Goal: Task Accomplishment & Management: Complete application form

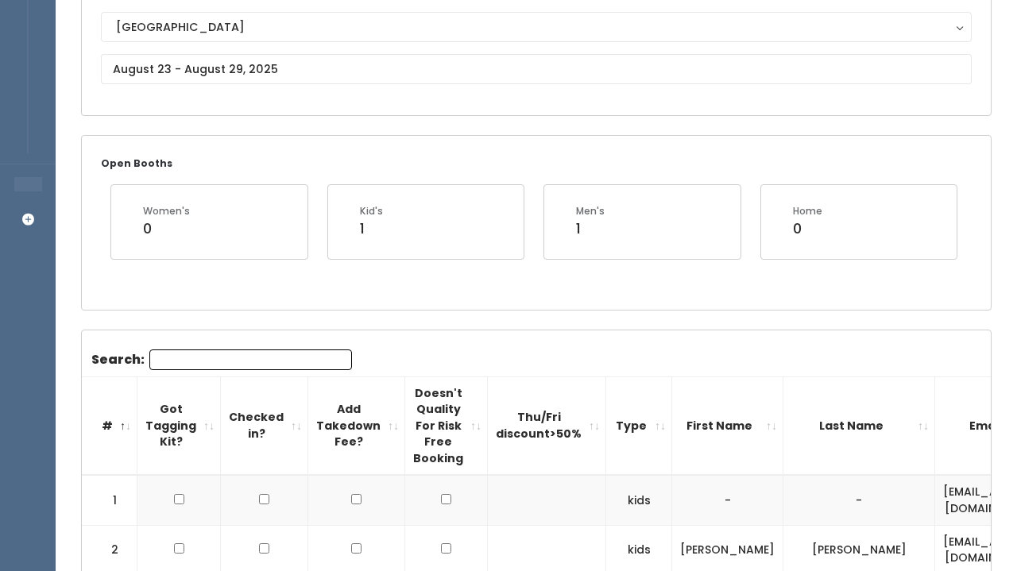
scroll to position [118, 0]
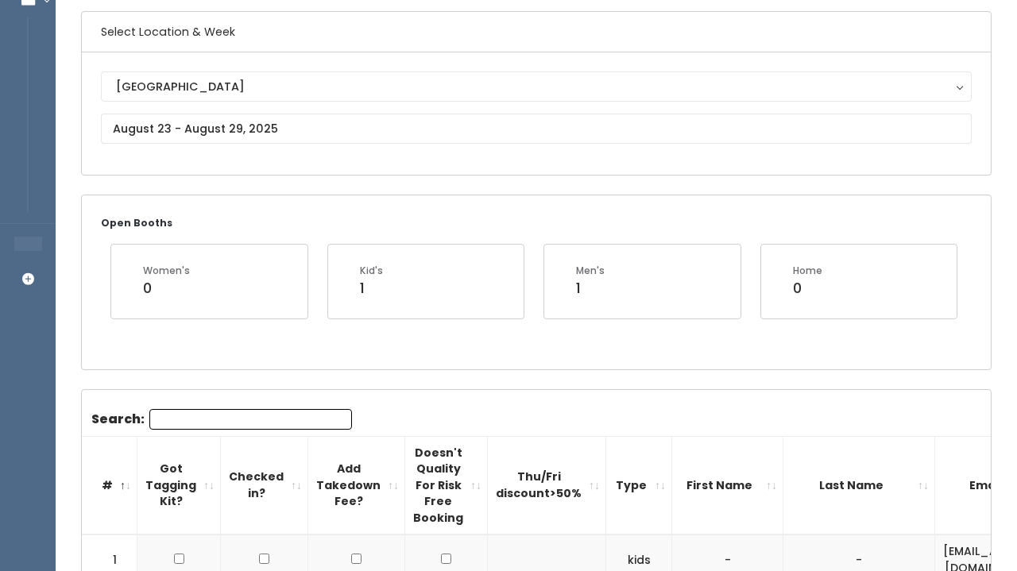
click at [357, 110] on div "Edwardsville Edwardsville" at bounding box center [536, 113] width 870 height 84
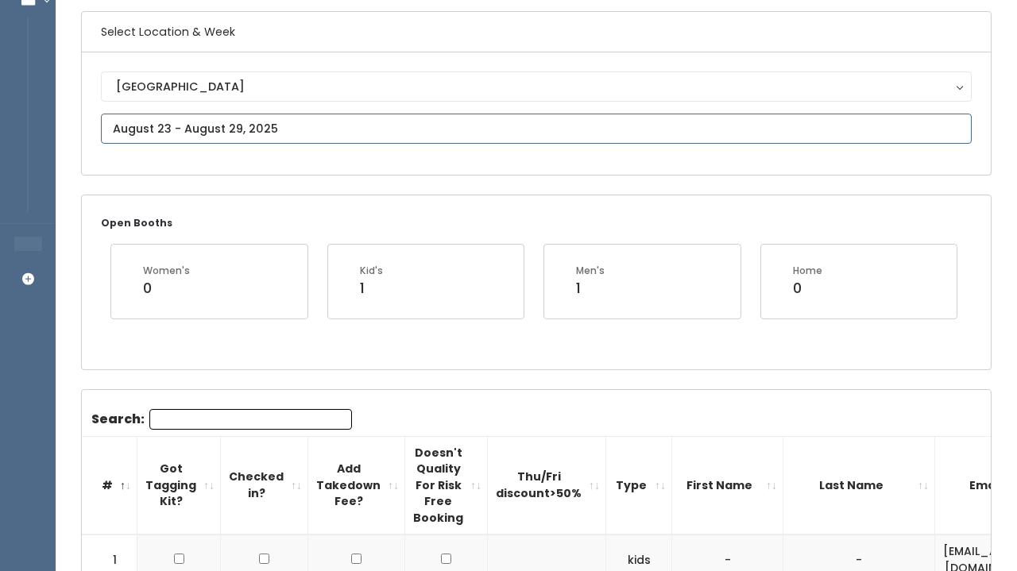
click at [353, 118] on input "text" at bounding box center [536, 129] width 870 height 30
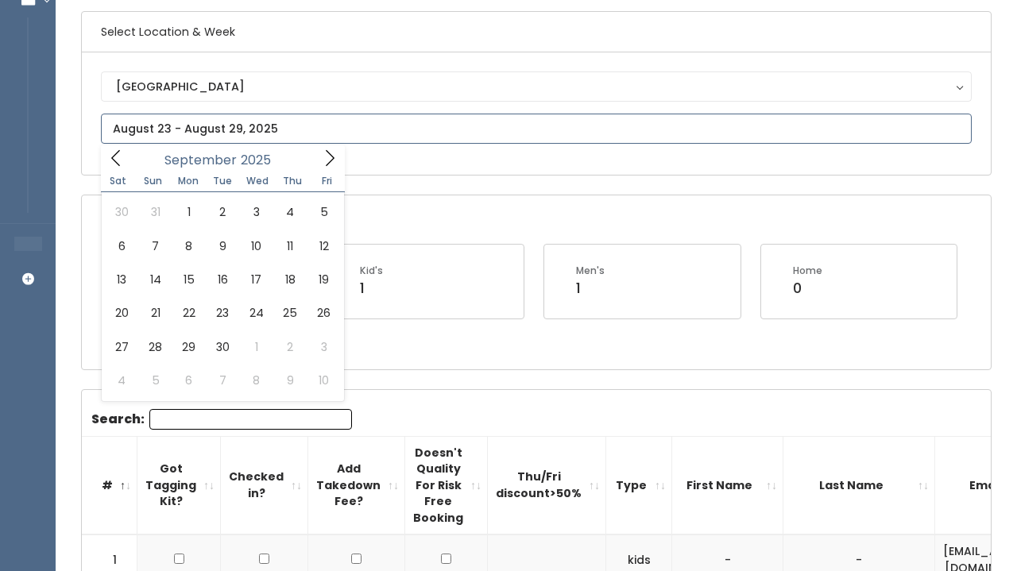
click at [344, 155] on span at bounding box center [330, 157] width 30 height 25
click at [335, 155] on icon at bounding box center [329, 157] width 17 height 17
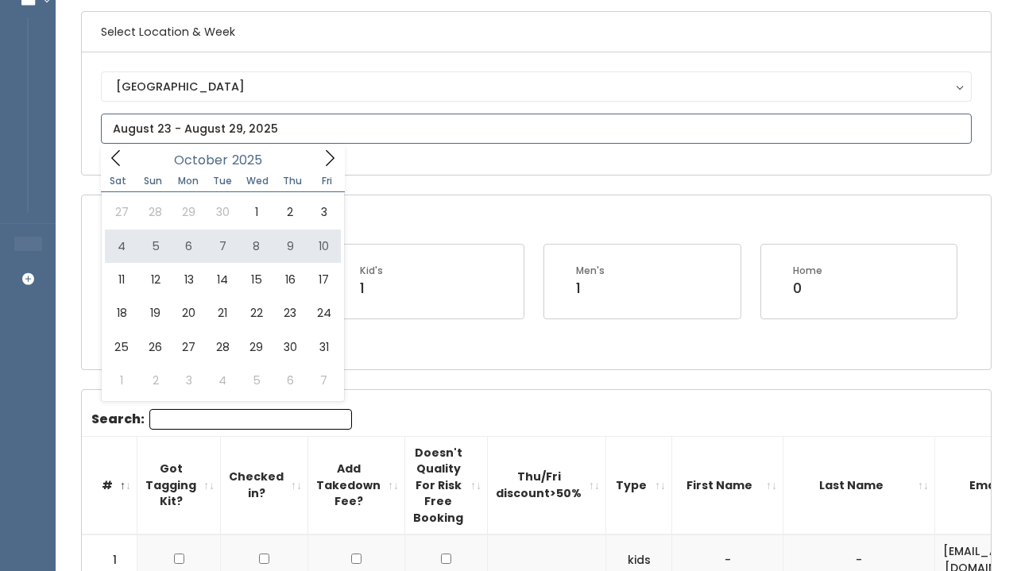
type input "October 4 to October 10"
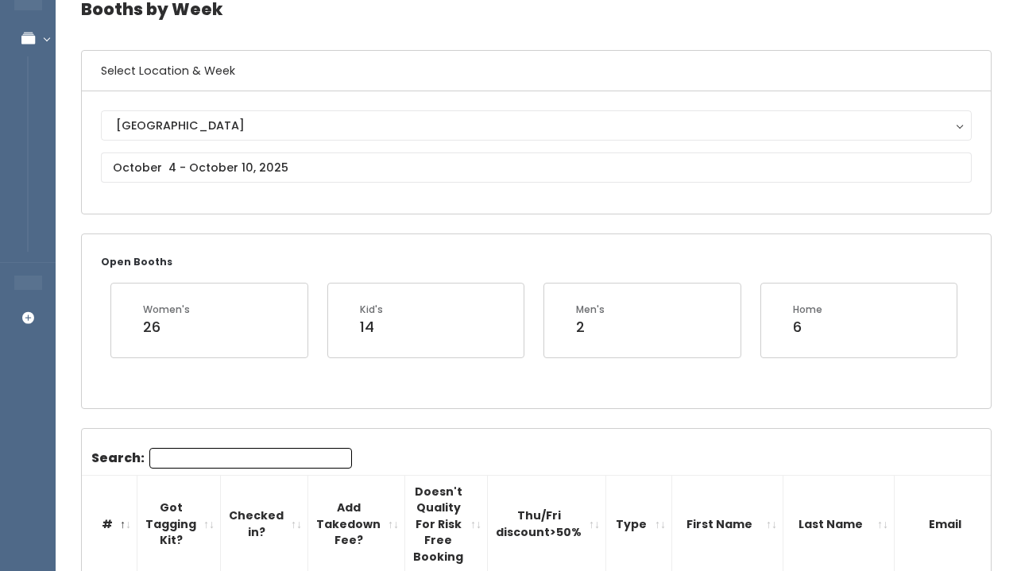
scroll to position [68, 0]
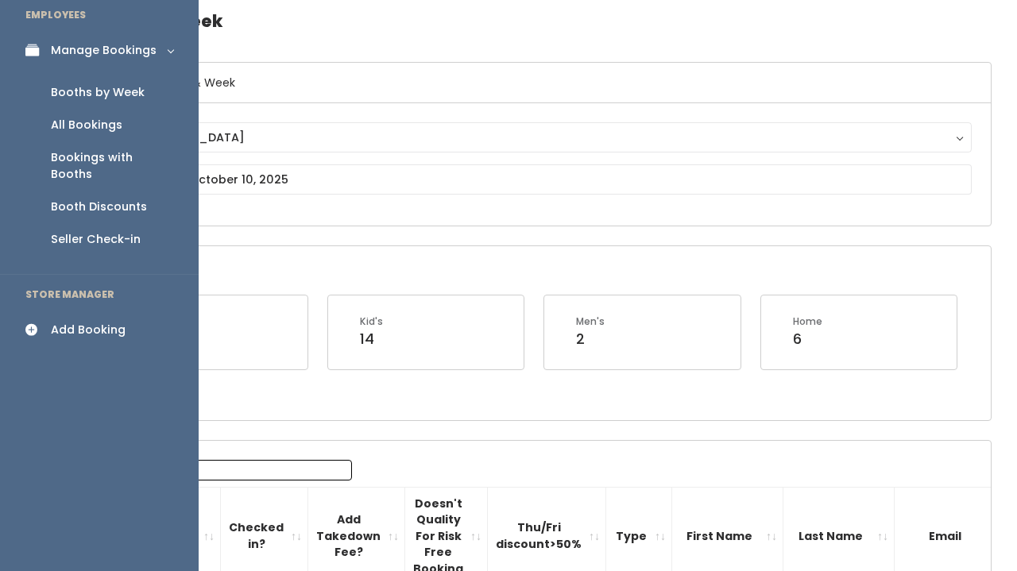
click at [92, 312] on link "Add Booking" at bounding box center [99, 330] width 199 height 36
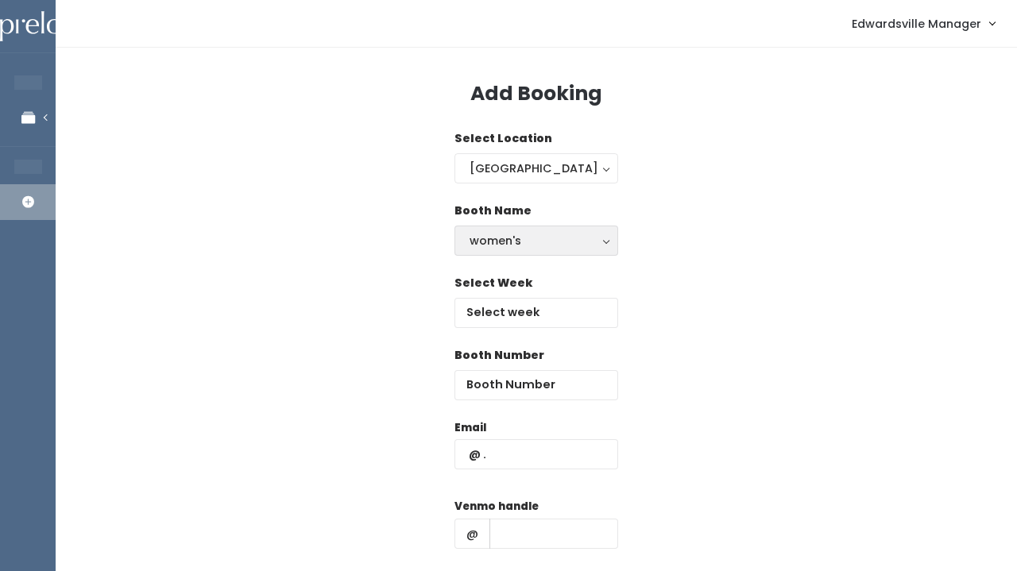
click at [493, 249] on div "women's" at bounding box center [535, 240] width 133 height 17
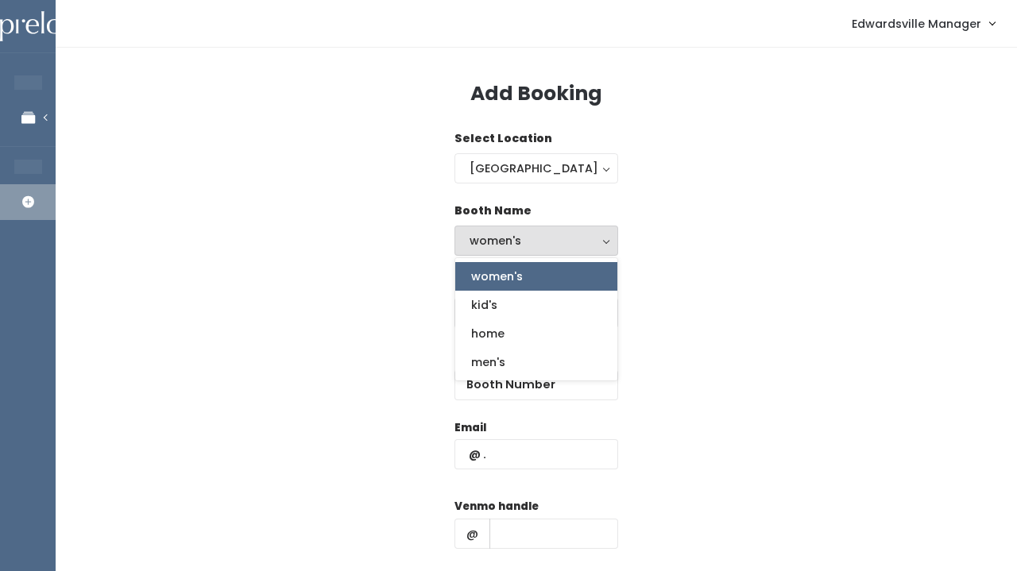
click at [496, 272] on span "women's" at bounding box center [497, 276] width 52 height 17
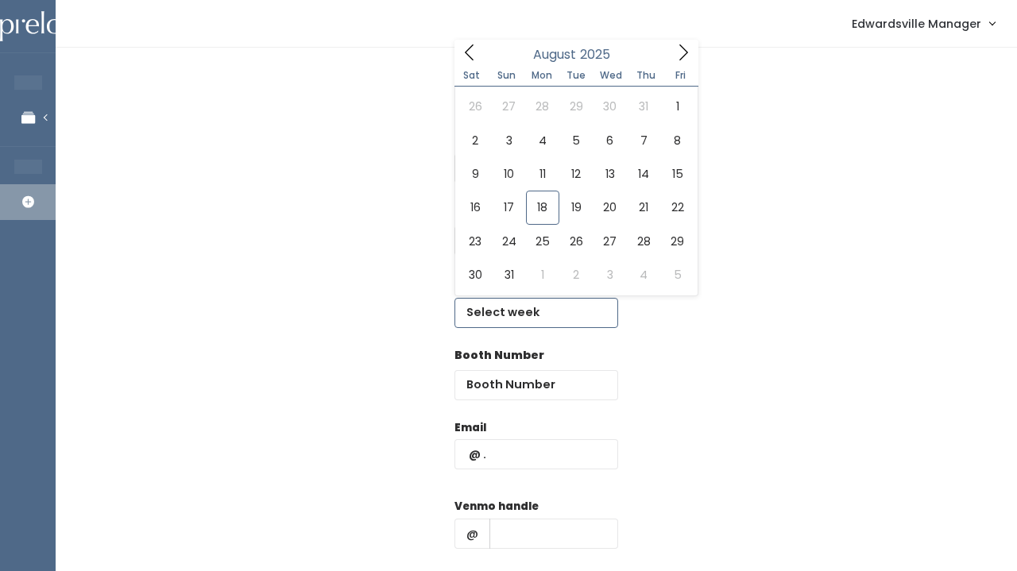
click at [499, 305] on input "text" at bounding box center [536, 313] width 164 height 30
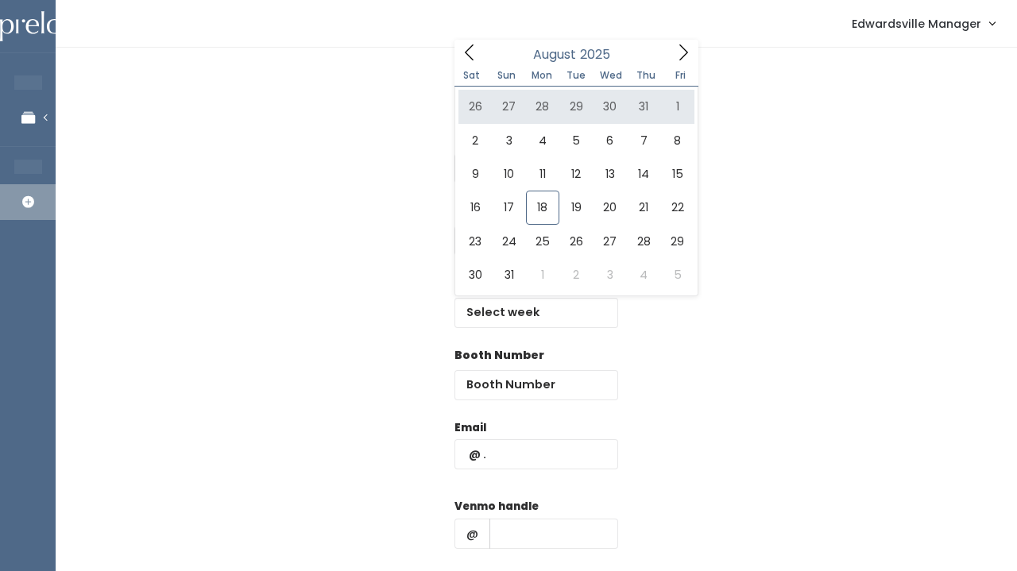
click at [698, 54] on div "Add Booking Select Location Edwardsville Edwardsville Booth Name women's kid's …" at bounding box center [536, 383] width 961 height 670
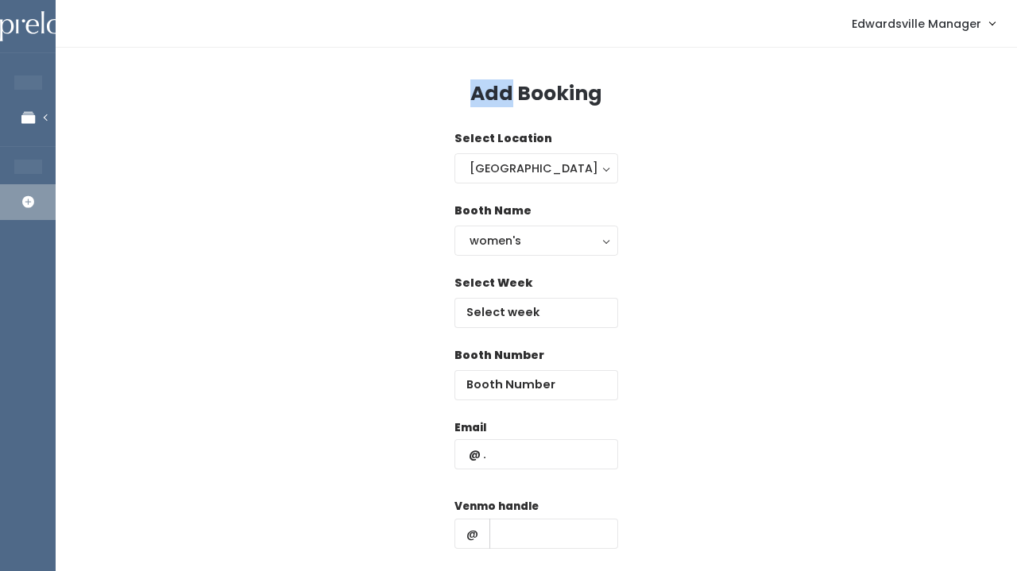
click at [698, 54] on div "Add Booking Select Location Edwardsville Edwardsville Booth Name women's kid's …" at bounding box center [536, 383] width 961 height 670
click at [511, 316] on input "text" at bounding box center [536, 313] width 164 height 30
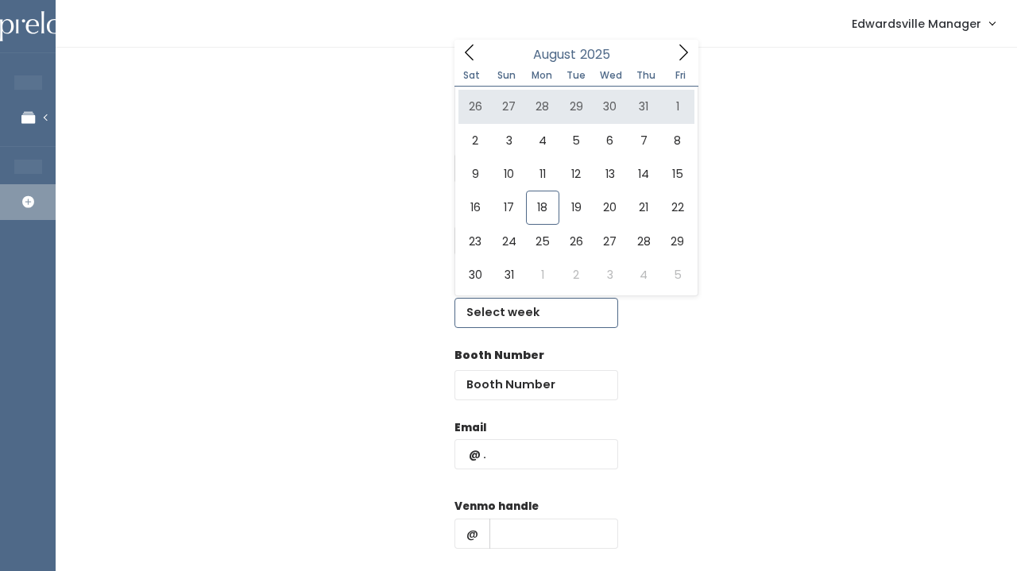
click at [677, 61] on icon at bounding box center [682, 52] width 17 height 17
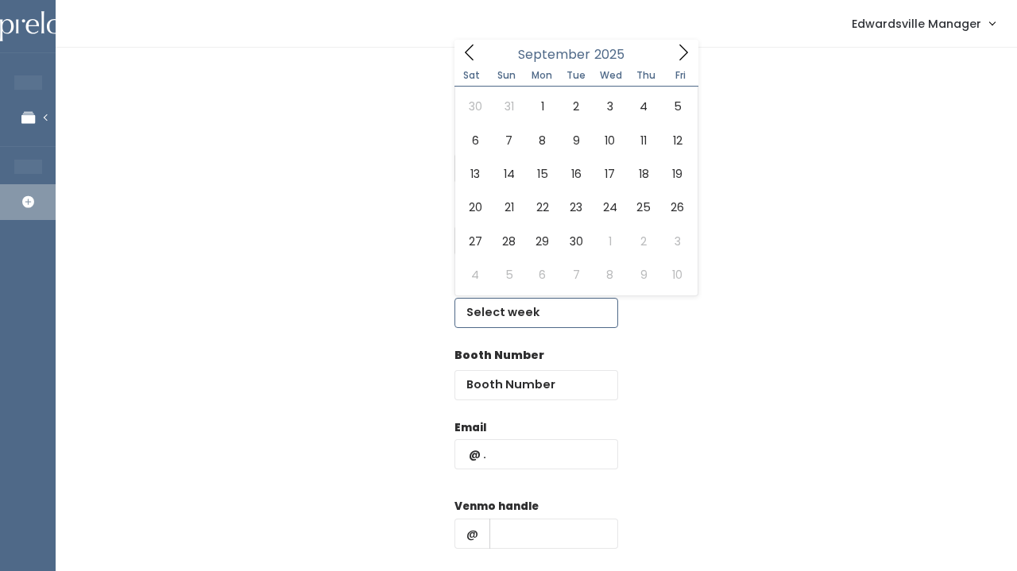
click at [677, 61] on icon at bounding box center [682, 52] width 17 height 17
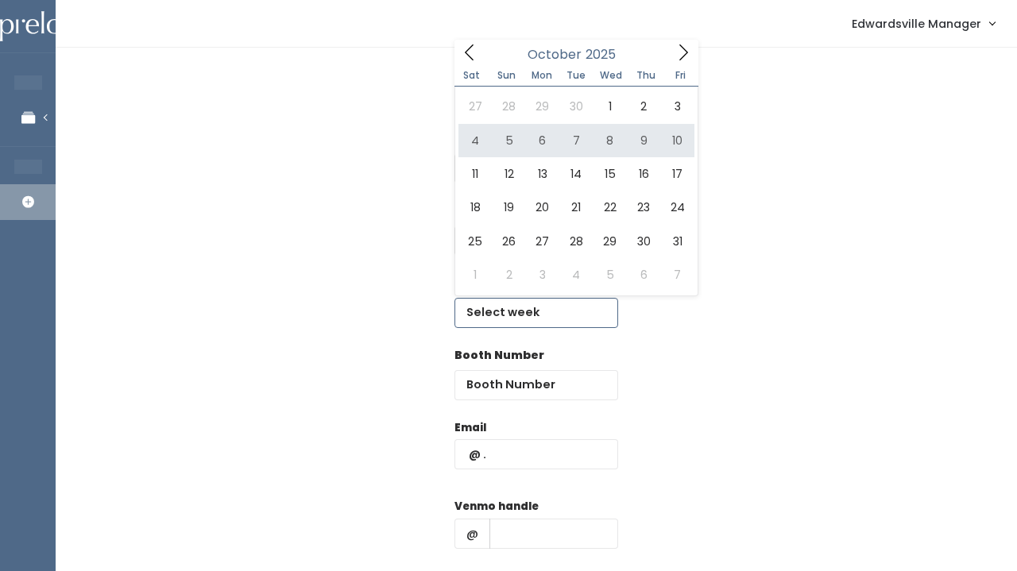
type input "October 4 to October 10"
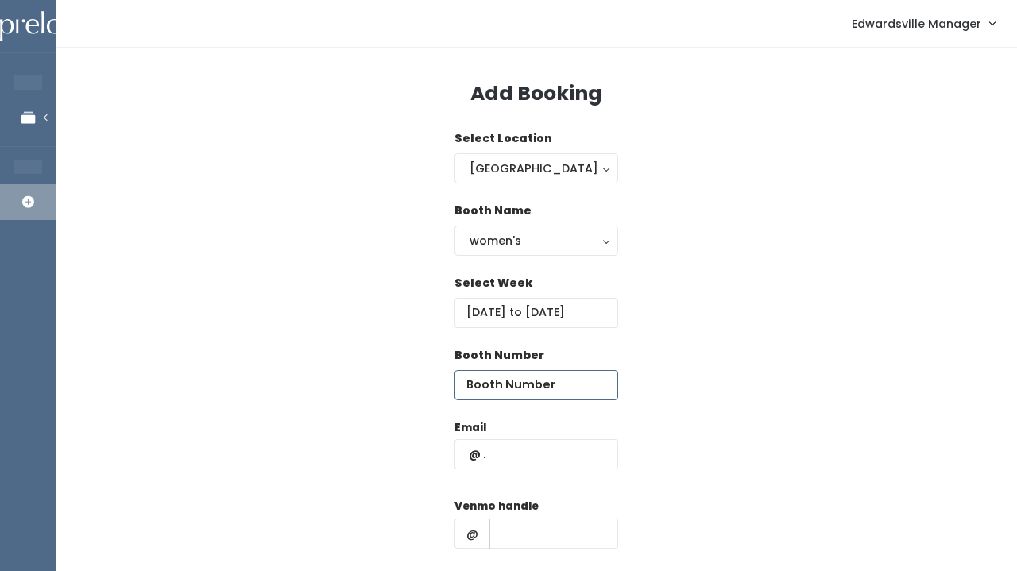
click at [501, 379] on input "number" at bounding box center [536, 385] width 164 height 30
type input "18"
click at [519, 438] on div "Email" at bounding box center [536, 452] width 164 height 67
paste input "ktimmer89@gmail.com"
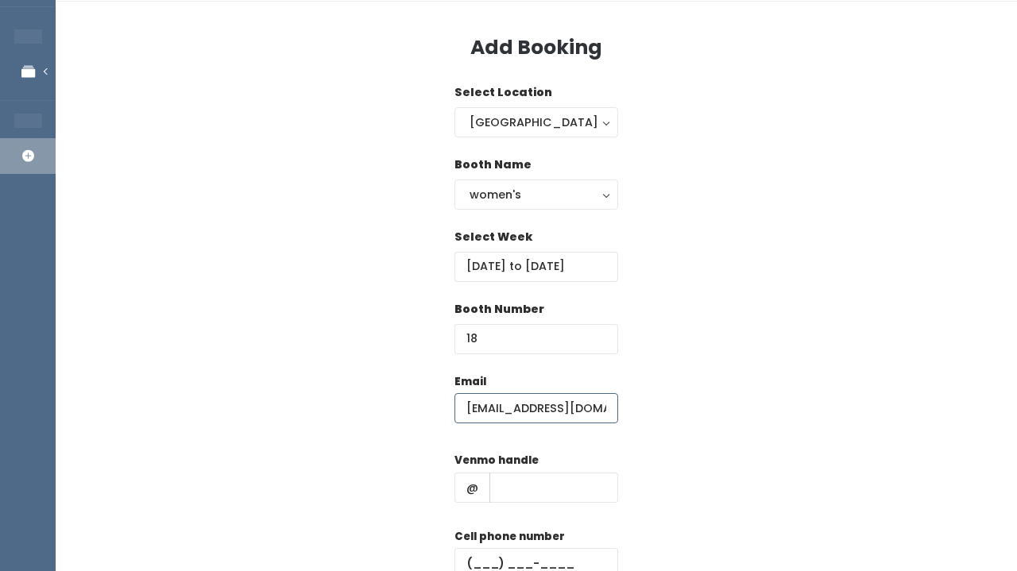
scroll to position [67, 0]
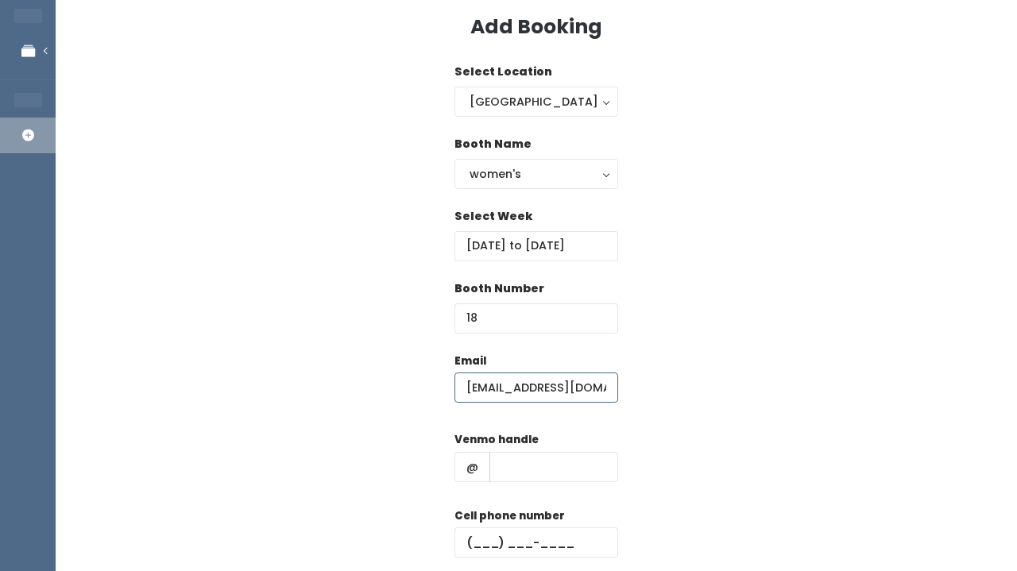
type input "ktimmer89@gmail.com"
click at [271, 452] on div "Email ktimmer89@gmail.com Venmo handle @ Cell phone number Create" at bounding box center [536, 493] width 910 height 280
click at [513, 454] on input "text" at bounding box center [553, 467] width 129 height 30
paste input "kate-timmermann"
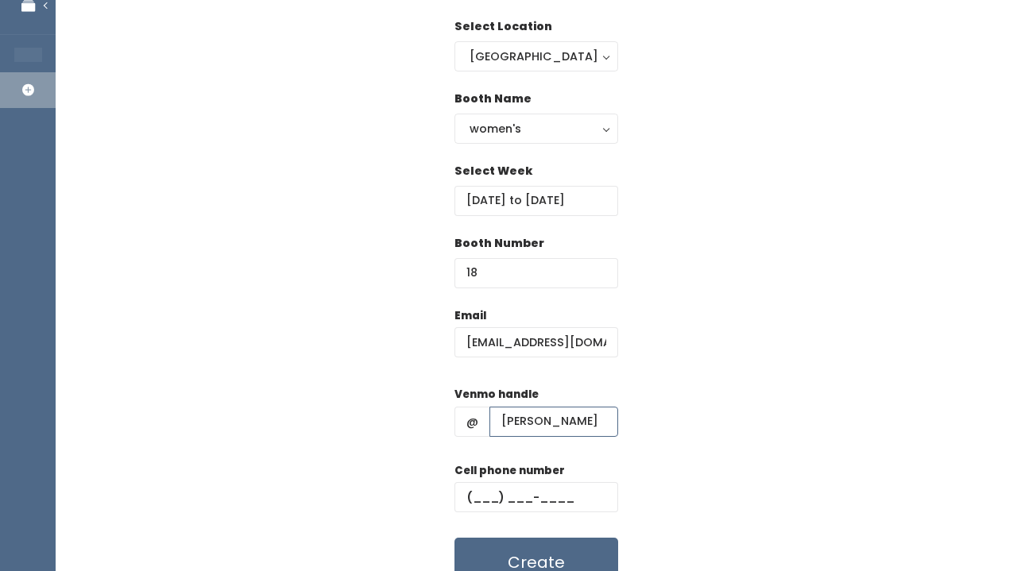
type input "kate-timmermann"
paste input "(618) 973-8856"
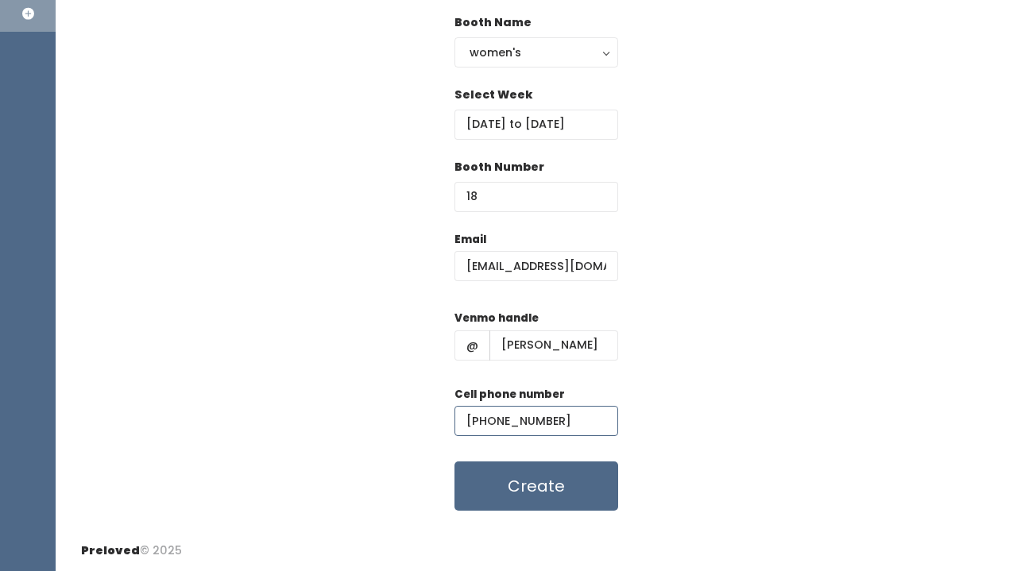
scroll to position [187, 0]
type input "(618) 973-8856"
click at [508, 469] on button "Create" at bounding box center [536, 486] width 164 height 49
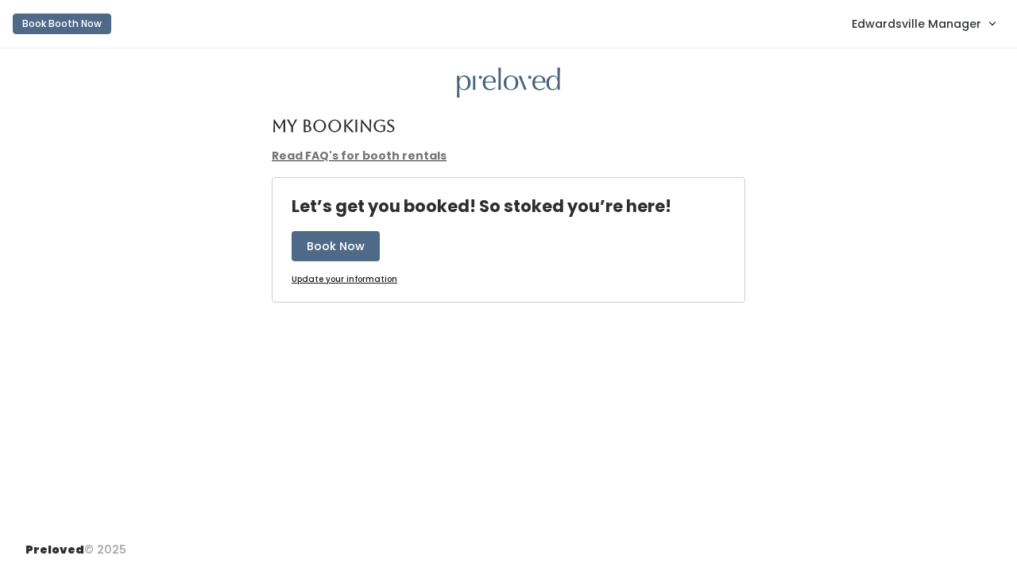
click at [891, 29] on span "Edwardsville Manager" at bounding box center [915, 23] width 129 height 17
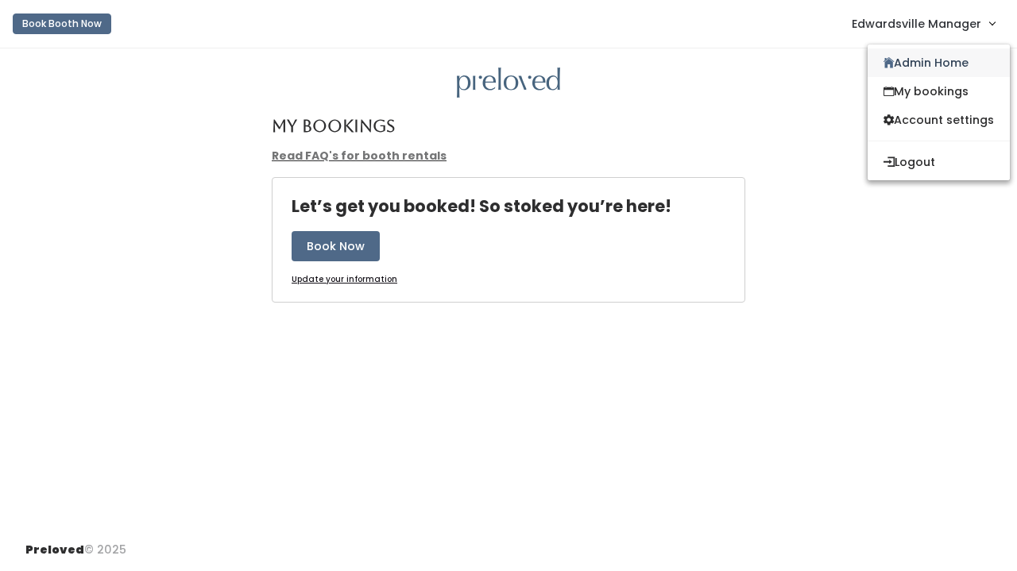
click at [893, 55] on link "Admin Home" at bounding box center [938, 62] width 142 height 29
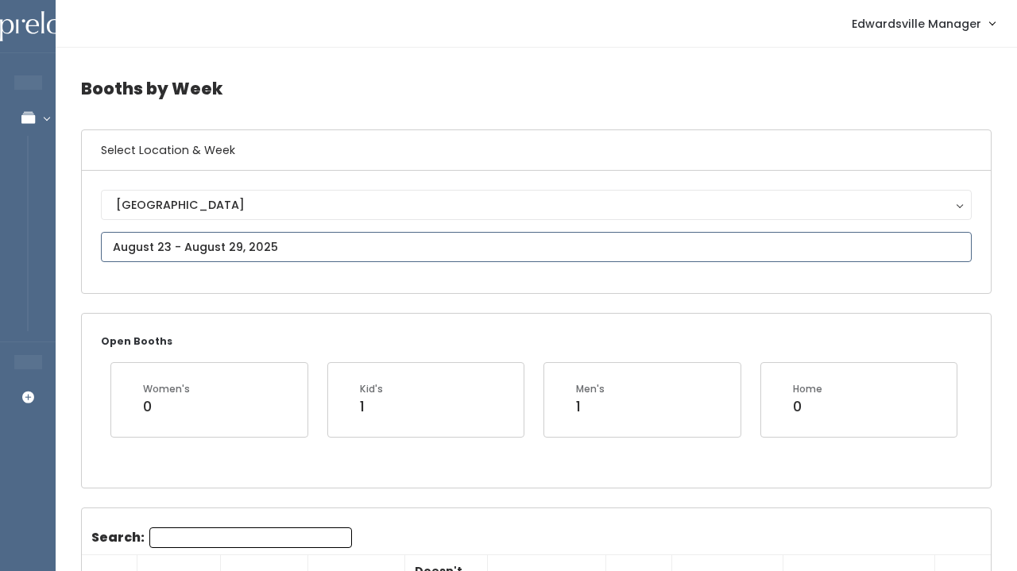
click at [265, 253] on input "text" at bounding box center [536, 247] width 870 height 30
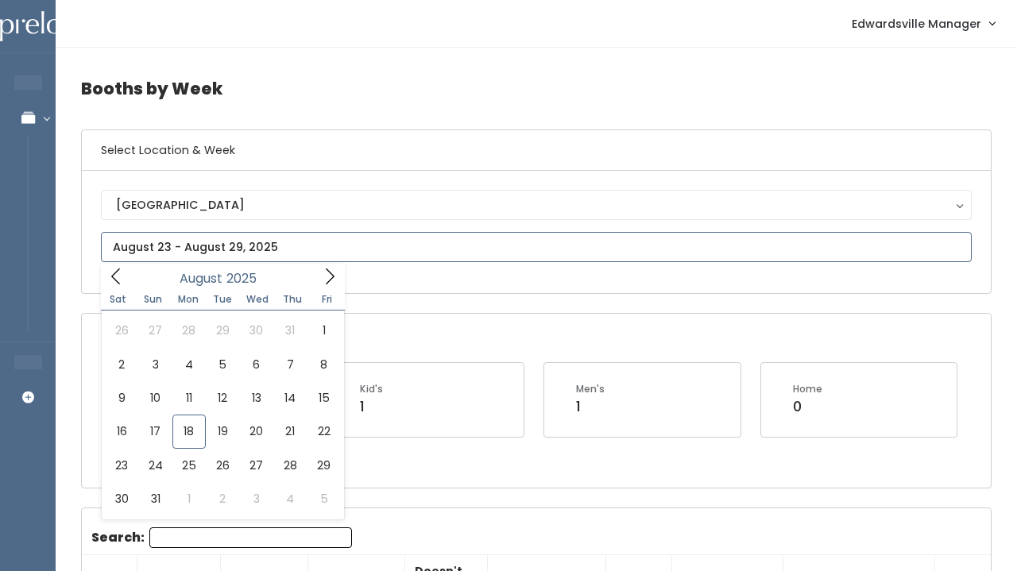
click at [329, 277] on icon at bounding box center [329, 276] width 17 height 17
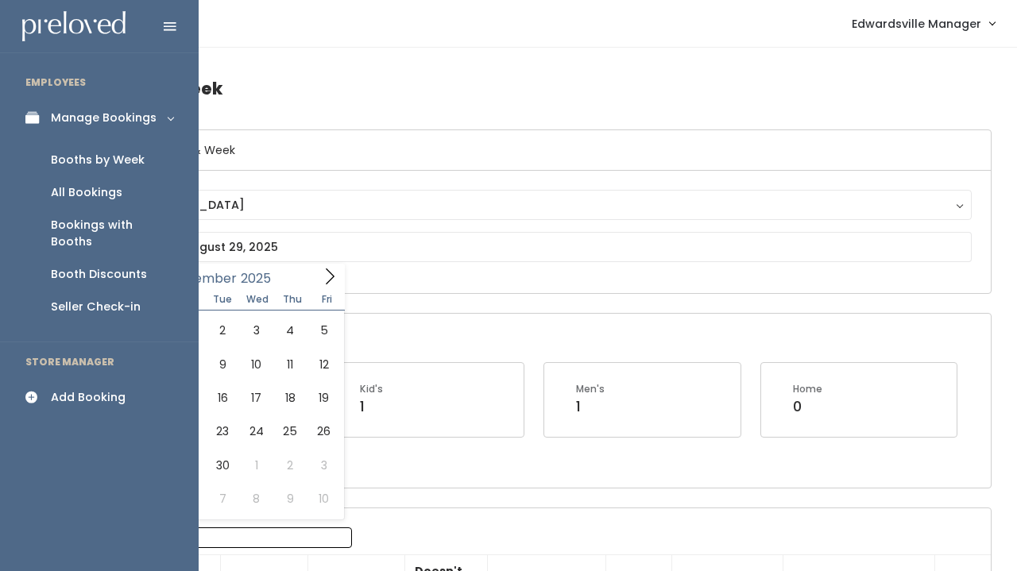
click at [96, 179] on link "All Bookings" at bounding box center [99, 192] width 199 height 33
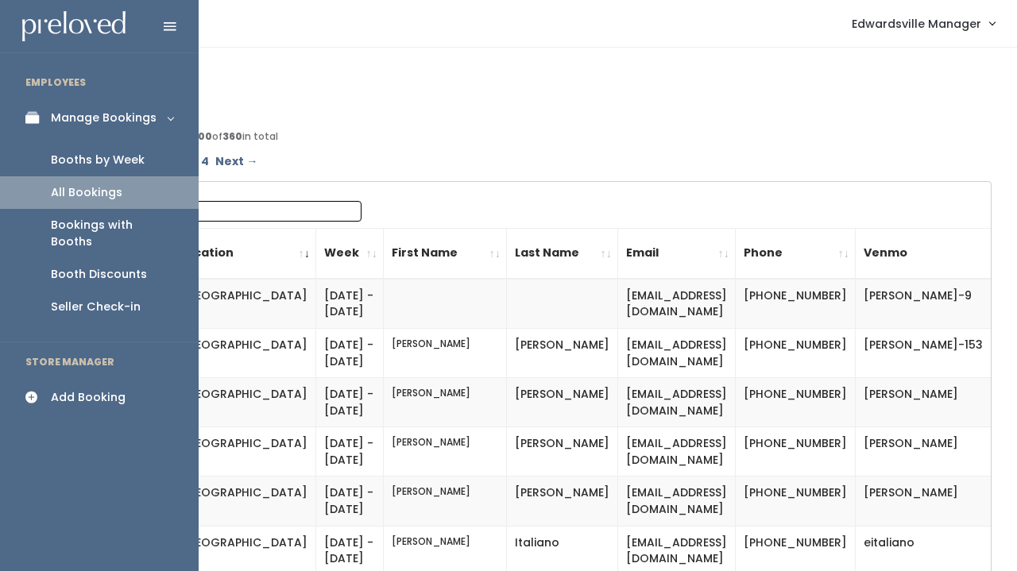
click at [77, 160] on div "Booths by Week" at bounding box center [98, 160] width 94 height 17
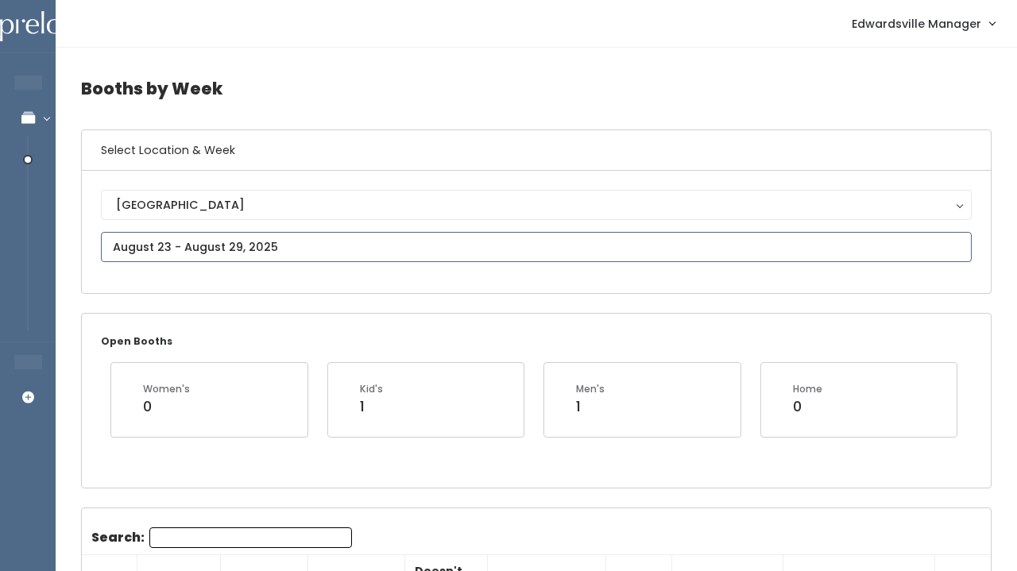
click at [199, 242] on input "text" at bounding box center [536, 247] width 870 height 30
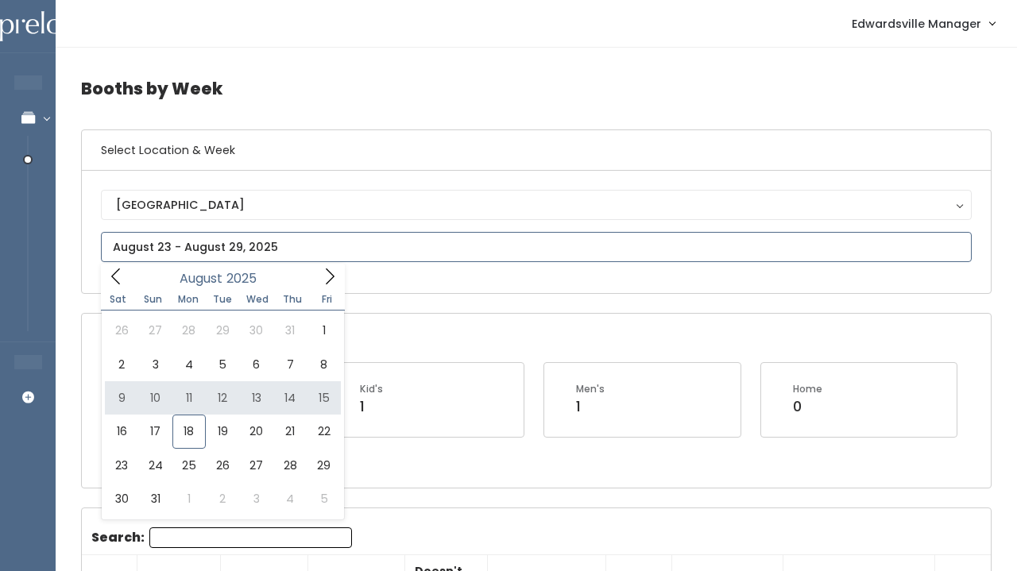
type input "August 9 to August 15"
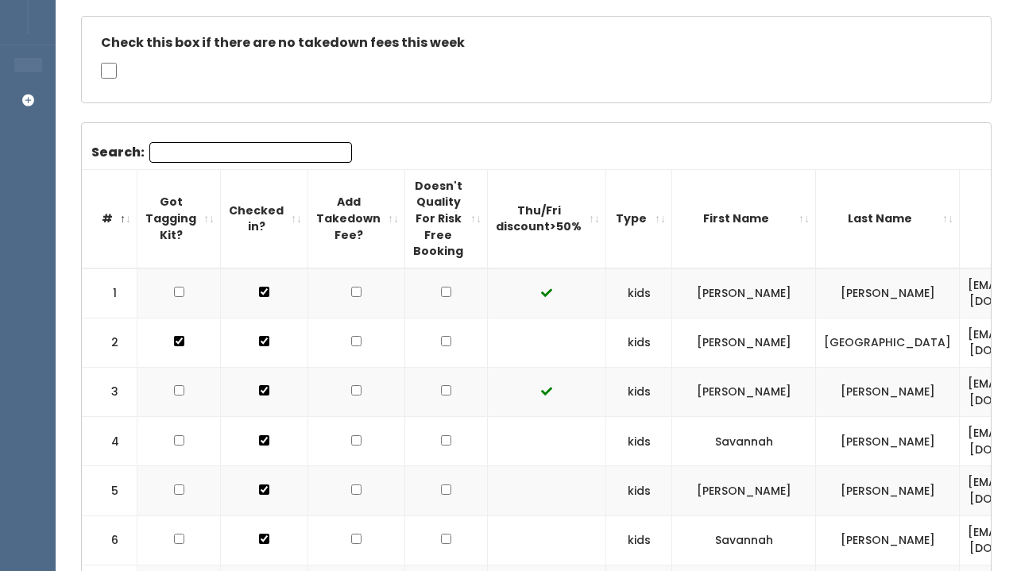
scroll to position [327, 0]
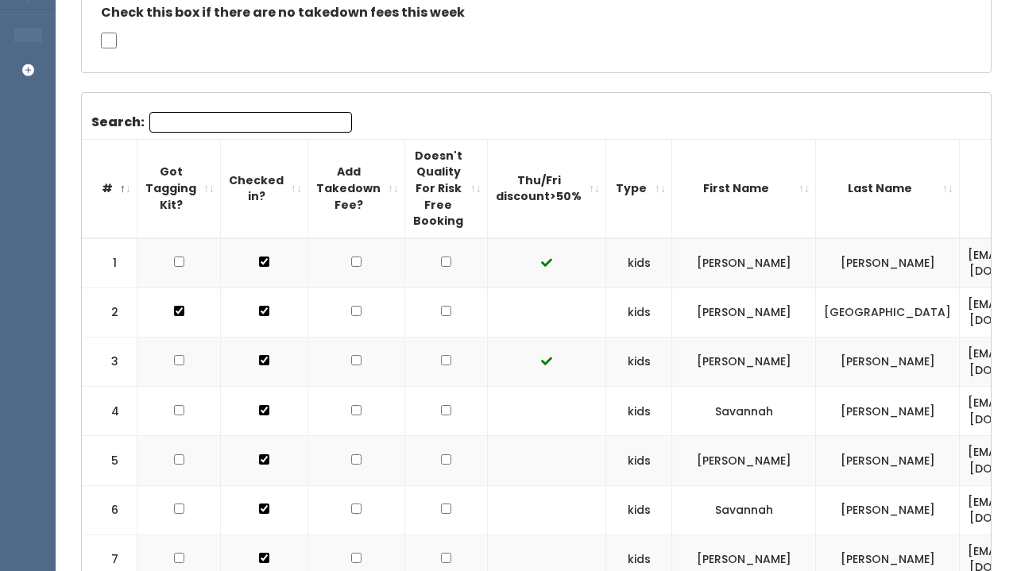
click at [248, 139] on th "Checked in?" at bounding box center [264, 188] width 87 height 98
click at [250, 125] on input "Search:" at bounding box center [250, 122] width 203 height 21
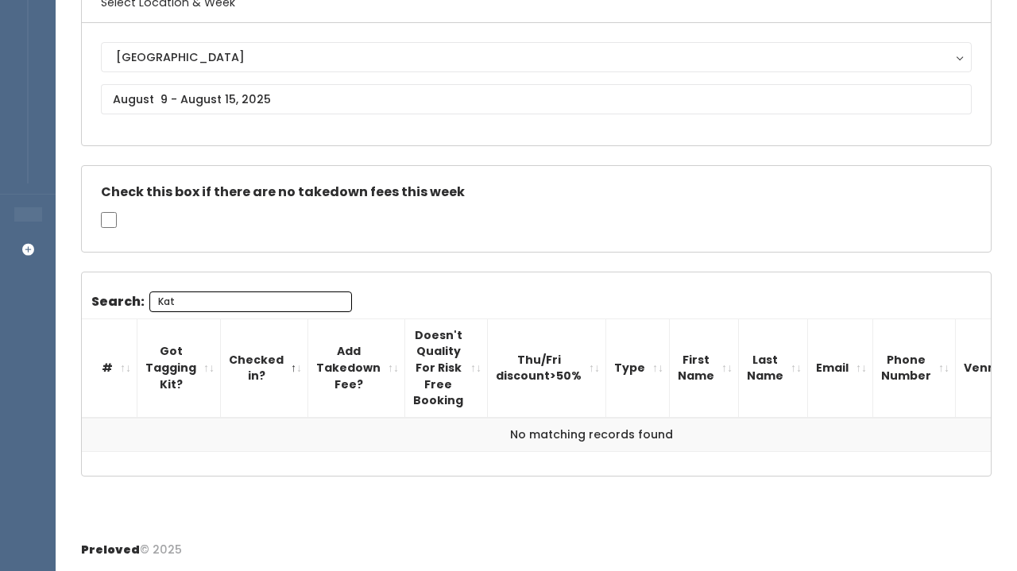
scroll to position [143, 0]
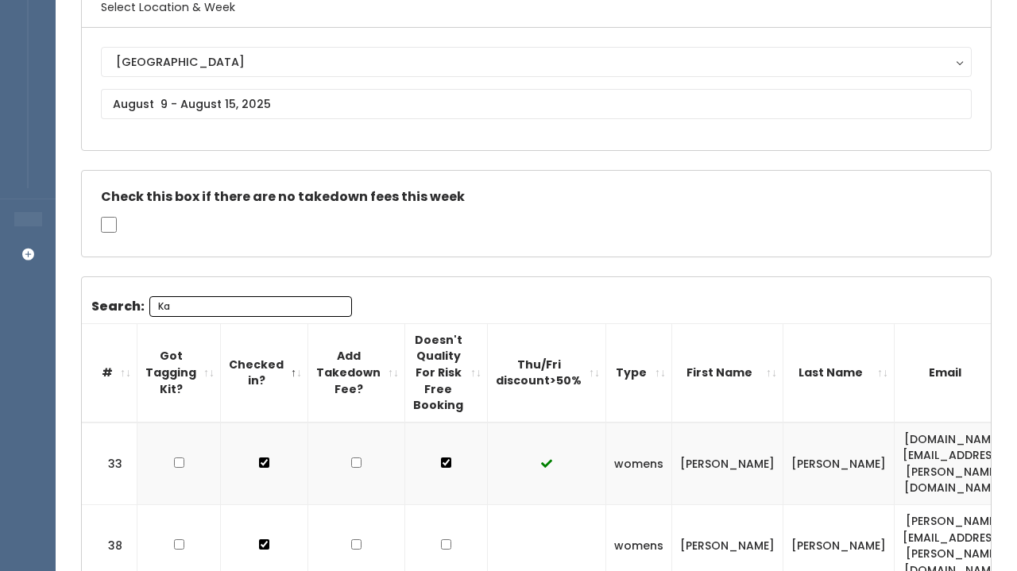
type input "K"
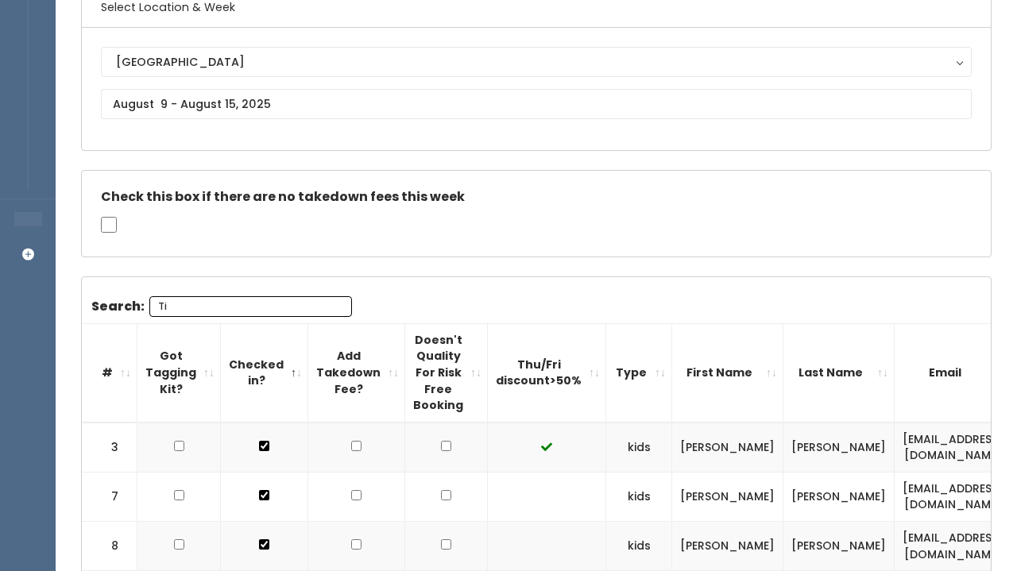
type input "T"
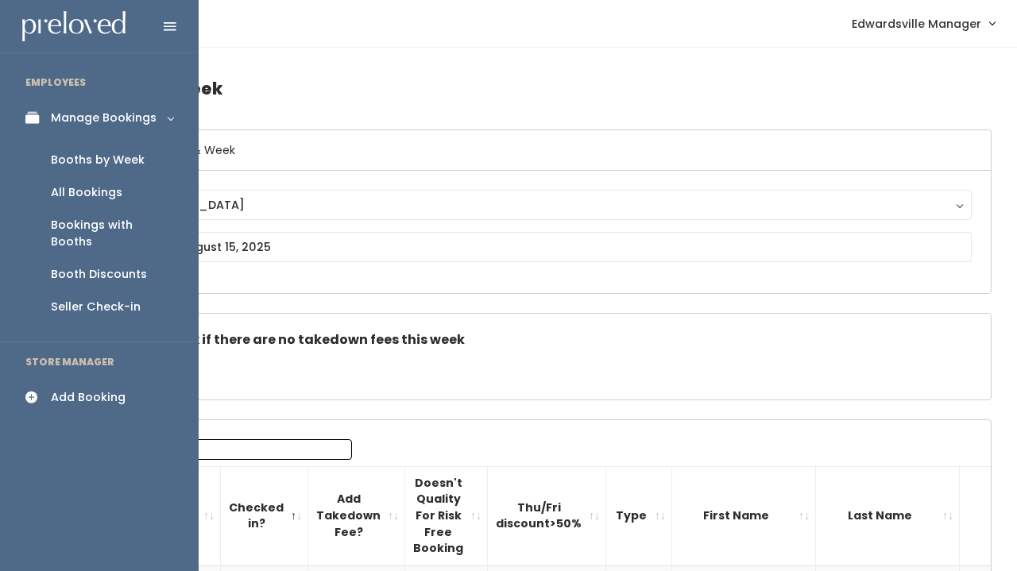
scroll to position [0, 0]
click at [75, 201] on link "All Bookings" at bounding box center [99, 192] width 199 height 33
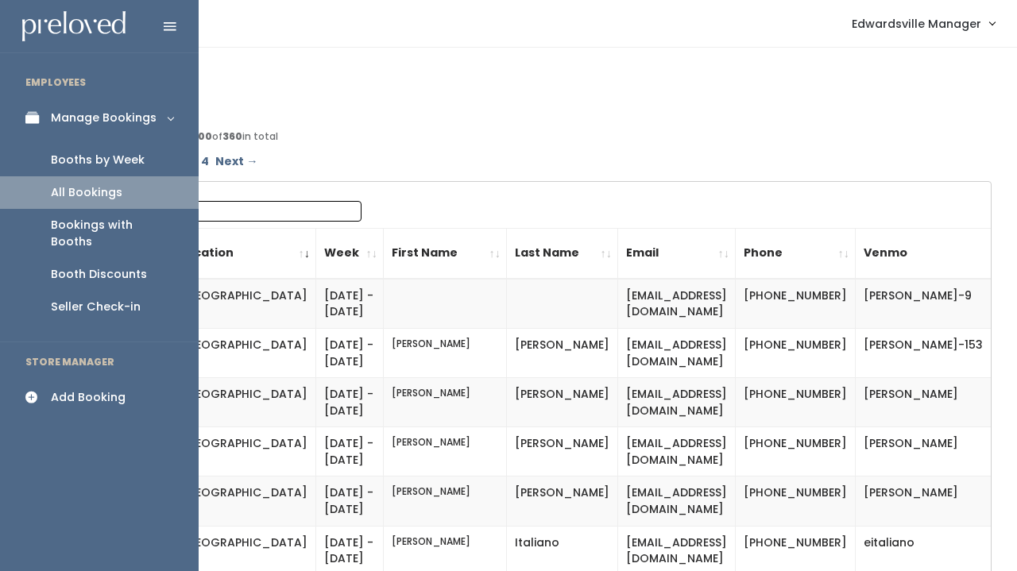
click at [64, 156] on div "Booths by Week" at bounding box center [98, 160] width 94 height 17
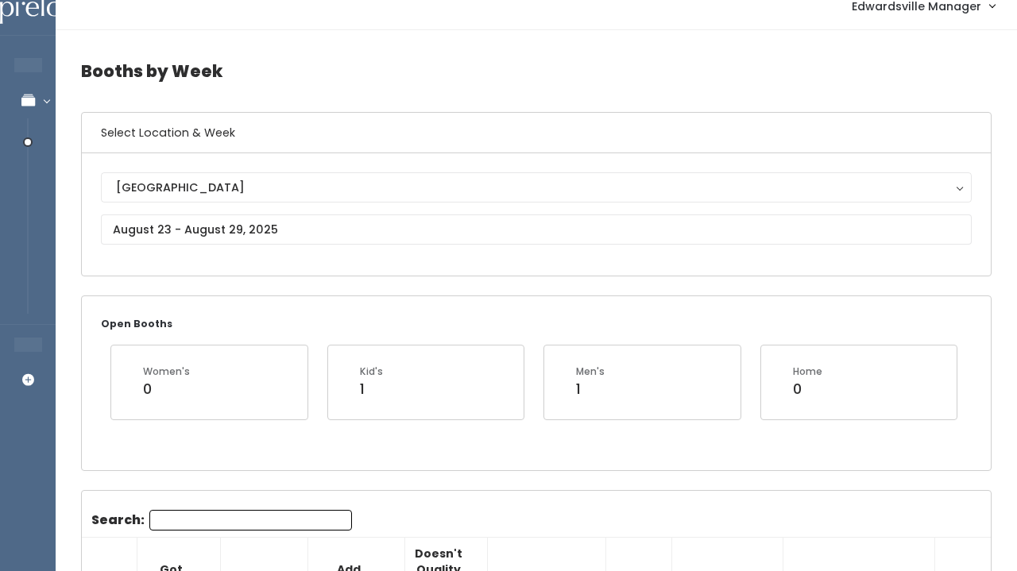
scroll to position [21, 0]
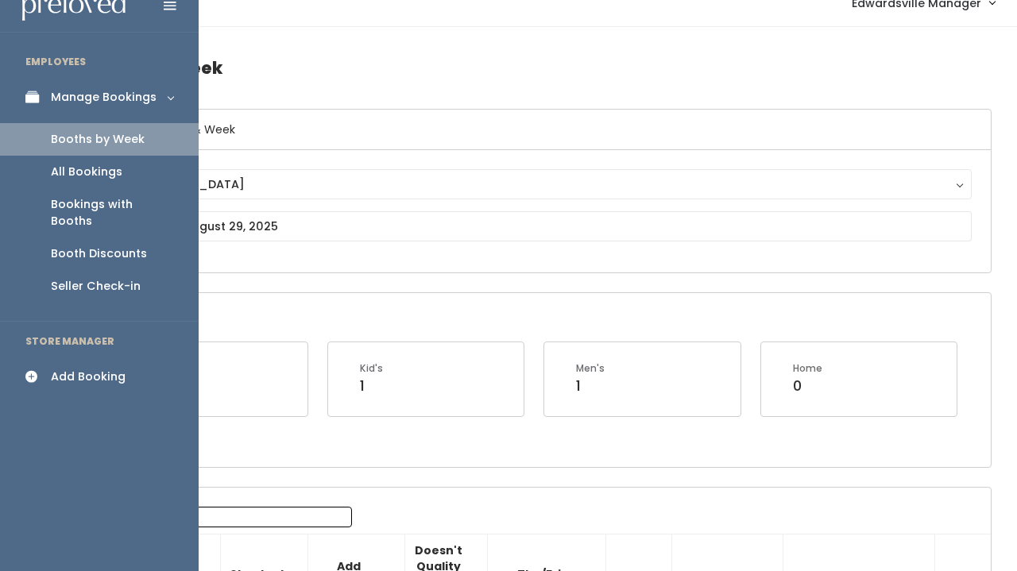
click at [52, 167] on div "All Bookings" at bounding box center [86, 172] width 71 height 17
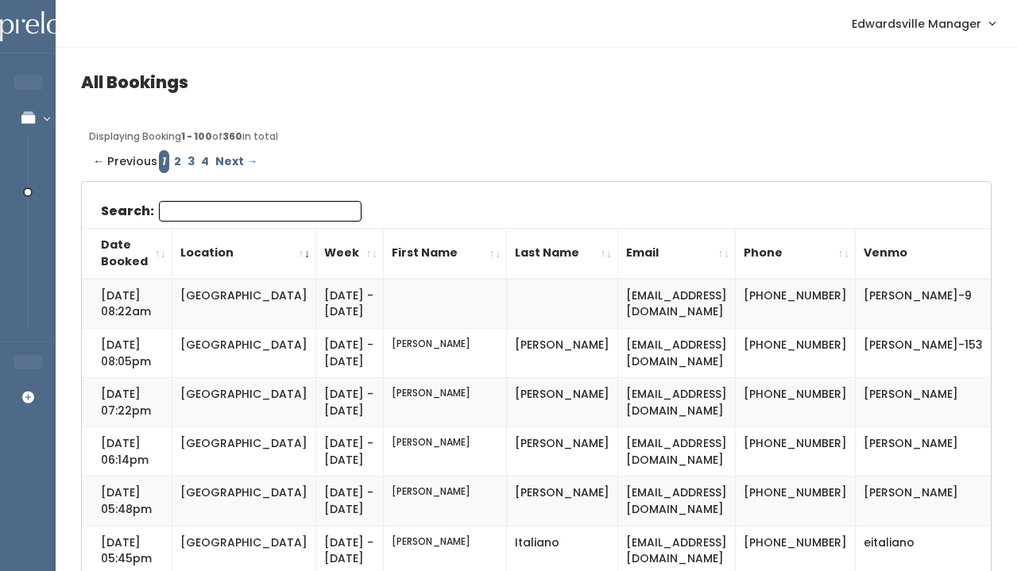
click at [257, 211] on input "Search:" at bounding box center [260, 211] width 203 height 21
paste input "ktimmer89@gmail.com"
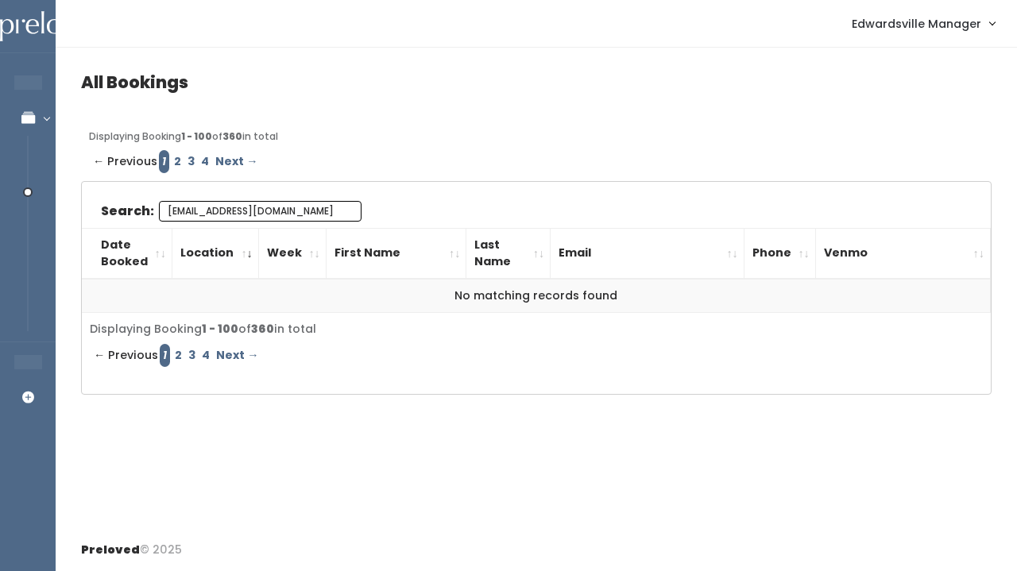
type input "ktimmer89@gmail.com"
click at [174, 161] on link "2" at bounding box center [178, 161] width 14 height 23
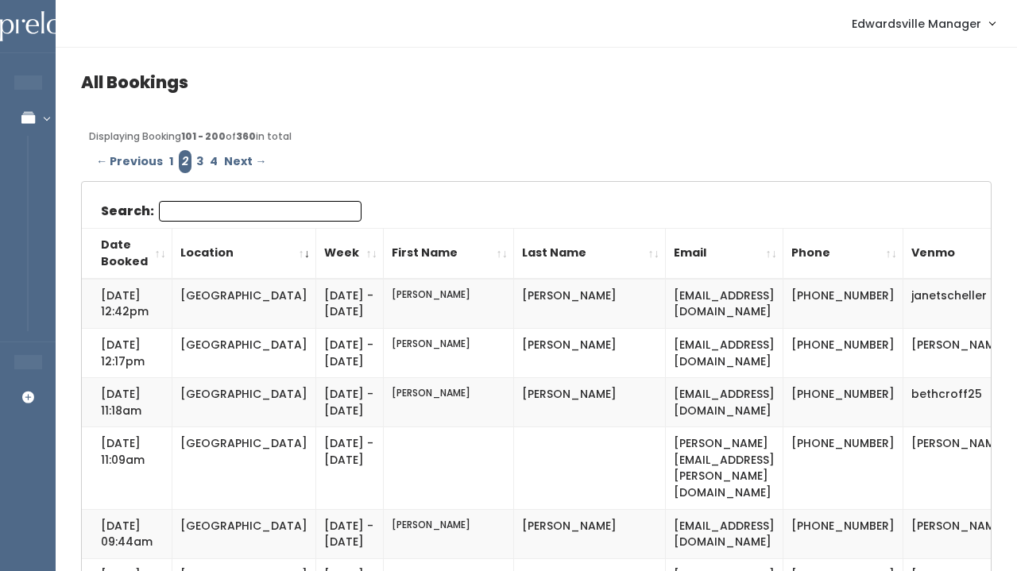
click at [195, 222] on div "Search:" at bounding box center [231, 214] width 260 height 27
click at [195, 220] on input "Search:" at bounding box center [260, 211] width 203 height 21
paste input "[EMAIL_ADDRESS][DOMAIN_NAME]"
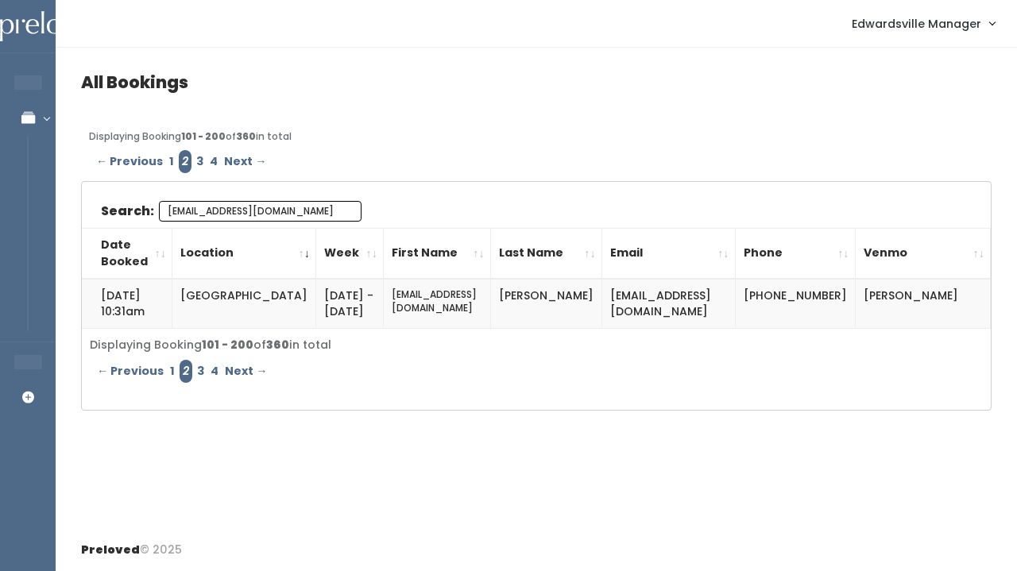
type input "[EMAIL_ADDRESS][DOMAIN_NAME]"
drag, startPoint x: 445, startPoint y: 291, endPoint x: 330, endPoint y: 292, distance: 115.2
click at [384, 292] on td "[EMAIL_ADDRESS][DOMAIN_NAME]" at bounding box center [437, 304] width 107 height 50
copy td "[EMAIL_ADDRESS][DOMAIN_NAME]"
drag, startPoint x: 935, startPoint y: 301, endPoint x: 816, endPoint y: 295, distance: 118.5
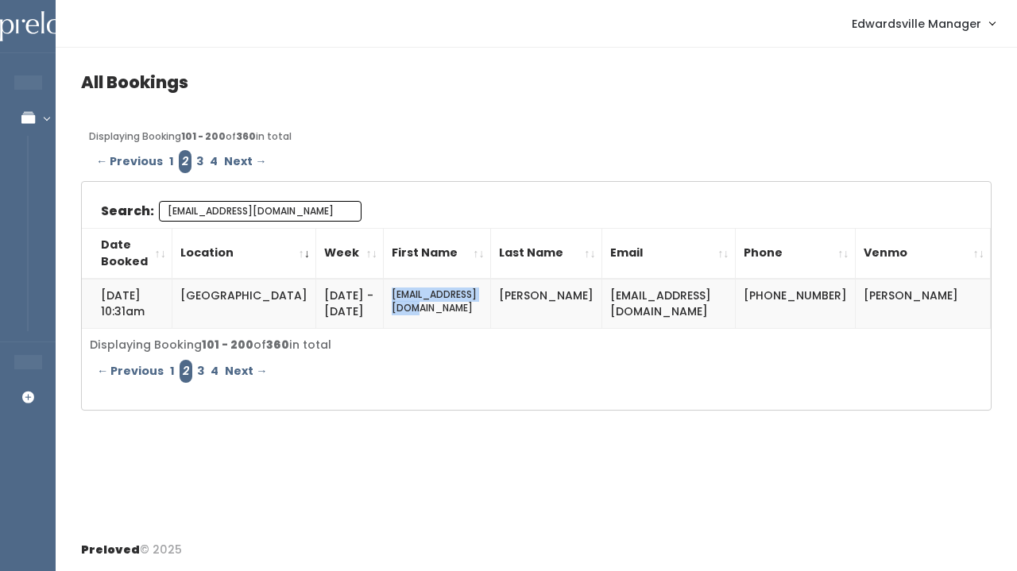
click at [855, 295] on td "kate-timmermann" at bounding box center [922, 304] width 135 height 50
copy td "kate-timmermann"
click at [749, 293] on td "(618) 973-8856" at bounding box center [795, 304] width 120 height 50
copy td "(618) 973-8856"
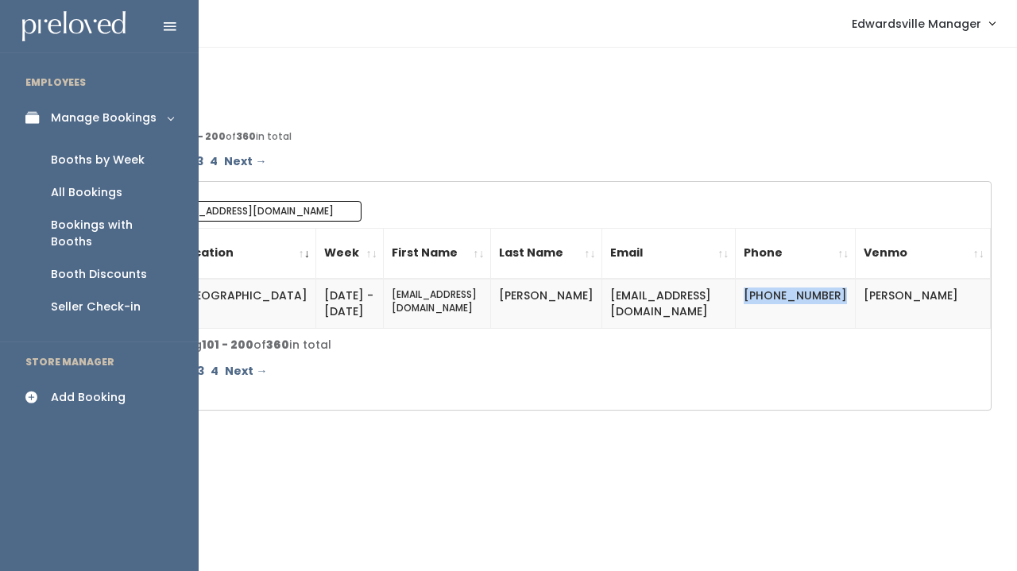
click at [83, 189] on div "All Bookings" at bounding box center [86, 192] width 71 height 17
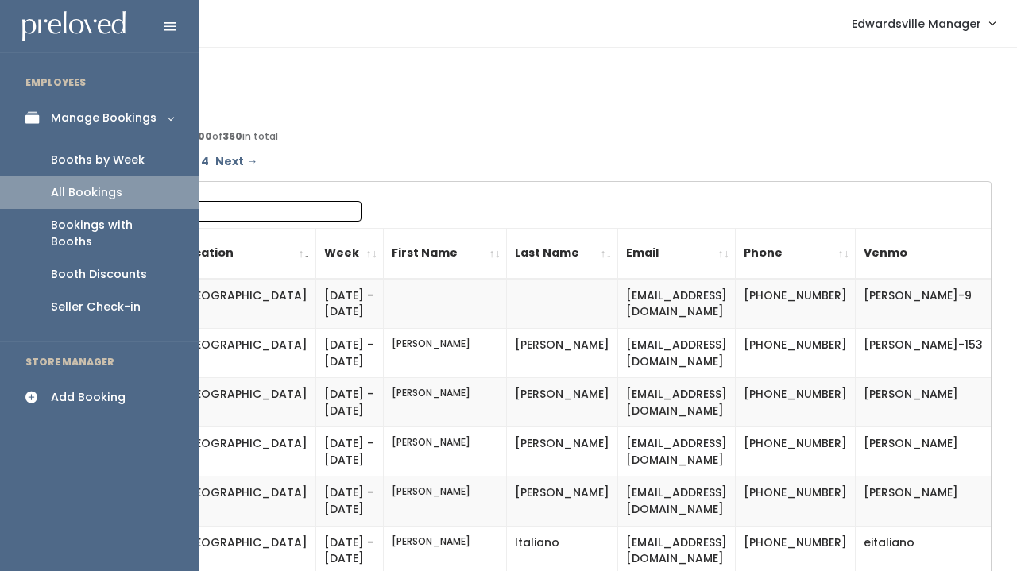
click at [106, 170] on link "Booths by Week" at bounding box center [99, 160] width 199 height 33
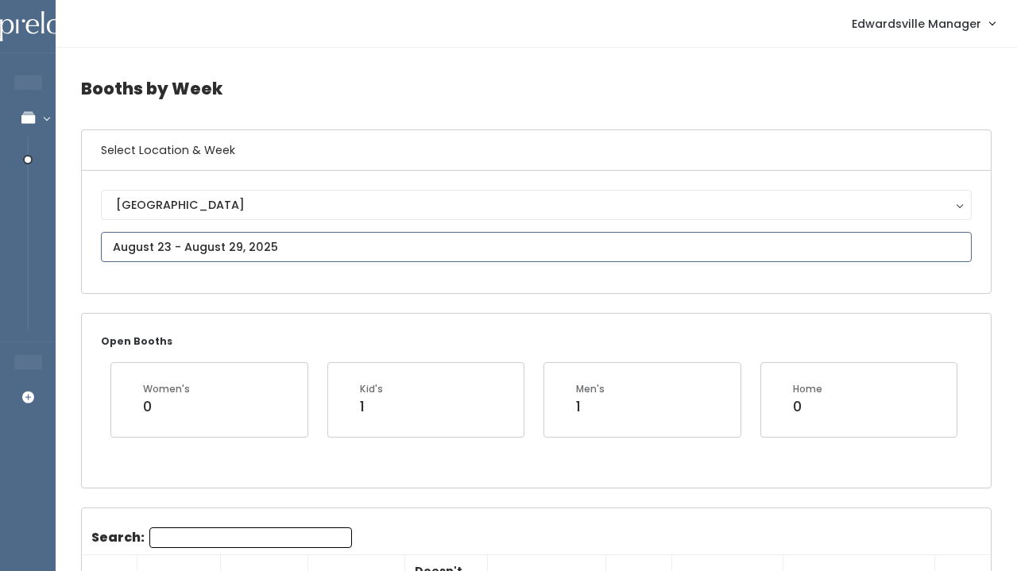
click at [187, 239] on input "text" at bounding box center [536, 247] width 870 height 30
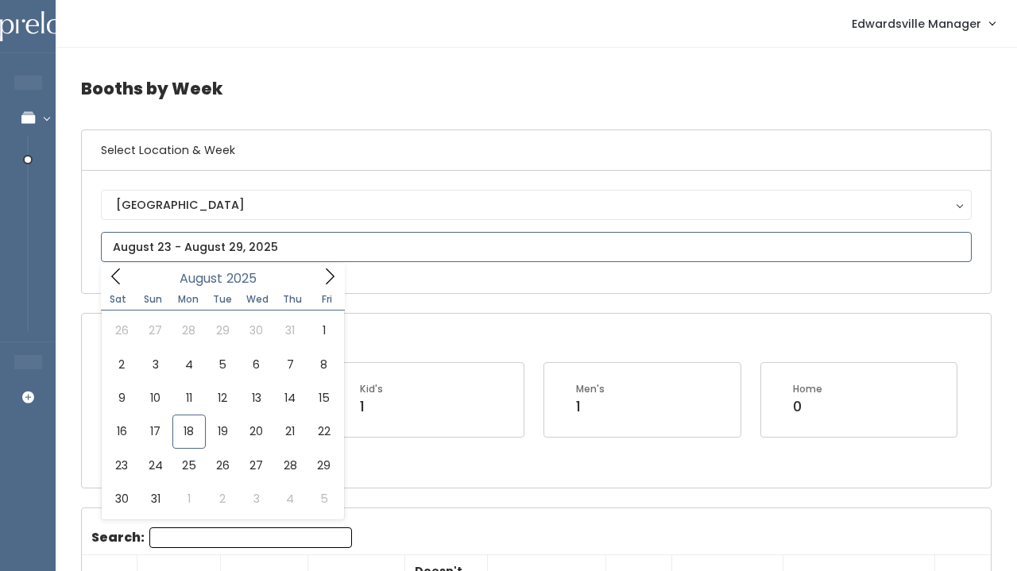
click at [318, 267] on span at bounding box center [330, 276] width 30 height 25
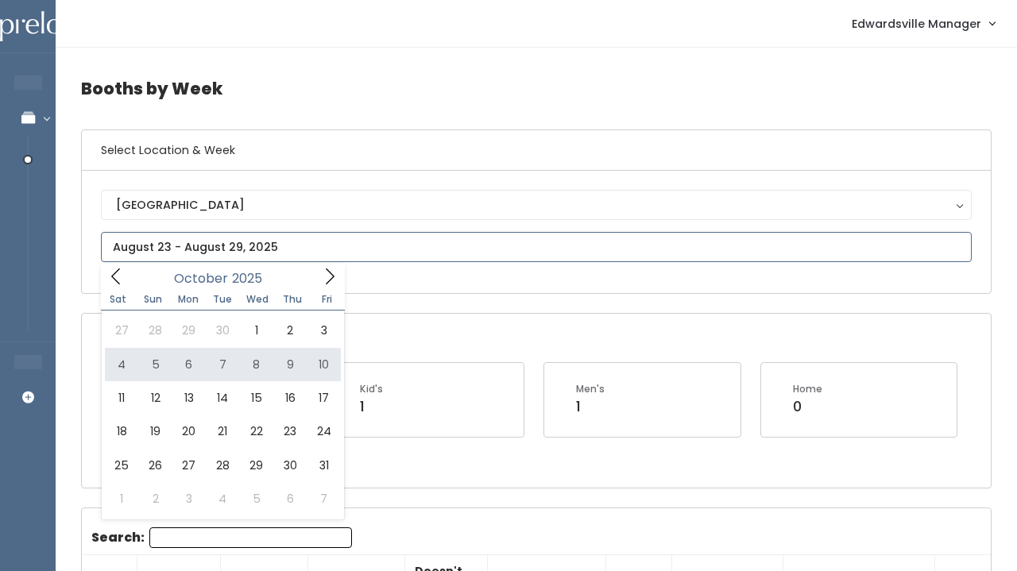
type input "October 4 to October 10"
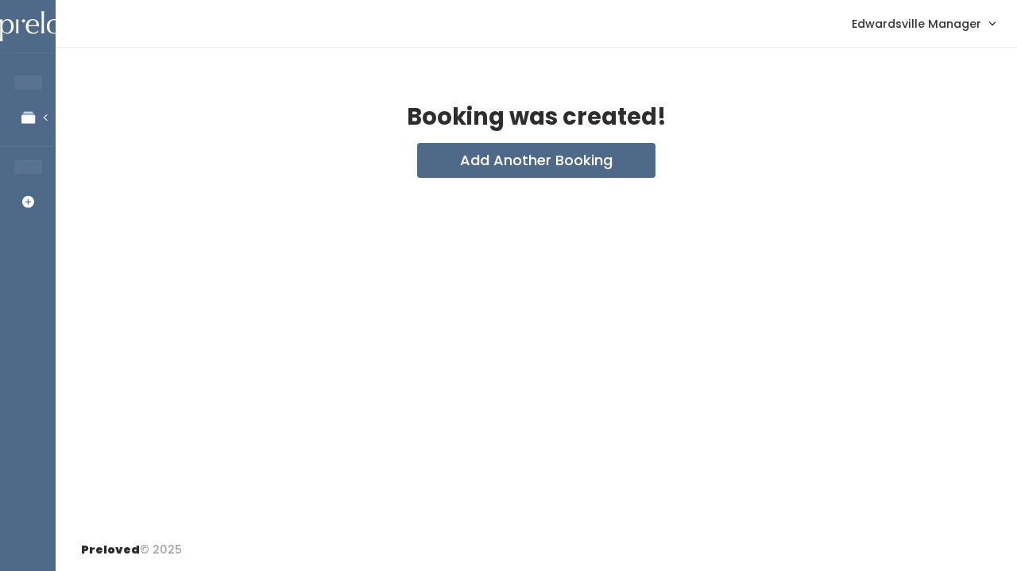
click at [601, 1] on nav "Edwardsville Manager Admin Home My bookings Account settings Logout" at bounding box center [536, 24] width 961 height 48
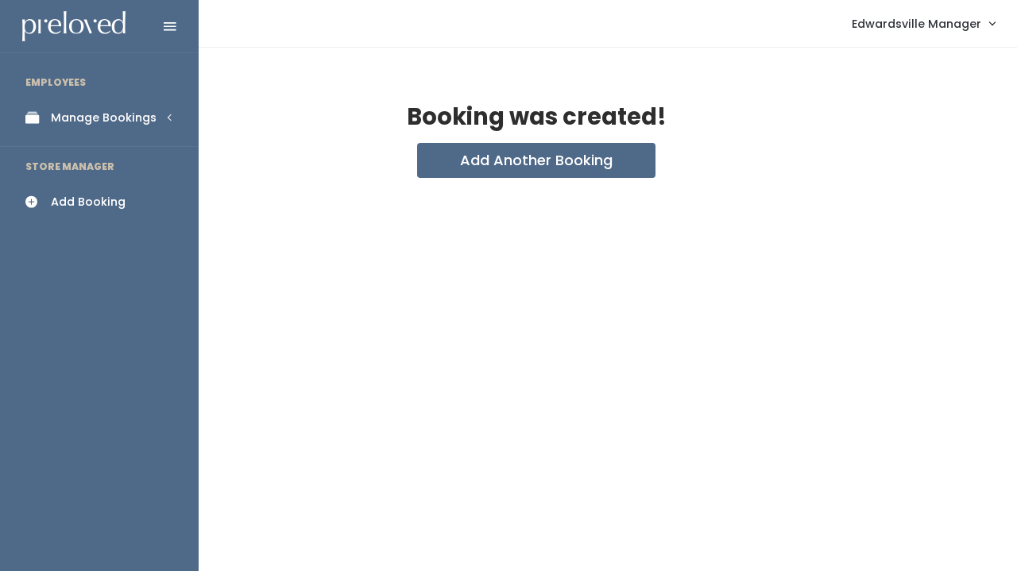
click at [33, 116] on icon at bounding box center [36, 118] width 22 height 14
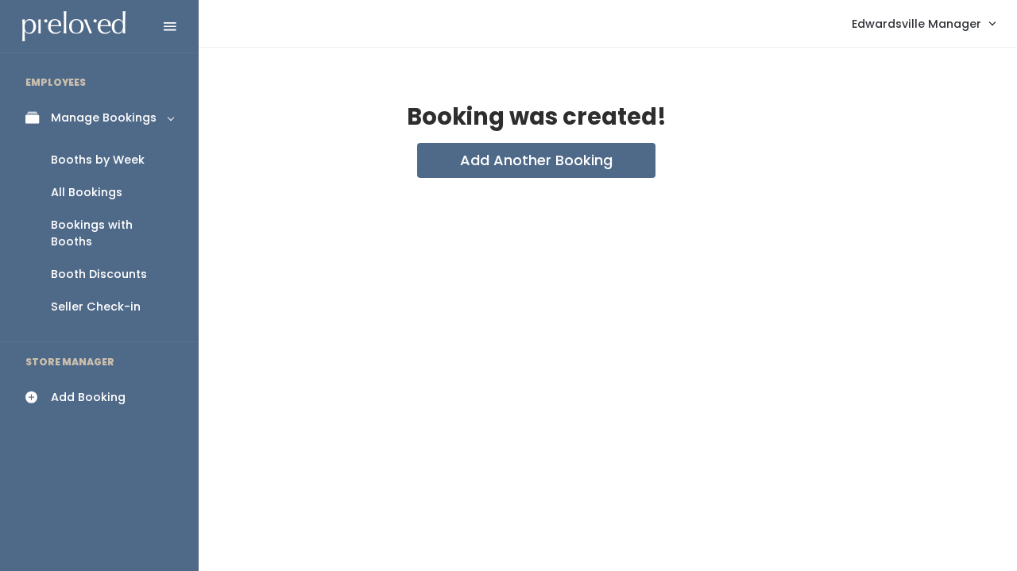
click at [87, 183] on link "All Bookings" at bounding box center [99, 192] width 199 height 33
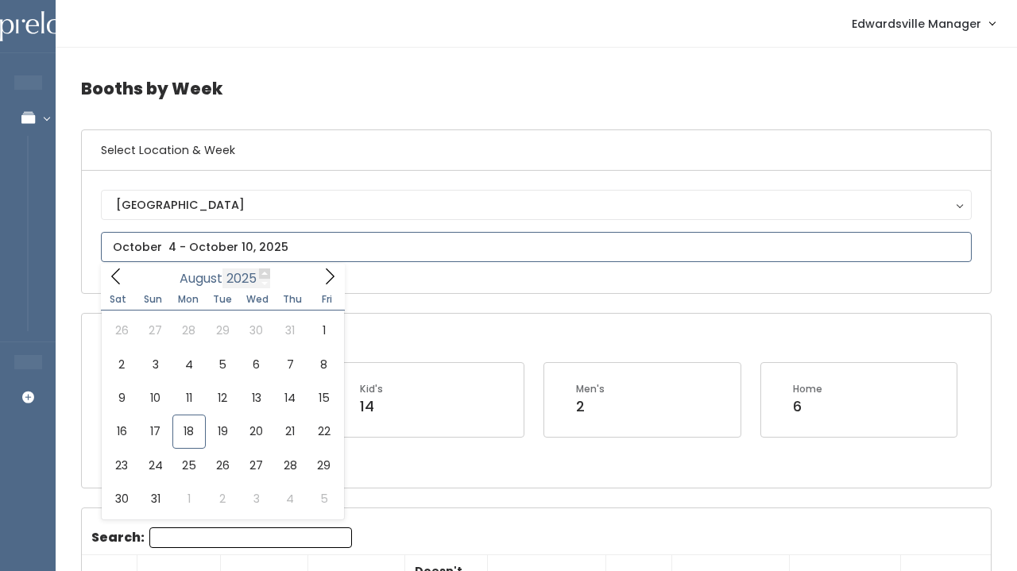
click at [271, 257] on input "text" at bounding box center [536, 247] width 870 height 30
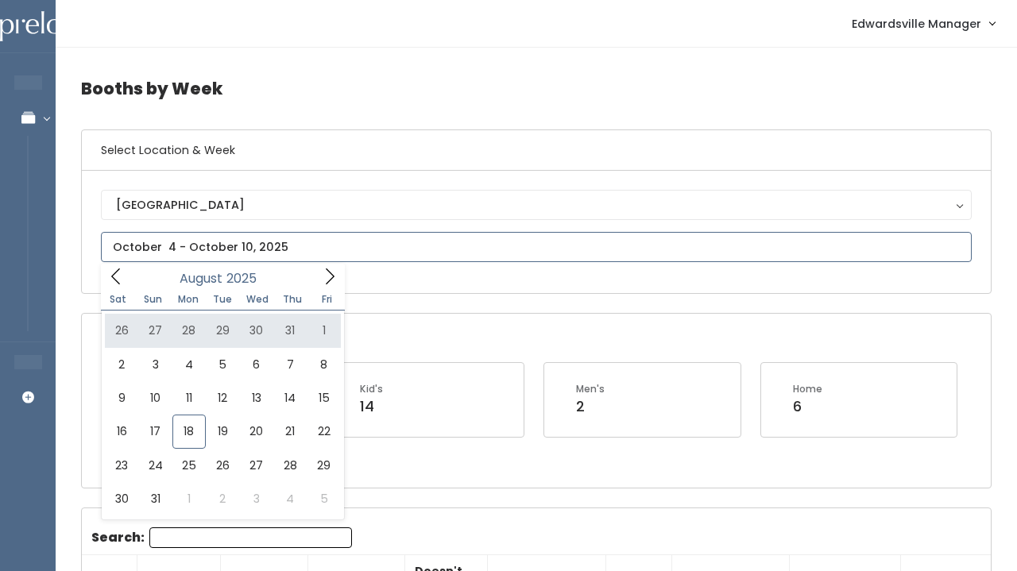
click at [324, 281] on icon at bounding box center [329, 276] width 17 height 17
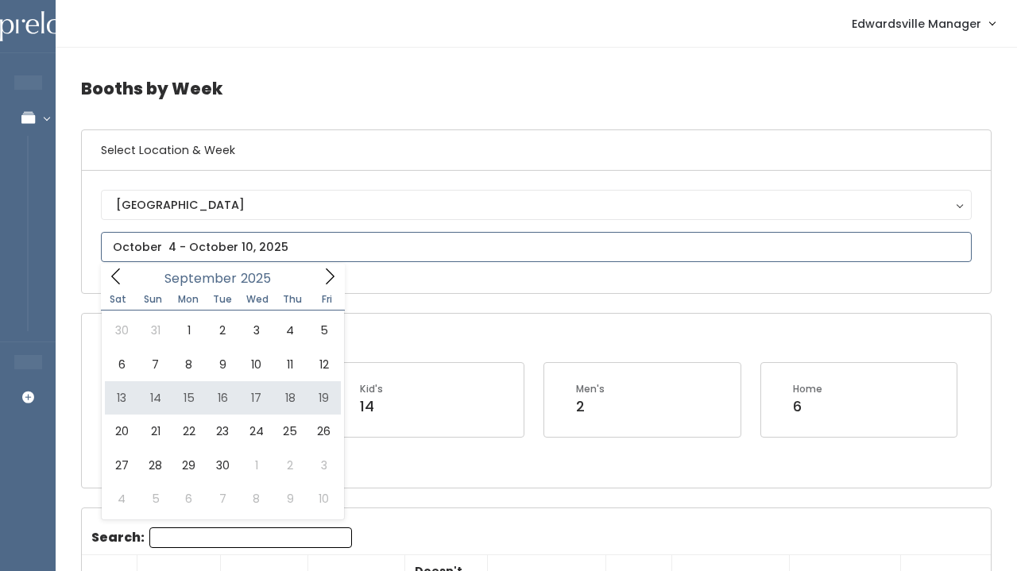
type input "[DATE] to [DATE]"
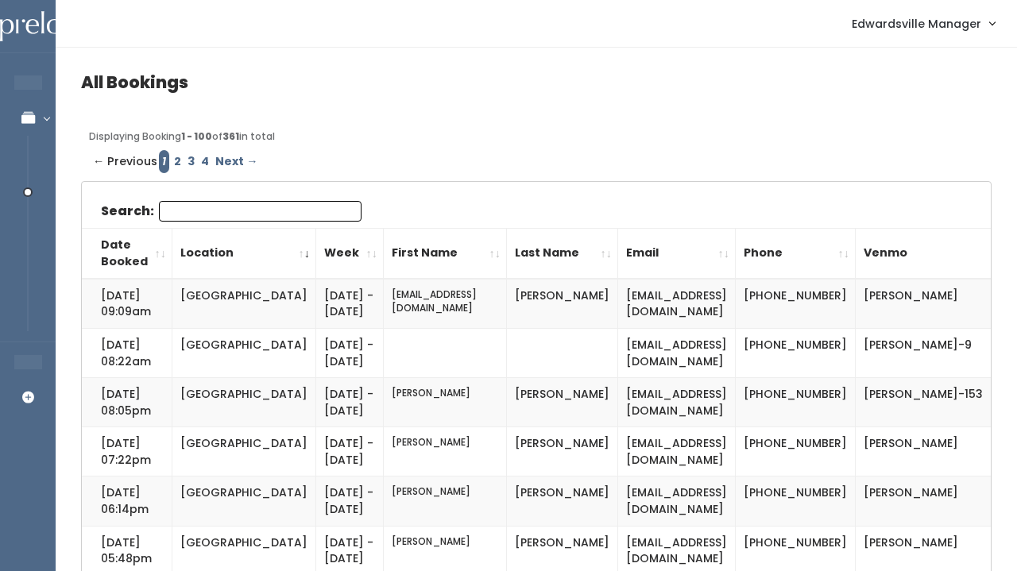
click at [241, 201] on input "Search:" at bounding box center [260, 211] width 203 height 21
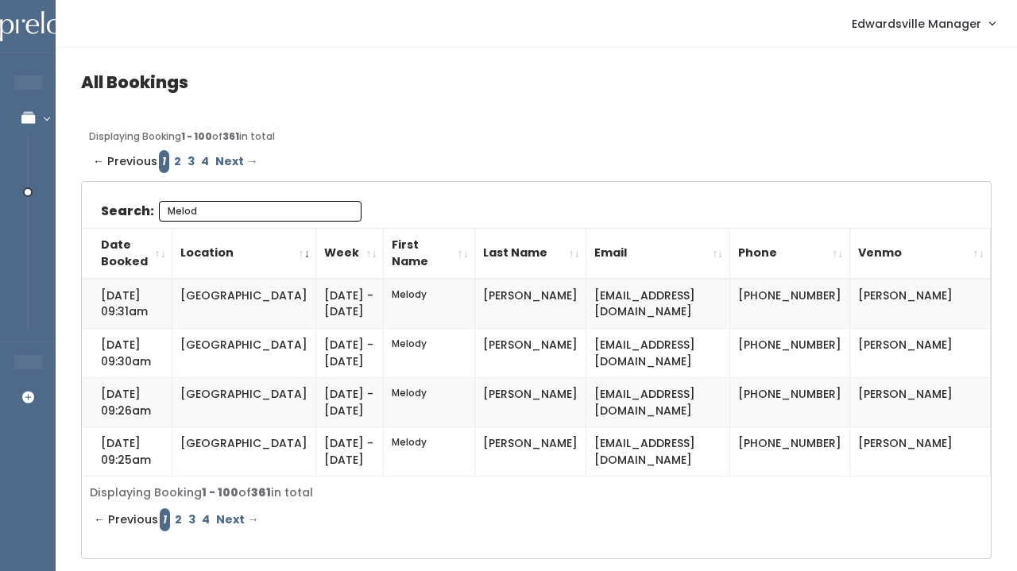
type input "Melody"
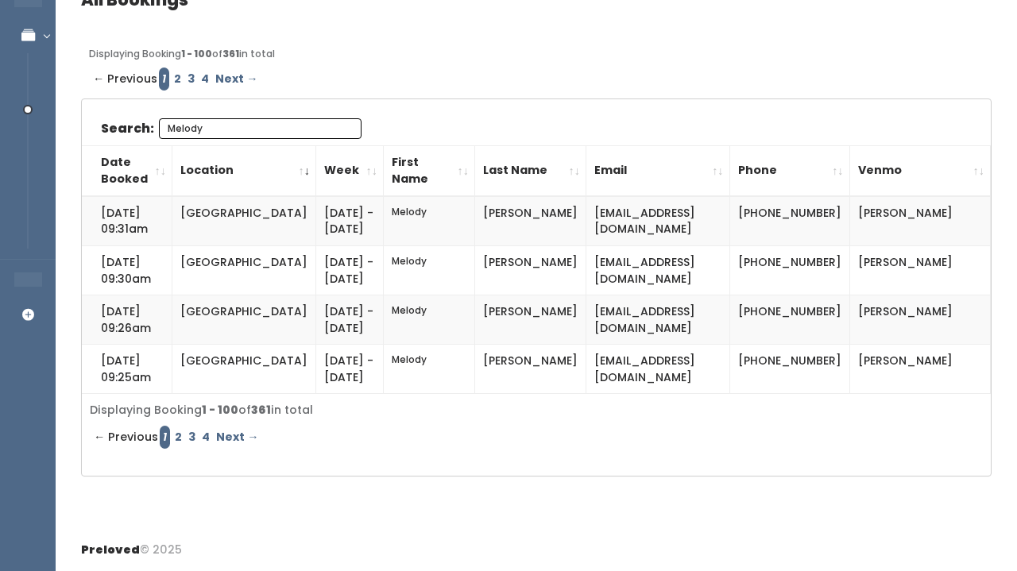
scroll to position [104, 0]
click at [340, 118] on input "Melody" at bounding box center [260, 128] width 203 height 21
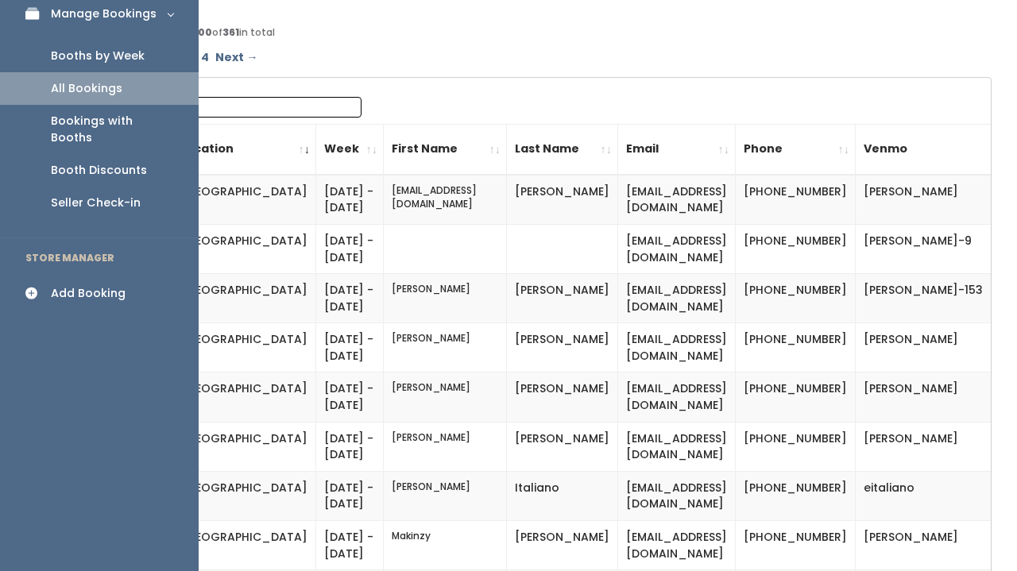
click at [100, 285] on div "Add Booking" at bounding box center [88, 293] width 75 height 17
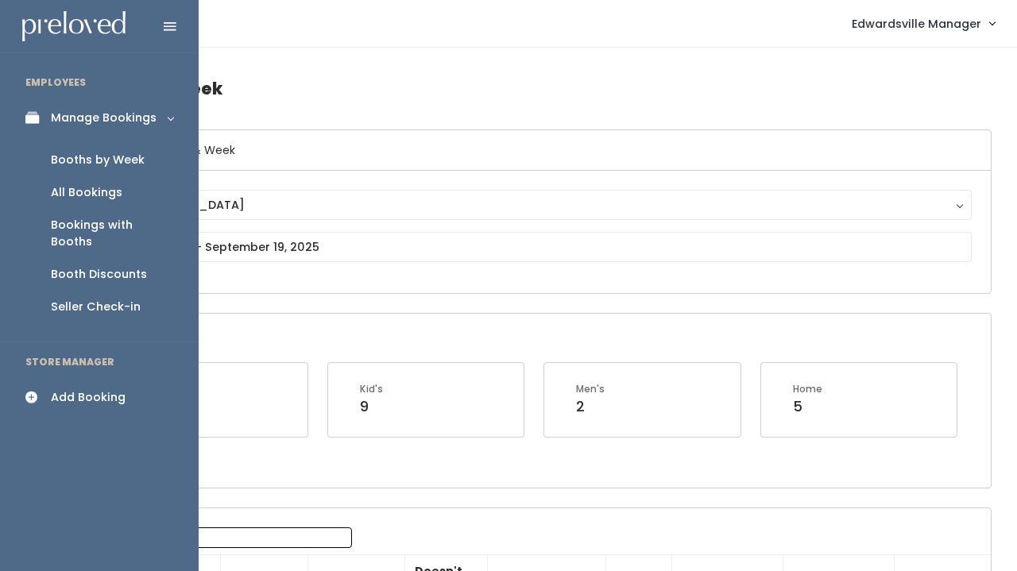
click at [67, 181] on link "All Bookings" at bounding box center [99, 192] width 199 height 33
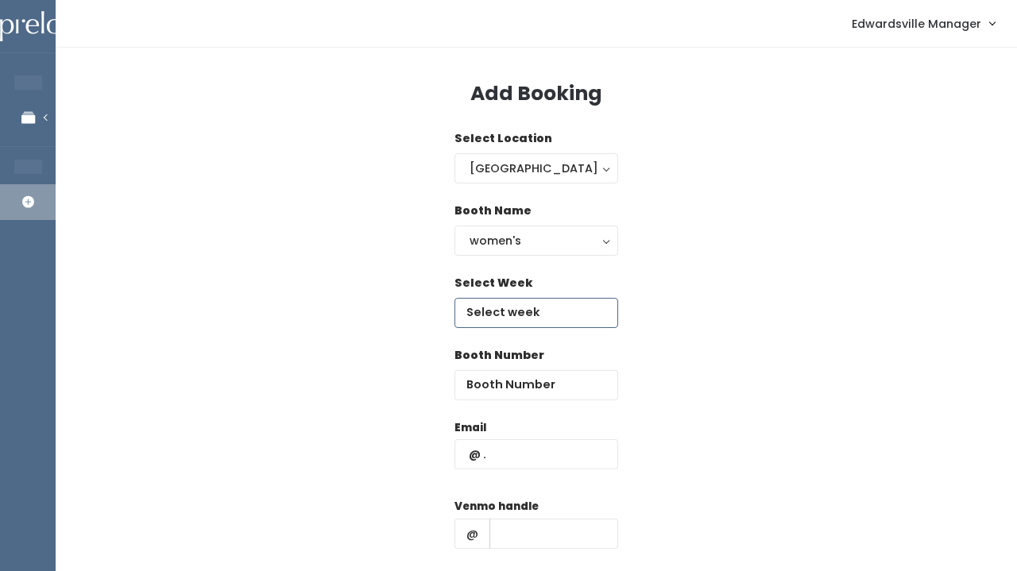
click at [471, 303] on input "text" at bounding box center [536, 313] width 164 height 30
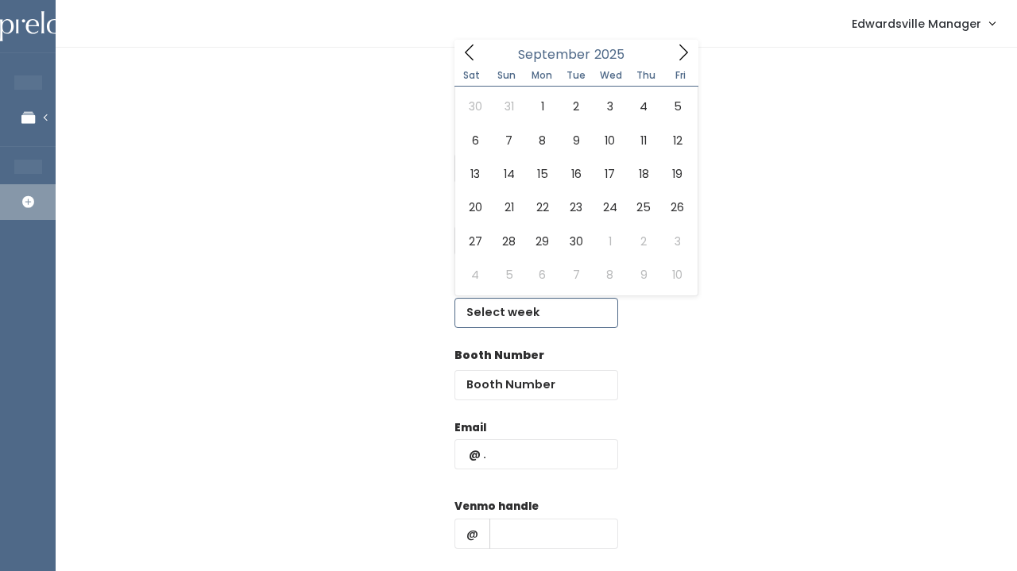
click at [682, 56] on icon at bounding box center [682, 52] width 17 height 17
type input "[DATE] to [DATE]"
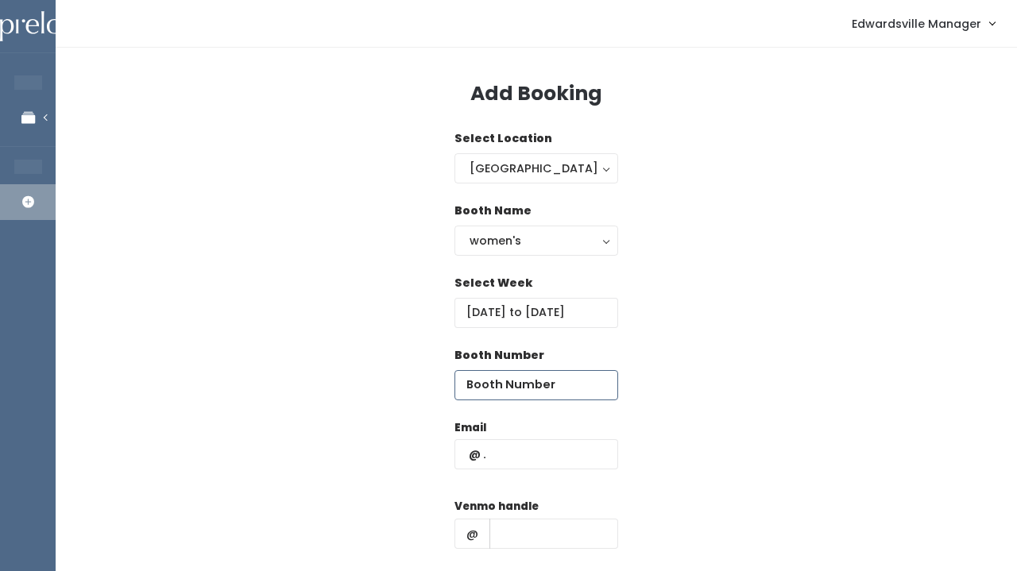
click at [515, 390] on input "number" at bounding box center [536, 385] width 164 height 30
type input "31"
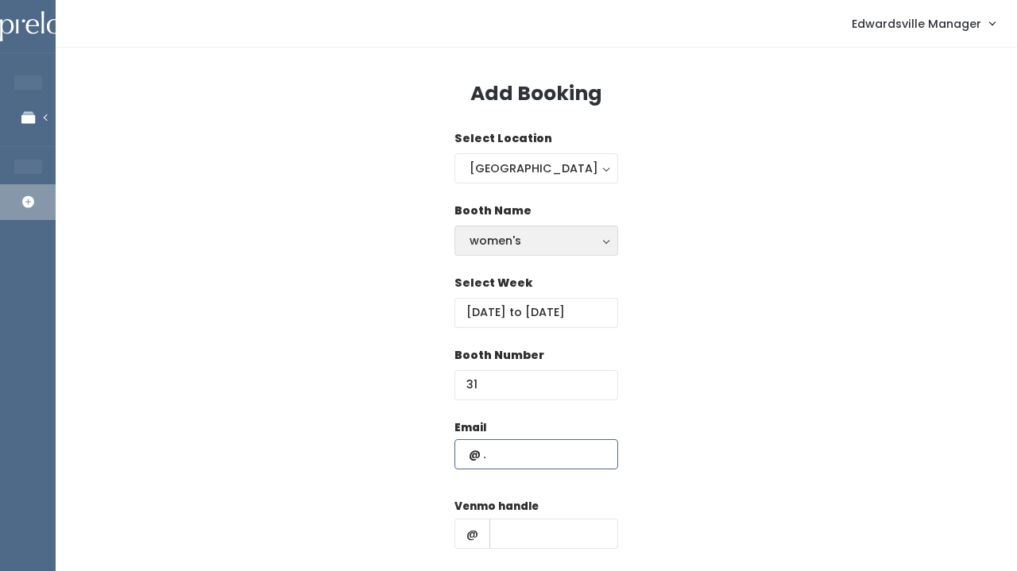
paste input "debsalamon68@gmail.com"
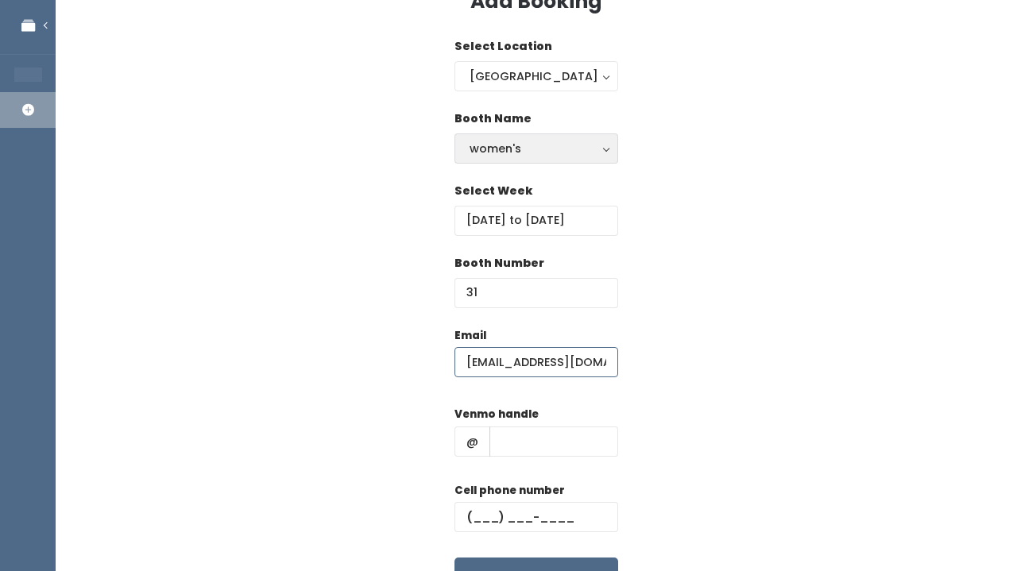
scroll to position [95, 0]
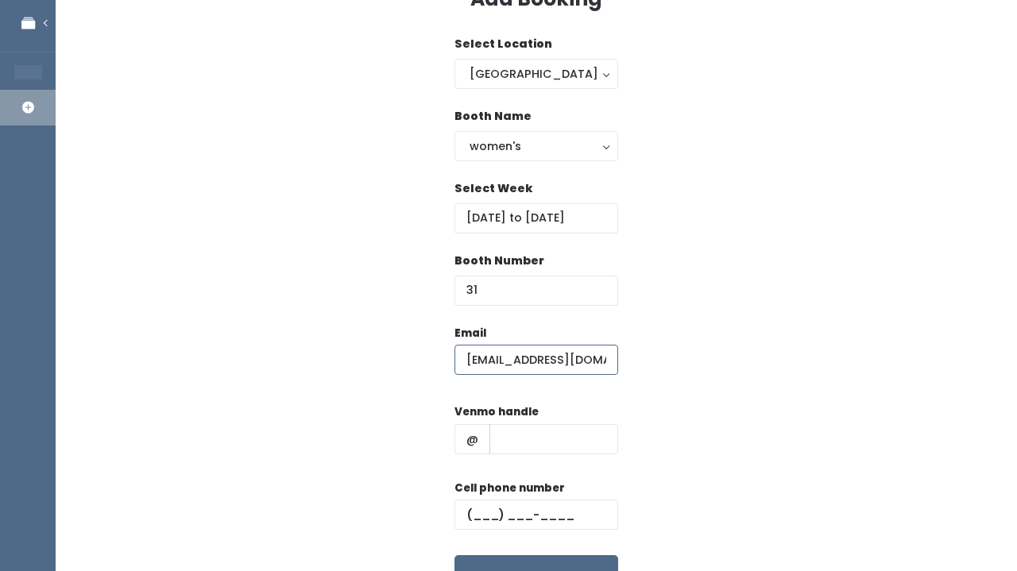
type input "debsalamon68@gmail.com"
click at [569, 461] on div "Venmo handle @" at bounding box center [536, 435] width 164 height 64
click at [569, 438] on input "text" at bounding box center [553, 439] width 129 height 30
paste input "debsalamon68"
type input "debsalamon68"
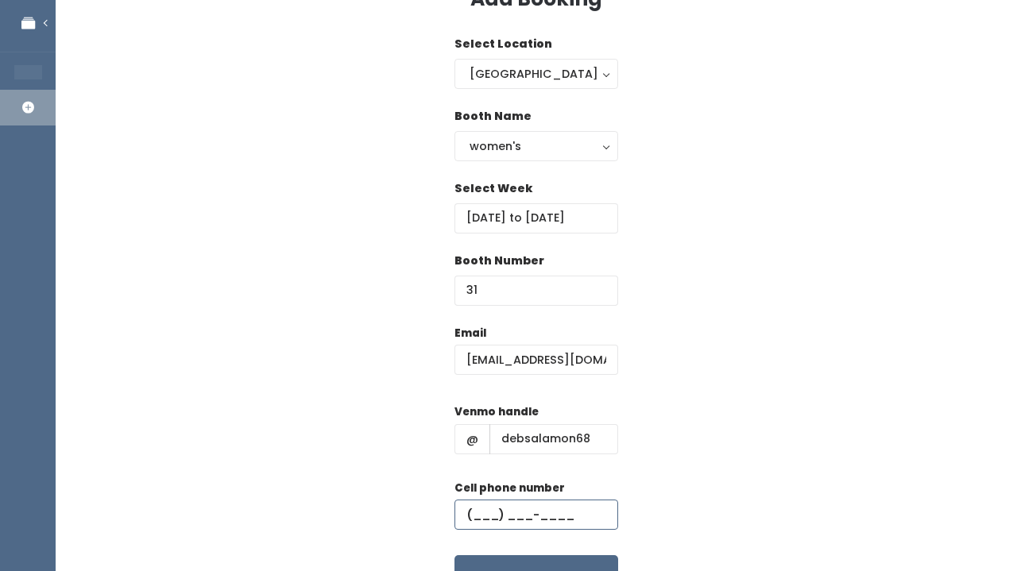
paste input "(618) 444-9698"
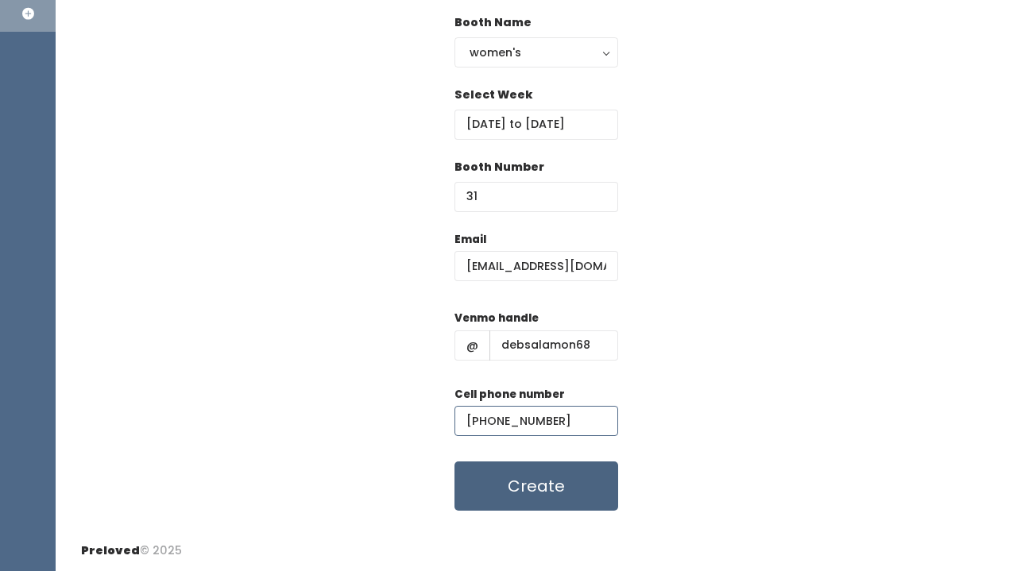
type input "(618) 444-9698"
click at [484, 480] on button "Create" at bounding box center [536, 485] width 164 height 49
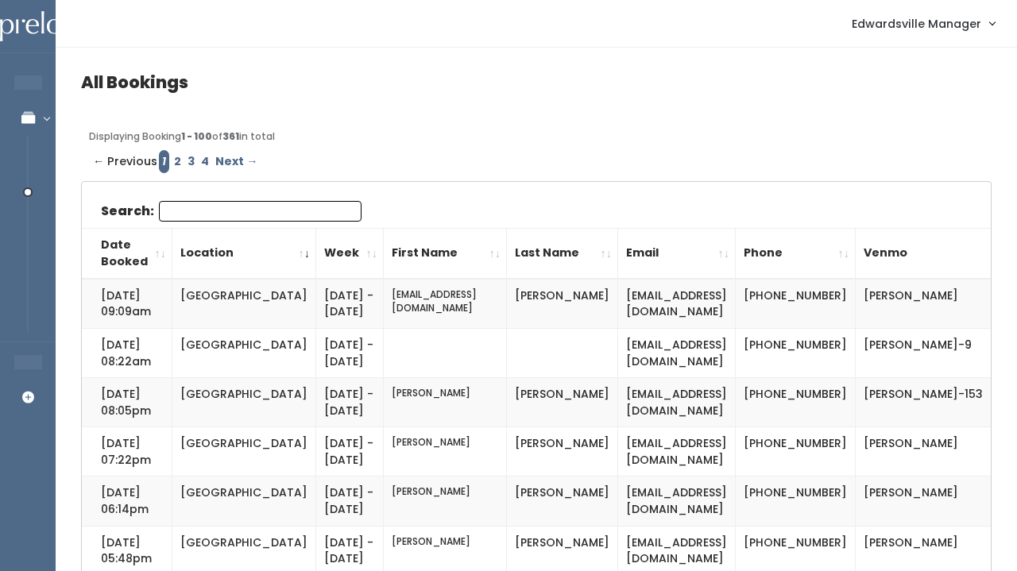
click at [246, 214] on input "Search:" at bounding box center [260, 211] width 203 height 21
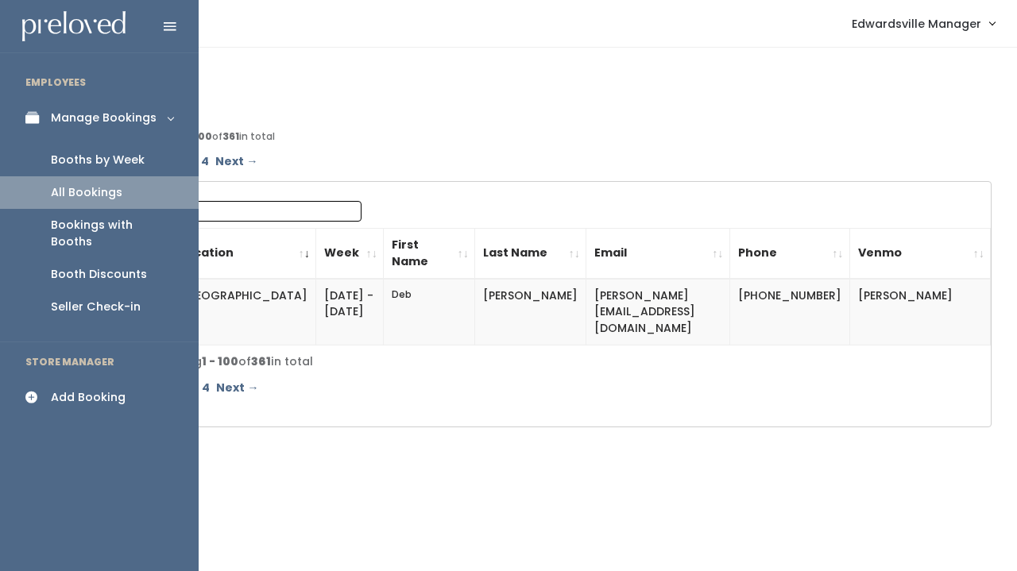
type input "Deb"
click at [53, 163] on div "Booths by Week" at bounding box center [98, 160] width 94 height 17
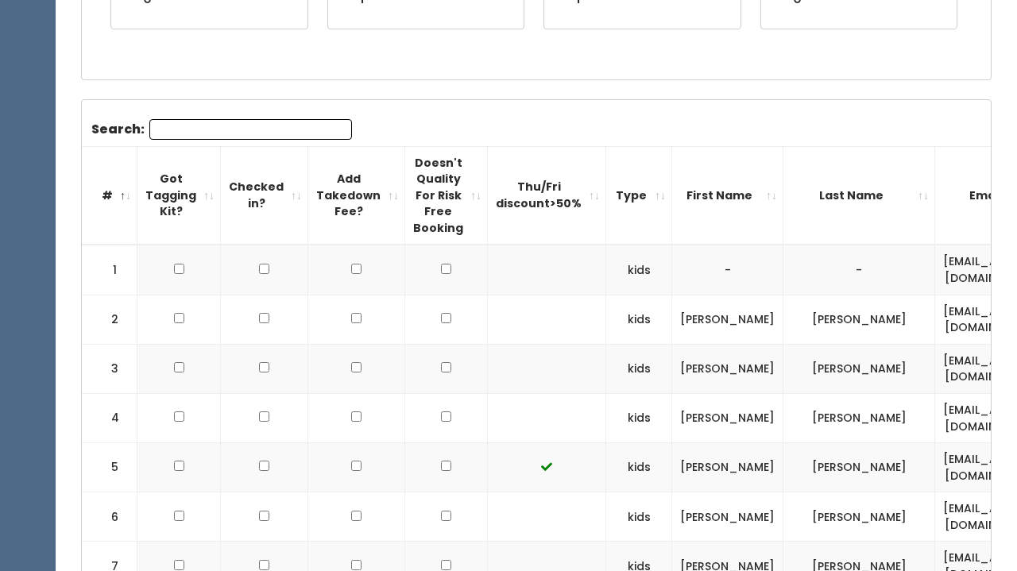
scroll to position [284, 0]
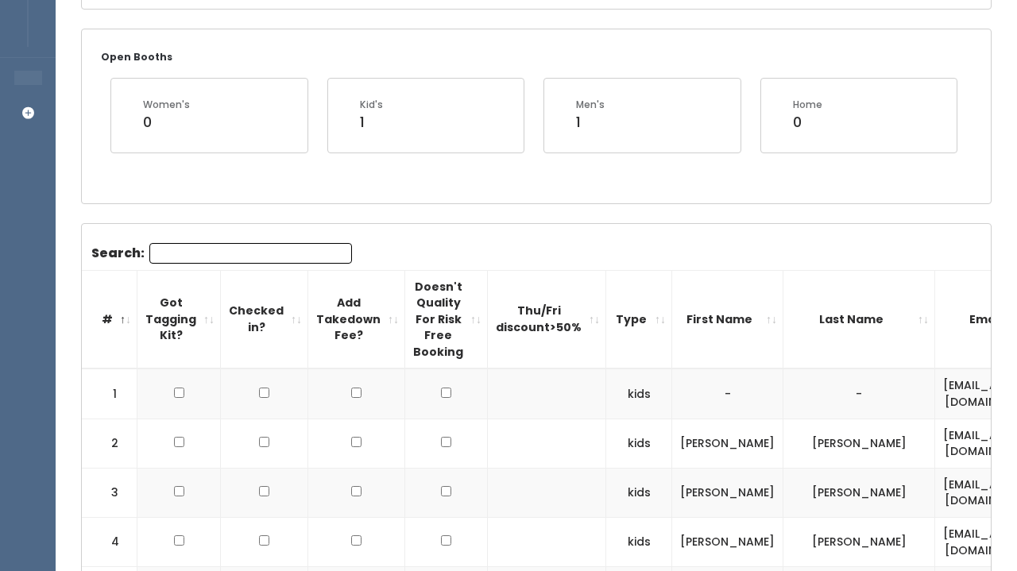
click at [221, 267] on div "Search:" at bounding box center [221, 256] width 260 height 27
click at [221, 255] on input "Search:" at bounding box center [250, 253] width 203 height 21
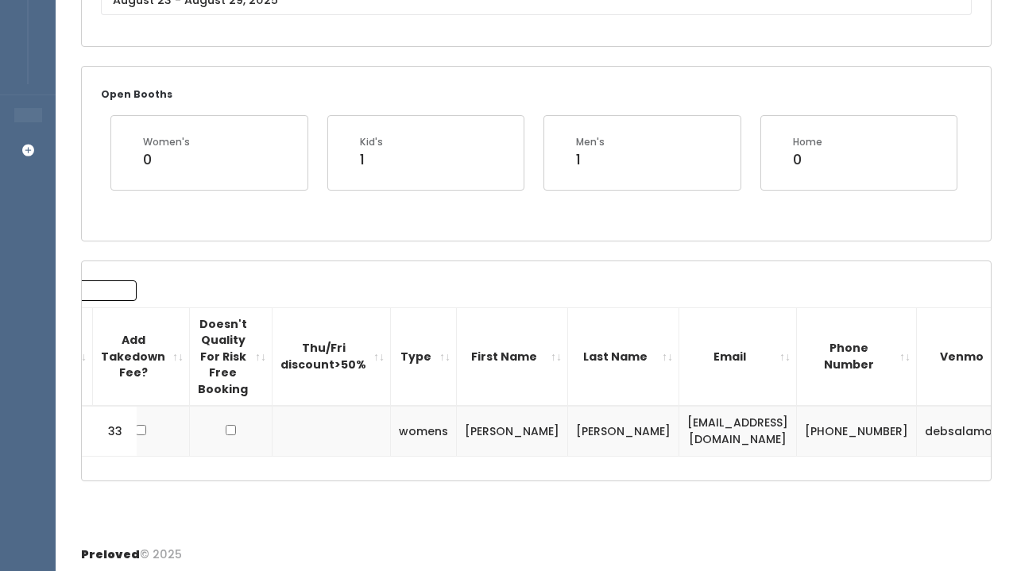
scroll to position [0, 214]
type input "deb"
drag, startPoint x: 737, startPoint y: 430, endPoint x: 569, endPoint y: 423, distance: 168.5
click at [569, 423] on tr "33 womens Deborah Salamon debsalamon68@gmail.com (618) 444-9698 debsalamon68" at bounding box center [479, 431] width 1225 height 50
click at [680, 423] on td "debsalamon68@gmail.com" at bounding box center [739, 431] width 118 height 50
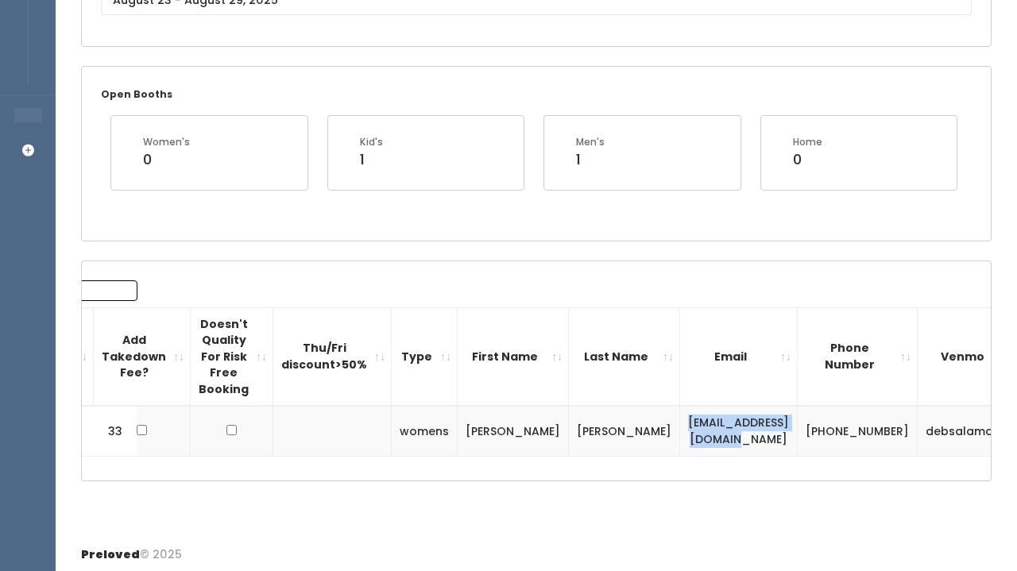
drag, startPoint x: 580, startPoint y: 423, endPoint x: 724, endPoint y: 427, distance: 144.6
click at [724, 427] on td "debsalamon68@gmail.com" at bounding box center [739, 431] width 118 height 50
copy td "debsalamon68@gmail.com"
drag, startPoint x: 920, startPoint y: 434, endPoint x: 835, endPoint y: 427, distance: 86.1
click at [917, 427] on td "debsalamon68" at bounding box center [970, 431] width 106 height 50
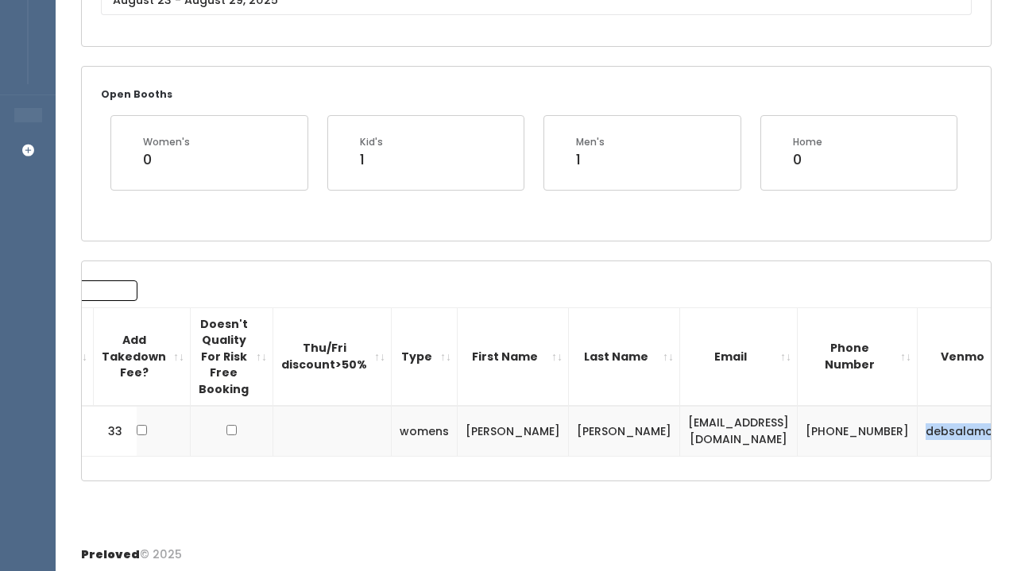
copy td "debsalamon68"
drag, startPoint x: 750, startPoint y: 419, endPoint x: 805, endPoint y: 432, distance: 56.4
click at [805, 432] on td "(618) 444-9698" at bounding box center [857, 431] width 120 height 50
copy td "(618) 444-9698"
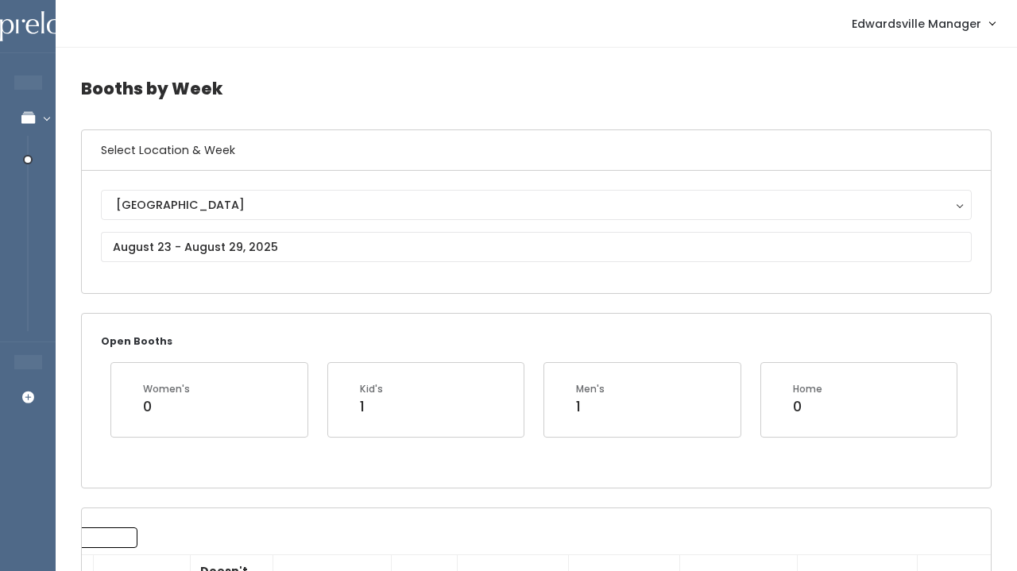
scroll to position [0, 0]
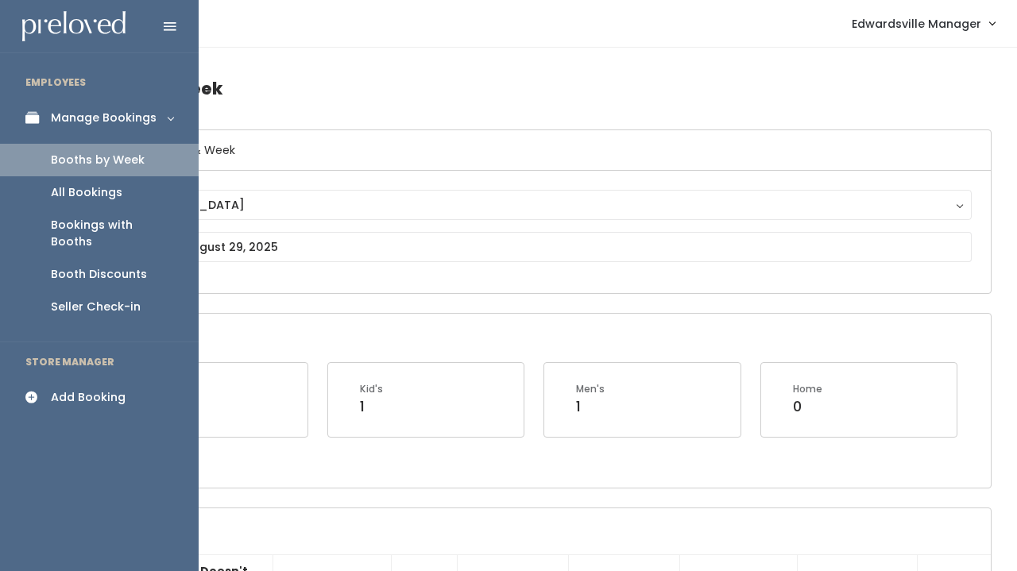
click at [95, 200] on link "All Bookings" at bounding box center [99, 192] width 199 height 33
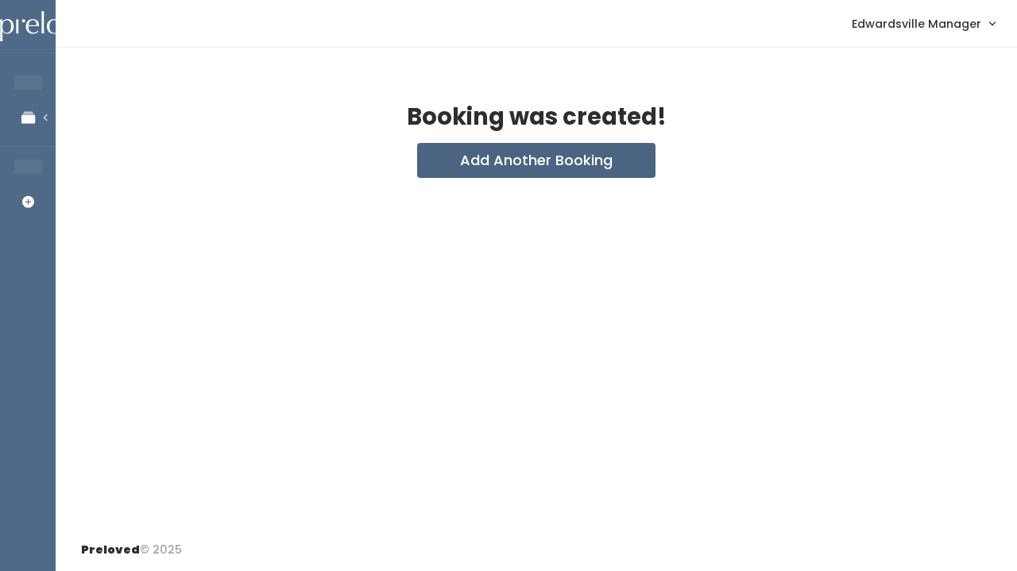
click at [502, 169] on button "Add Another Booking" at bounding box center [536, 160] width 238 height 35
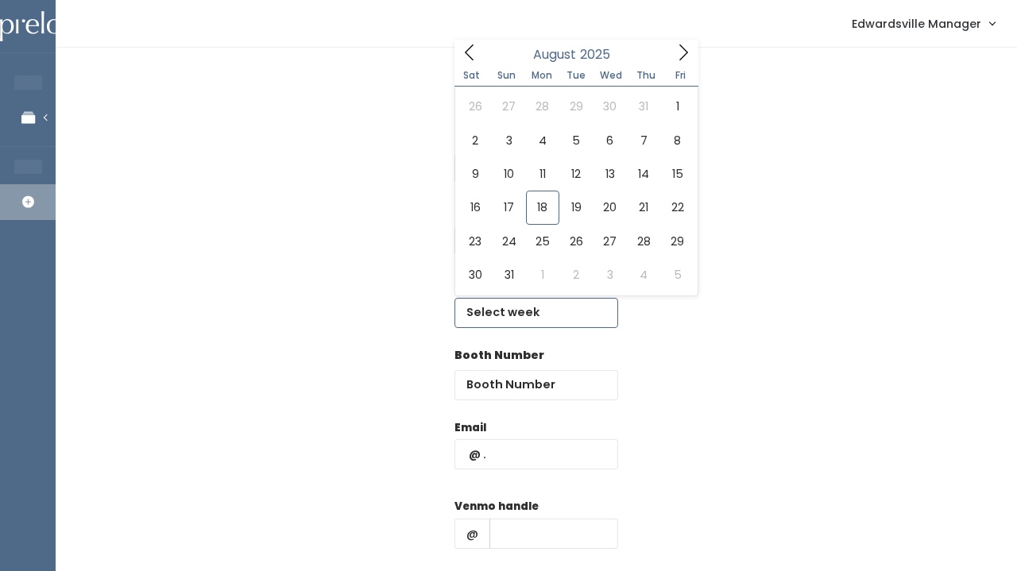
click at [501, 319] on input "text" at bounding box center [536, 313] width 164 height 30
click at [677, 49] on icon at bounding box center [682, 52] width 17 height 17
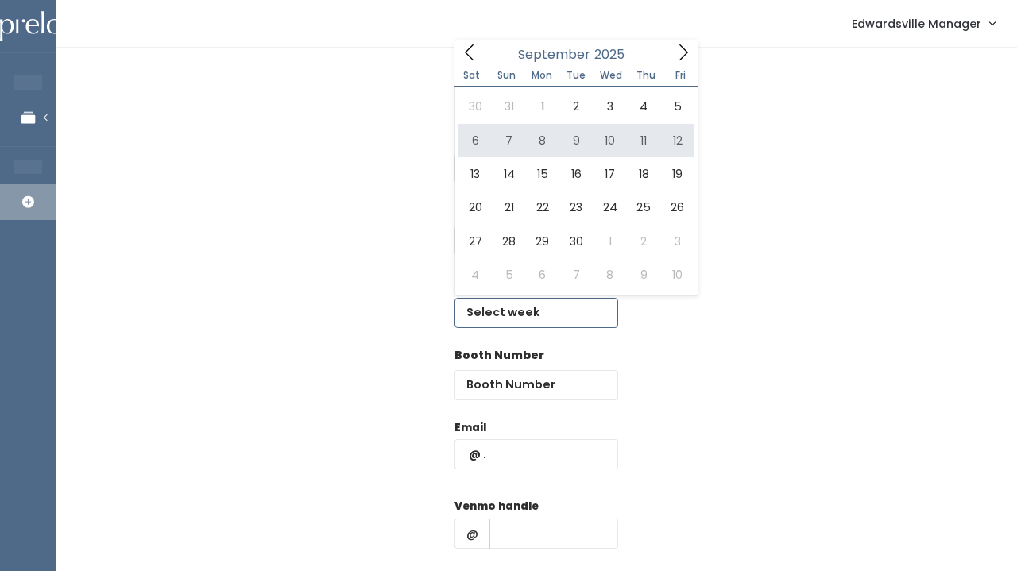
type input "[DATE] to [DATE]"
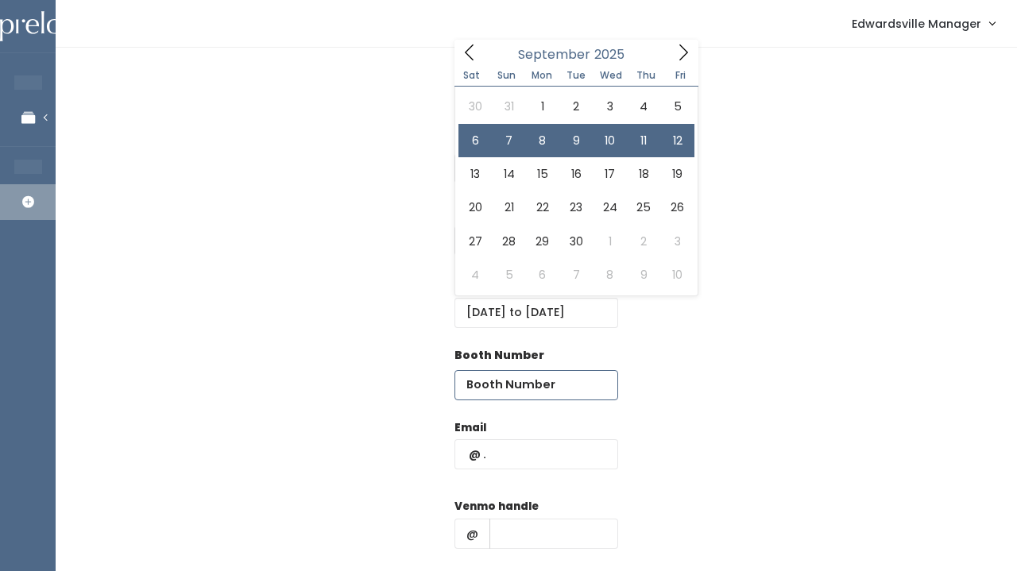
click at [499, 378] on input "number" at bounding box center [536, 385] width 164 height 30
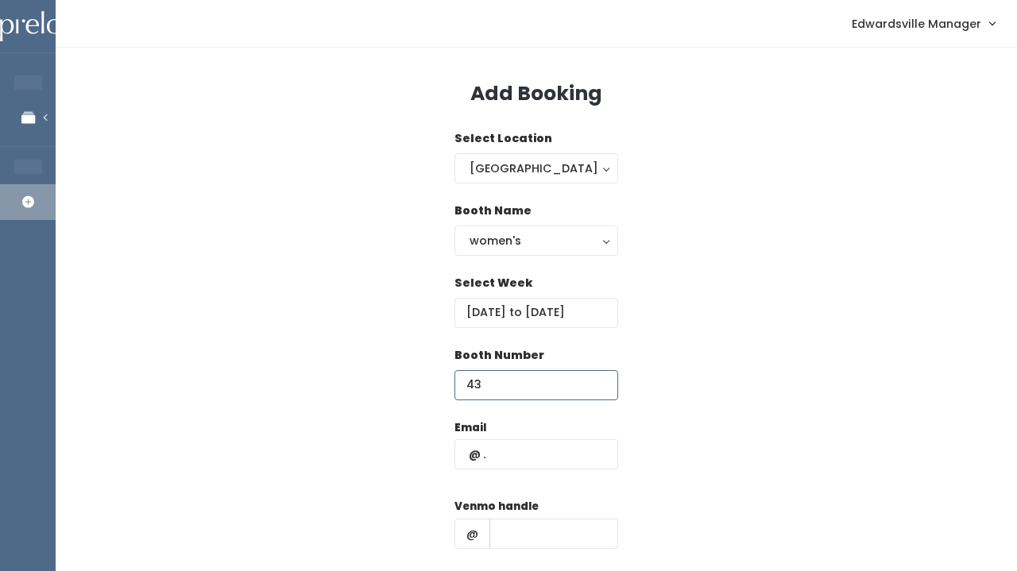
type input "43"
paste input "[EMAIL_ADDRESS][DOMAIN_NAME]"
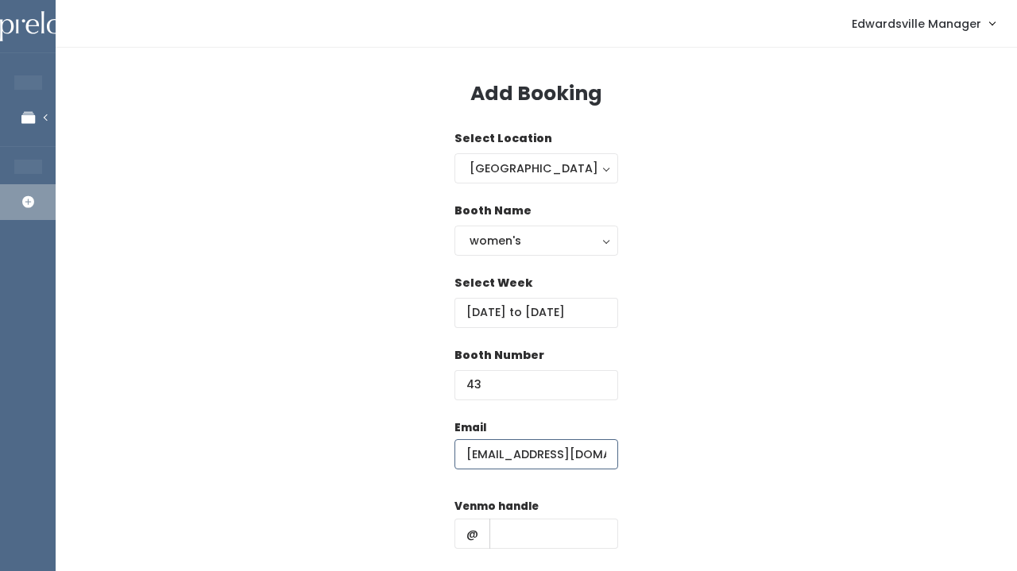
type input "[EMAIL_ADDRESS][DOMAIN_NAME]"
click at [534, 534] on input "text" at bounding box center [553, 534] width 129 height 30
paste input "[PERSON_NAME]-1"
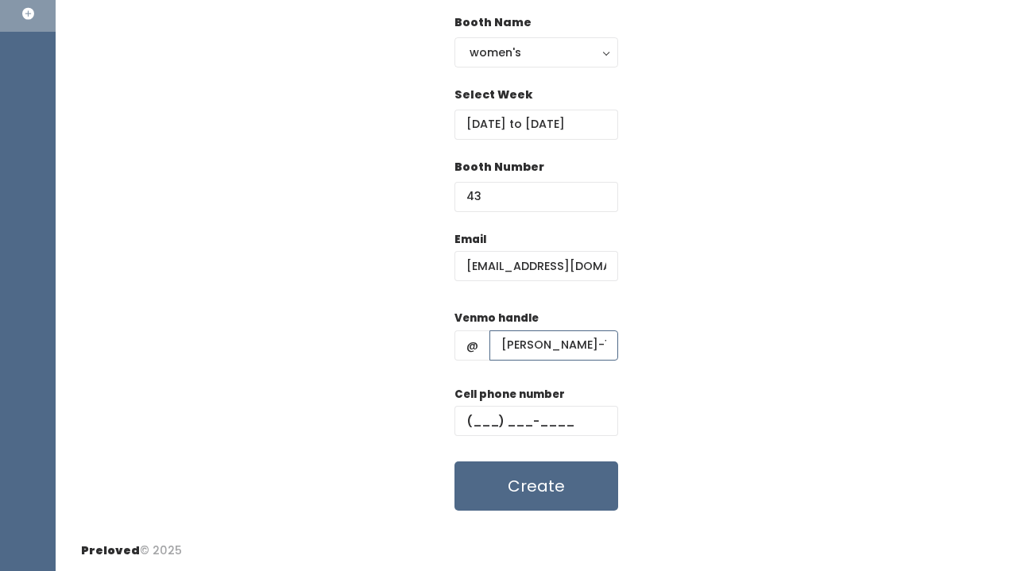
scroll to position [187, 0]
type input "jaimee-brown-1"
paste input "(618) 402-2581"
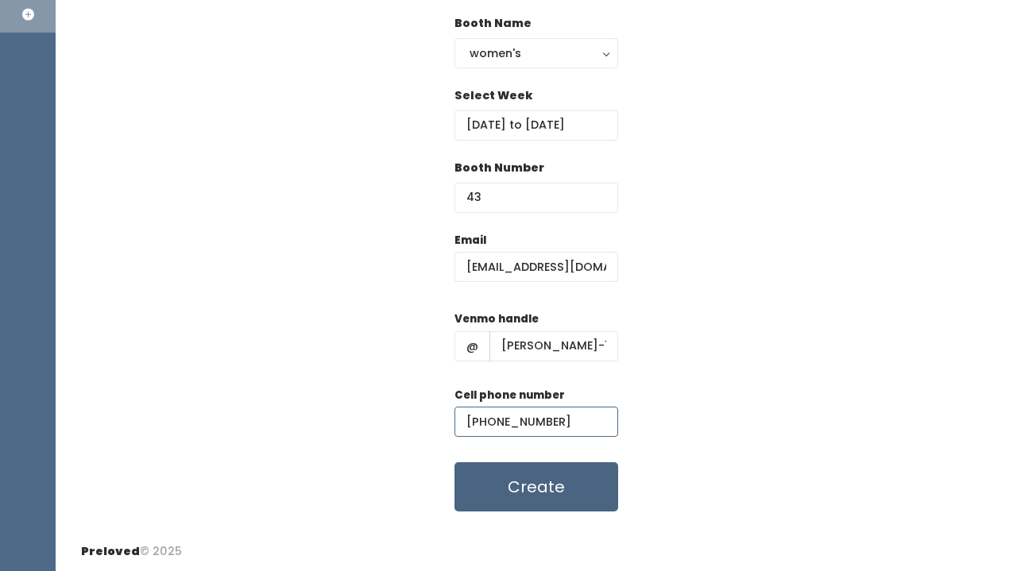
type input "(618) 402-2581"
click at [573, 479] on button "Create" at bounding box center [536, 486] width 164 height 49
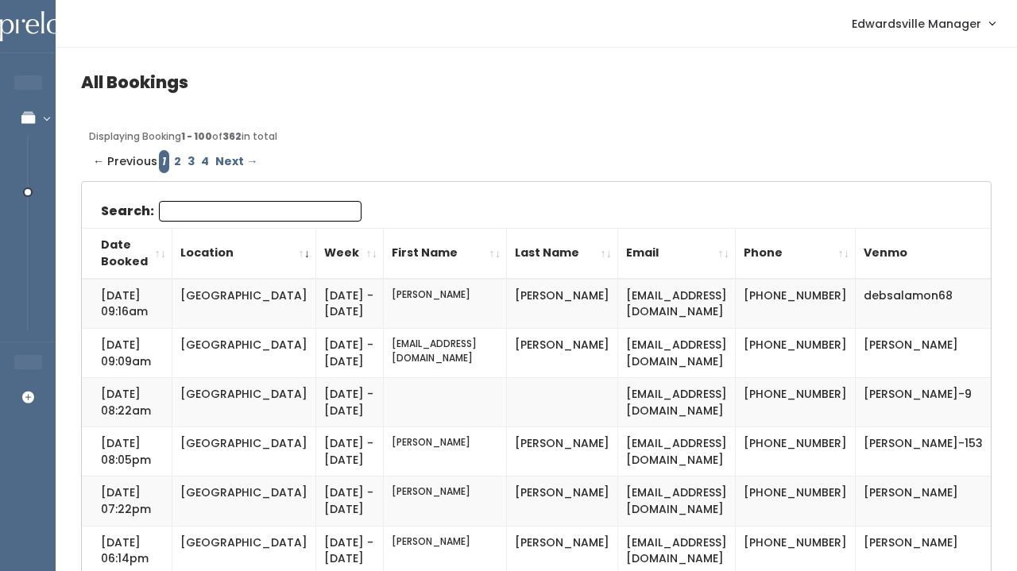
click at [206, 206] on input "Search:" at bounding box center [260, 211] width 203 height 21
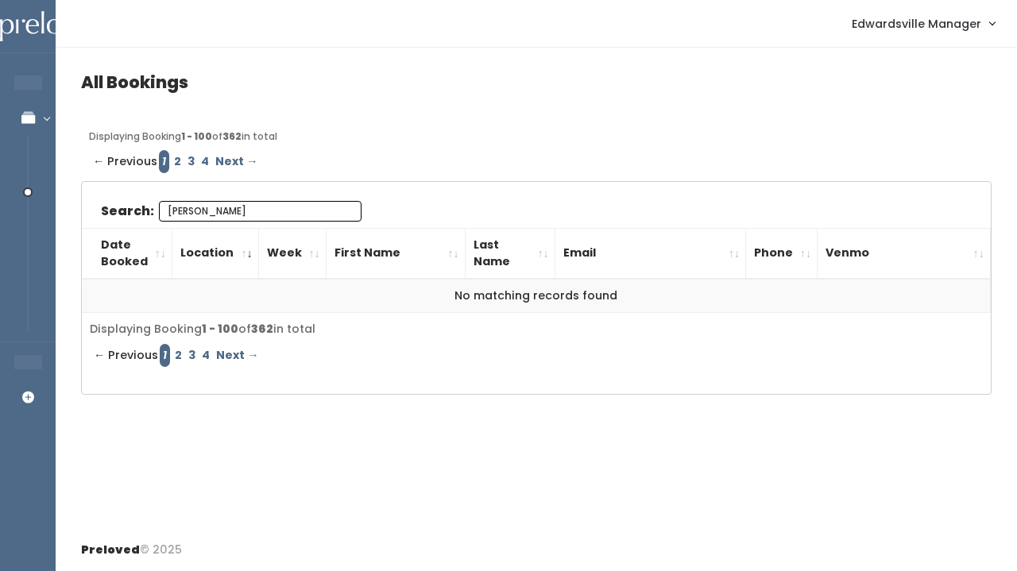
type input "J"
type input "jam"
click at [178, 158] on link "2" at bounding box center [178, 161] width 14 height 23
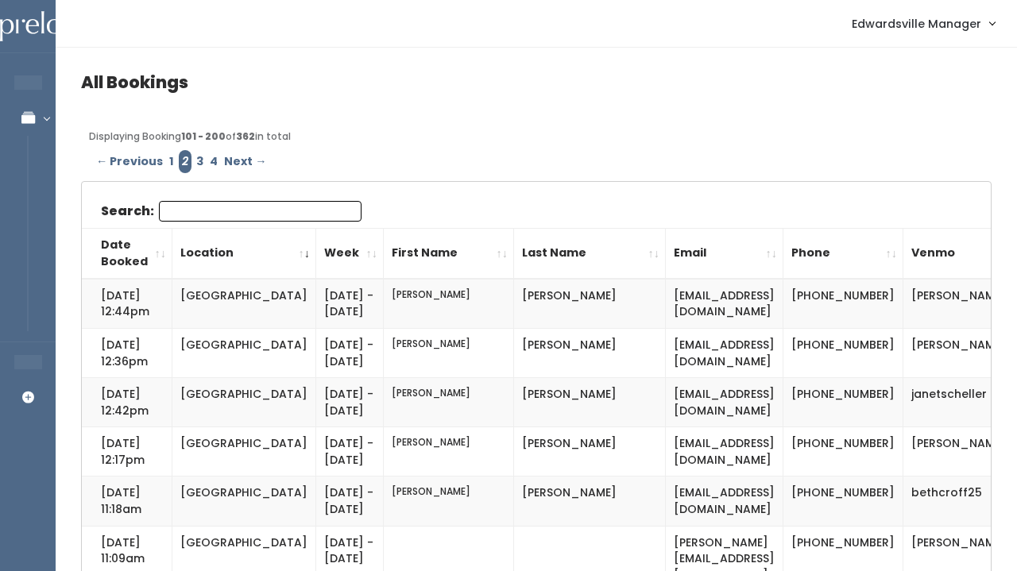
click at [237, 211] on input "Search:" at bounding box center [260, 211] width 203 height 21
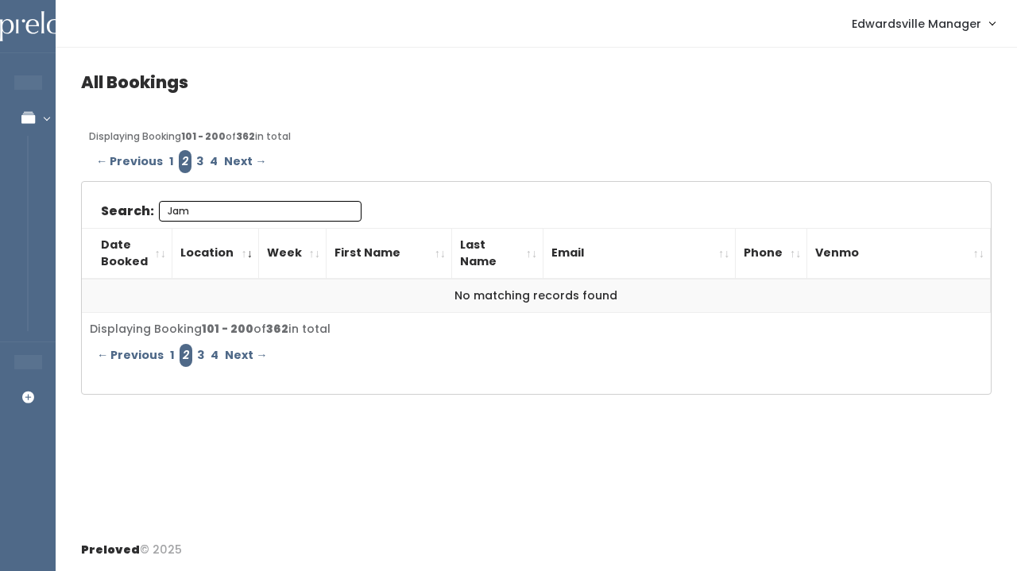
type input "Jam"
click at [195, 161] on link "3" at bounding box center [200, 161] width 14 height 23
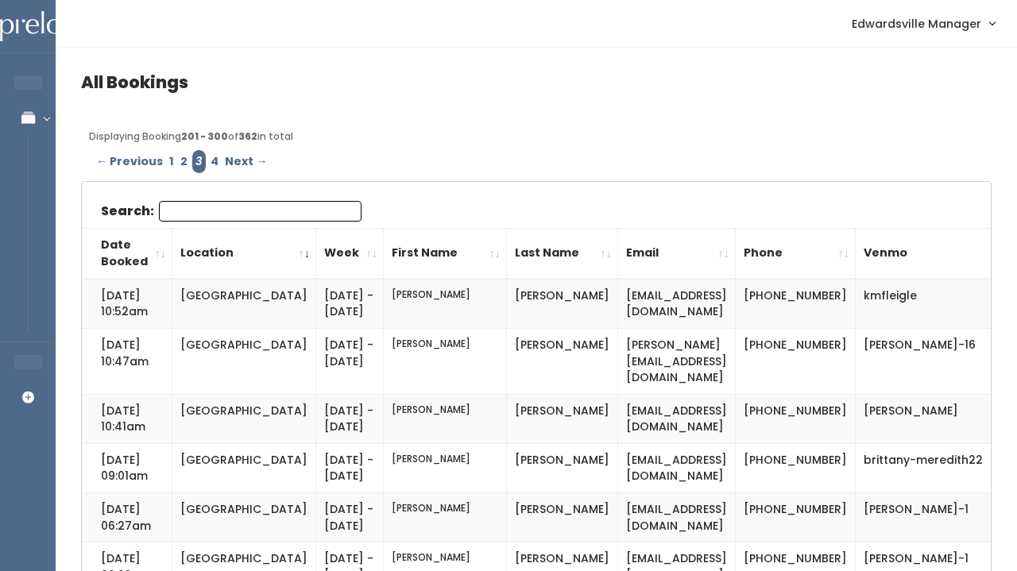
click at [187, 205] on input "Search:" at bounding box center [260, 211] width 203 height 21
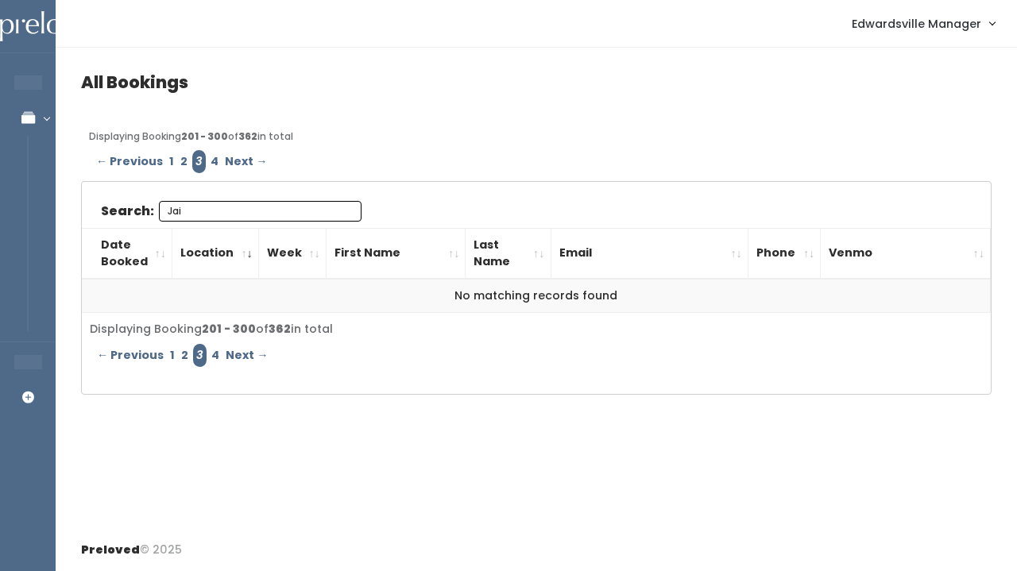
type input "Jai"
click at [178, 161] on link "2" at bounding box center [184, 161] width 14 height 23
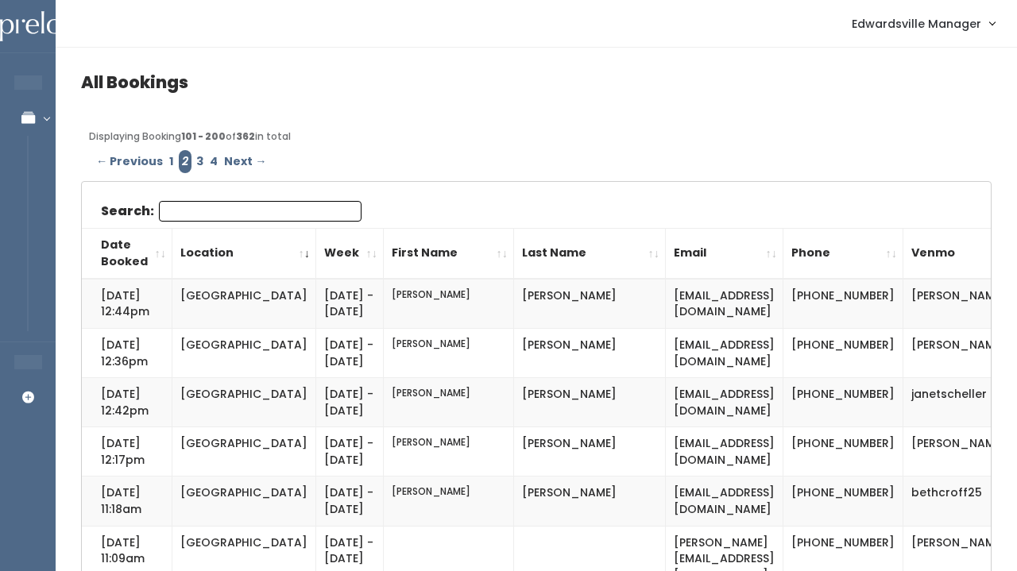
click at [204, 219] on input "Search:" at bounding box center [260, 211] width 203 height 21
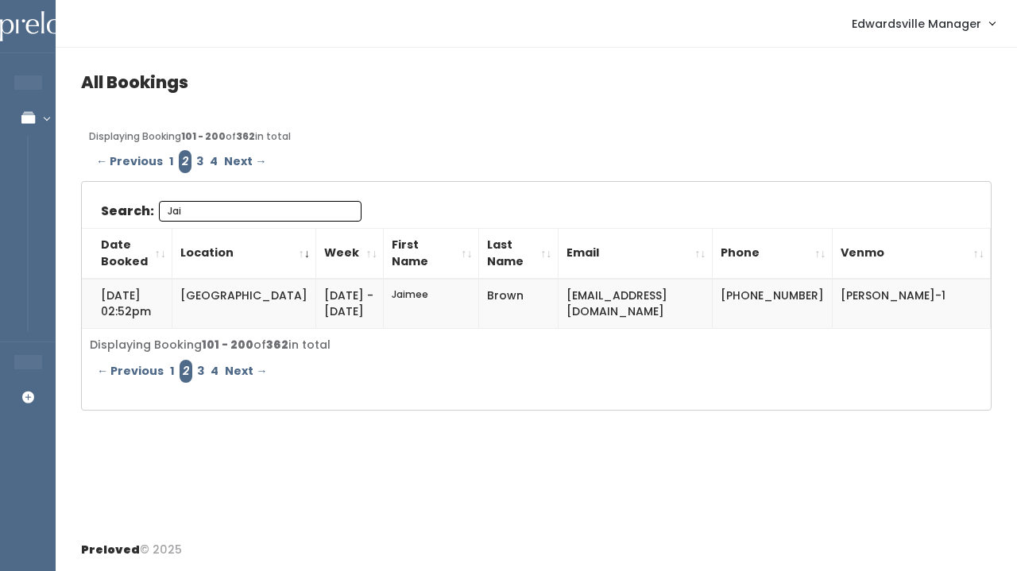
type input "Jai"
drag, startPoint x: 700, startPoint y: 300, endPoint x: 546, endPoint y: 289, distance: 153.7
click at [558, 289] on td "copperbella1@icloud.com" at bounding box center [635, 304] width 154 height 50
copy td "copperbella1@icloud.com"
drag, startPoint x: 918, startPoint y: 294, endPoint x: 812, endPoint y: 292, distance: 106.4
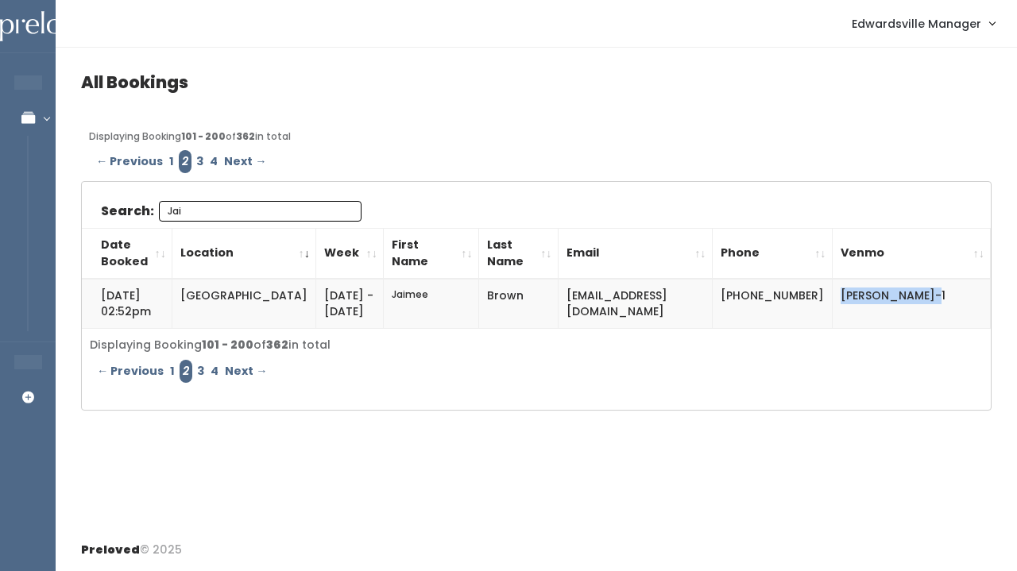
click at [832, 292] on td "jaimee-brown-1" at bounding box center [911, 304] width 158 height 50
copy td "jaimee-brown-1"
drag, startPoint x: 739, startPoint y: 295, endPoint x: 804, endPoint y: 306, distance: 65.3
click at [804, 306] on td "[PHONE_NUMBER]" at bounding box center [772, 304] width 120 height 50
copy td "[PHONE_NUMBER]"
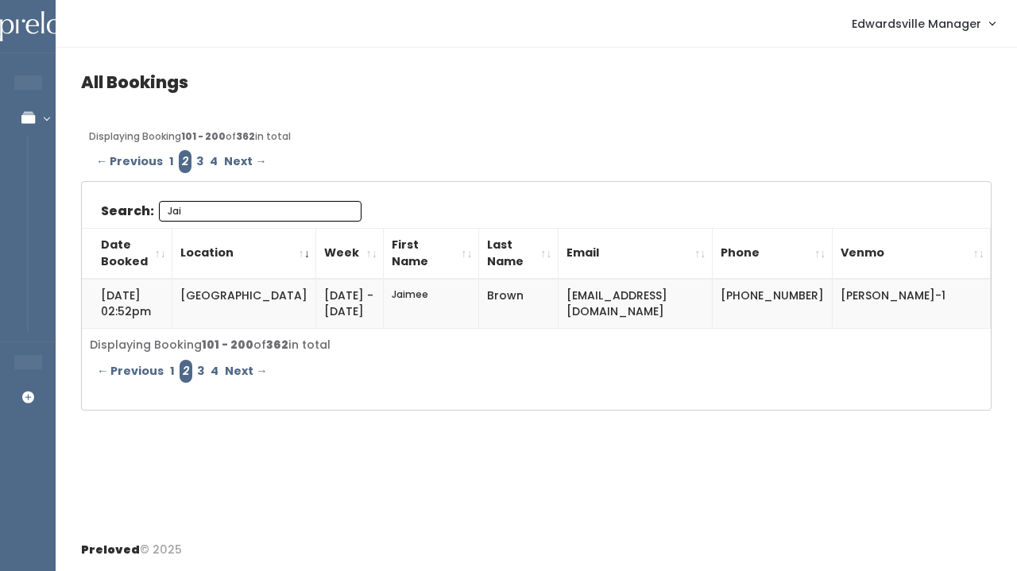
click at [336, 210] on input "Jai" at bounding box center [260, 211] width 203 height 21
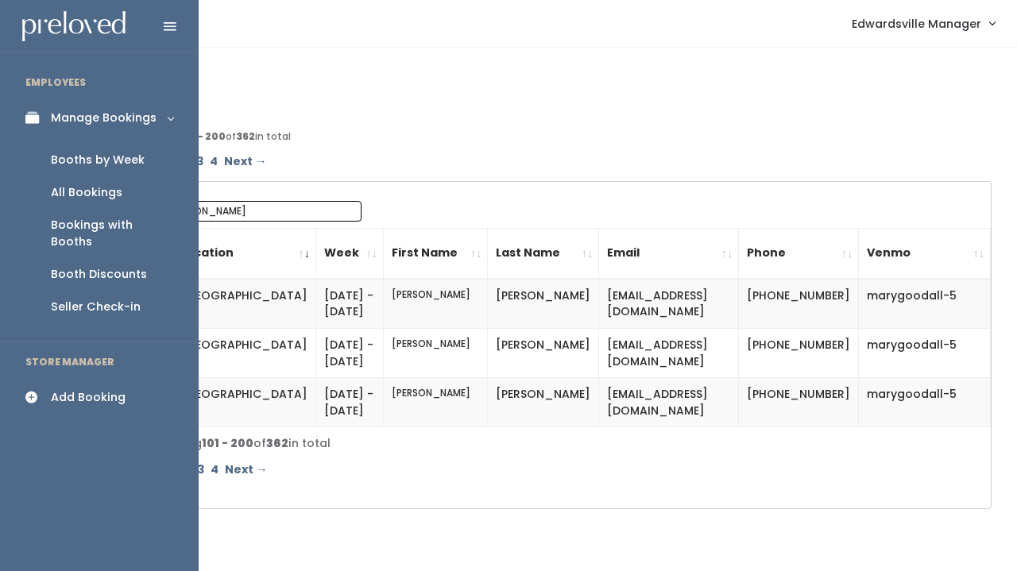
type input "Mary"
click at [88, 197] on div "All Bookings" at bounding box center [86, 192] width 71 height 17
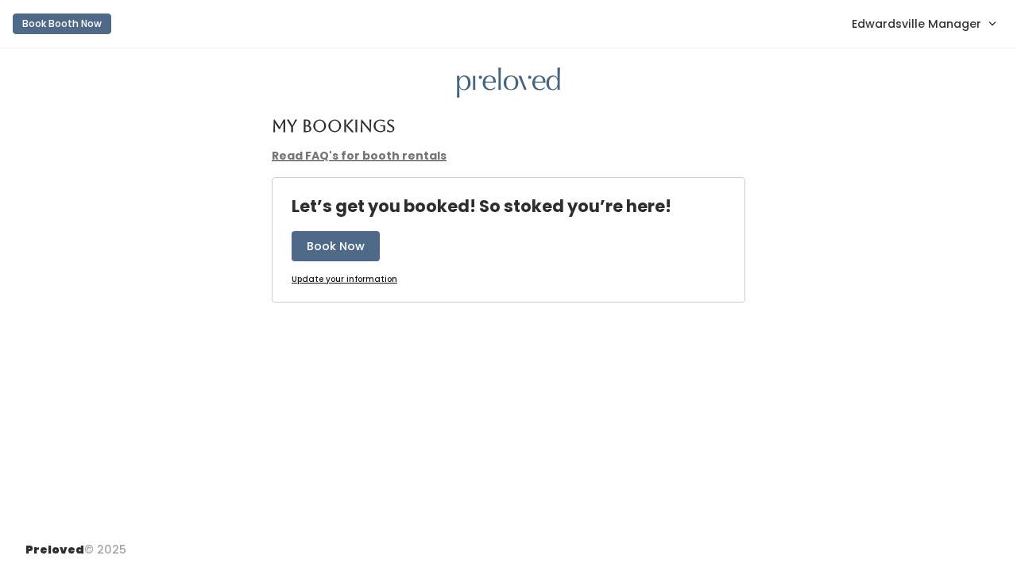
click at [981, 25] on link "Edwardsville Manager" at bounding box center [922, 23] width 175 height 34
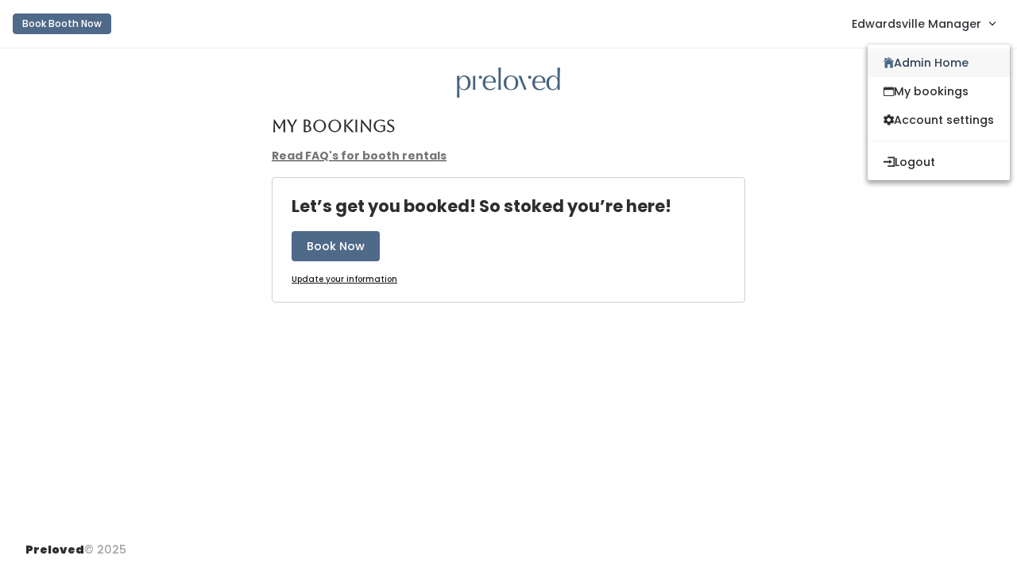
click at [938, 57] on link "Admin Home" at bounding box center [938, 62] width 142 height 29
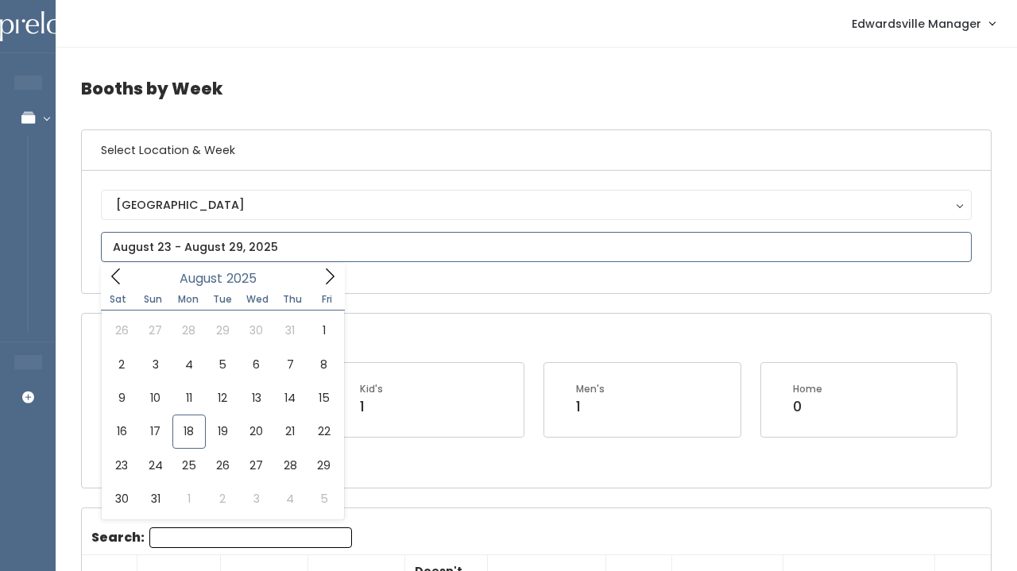
click at [185, 253] on input "text" at bounding box center [536, 247] width 870 height 30
click at [330, 276] on icon at bounding box center [329, 276] width 17 height 17
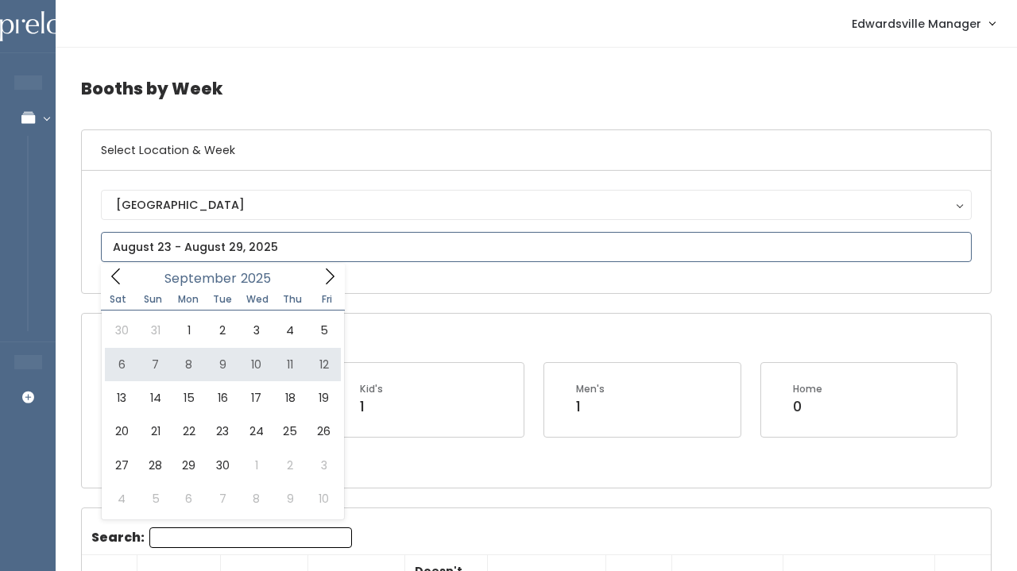
type input "September 6 to September 12"
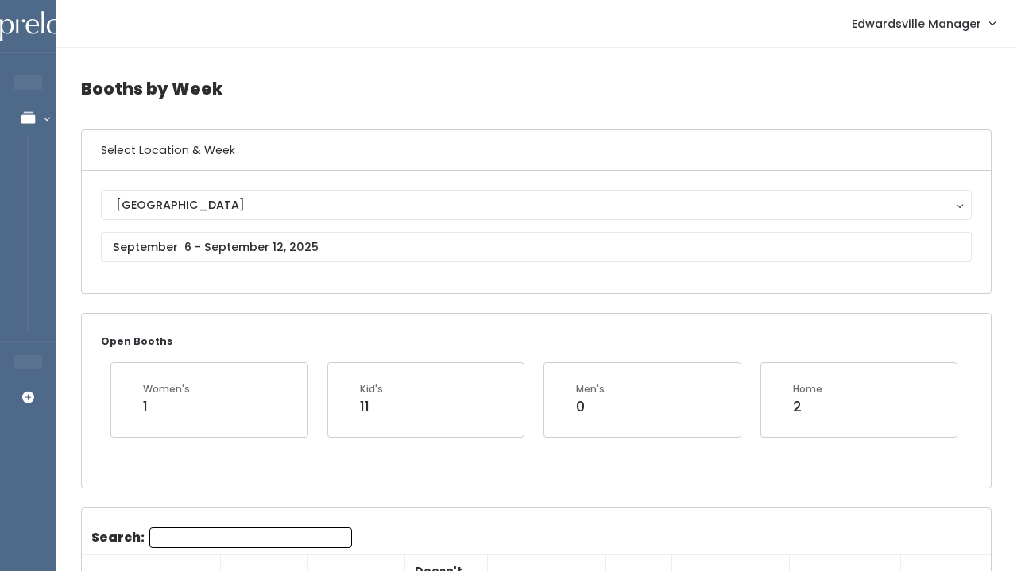
click at [287, 1] on nav "Edwardsville Manager Admin Home My bookings Account settings Logout" at bounding box center [536, 24] width 961 height 48
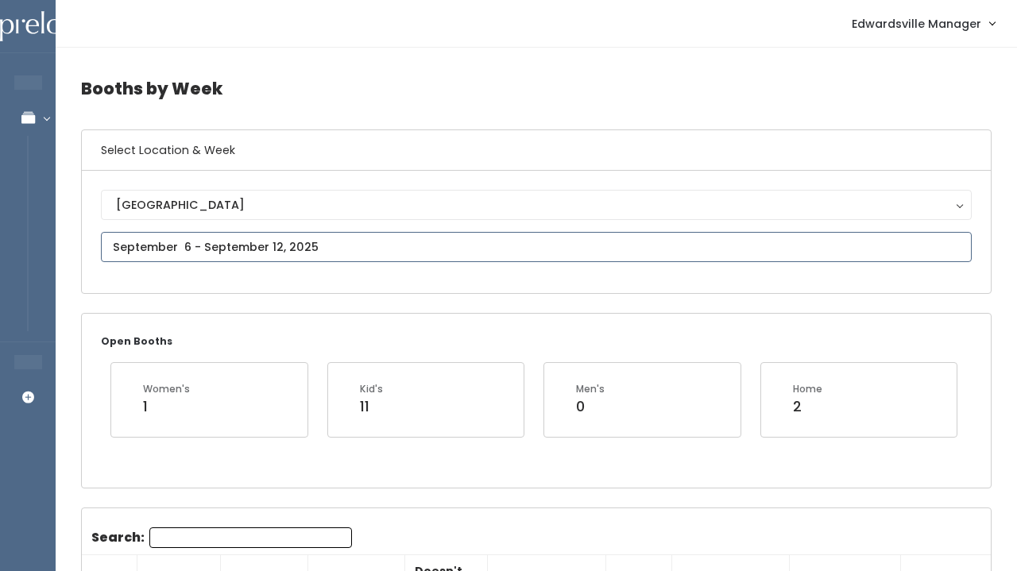
click at [160, 241] on input "text" at bounding box center [536, 247] width 870 height 30
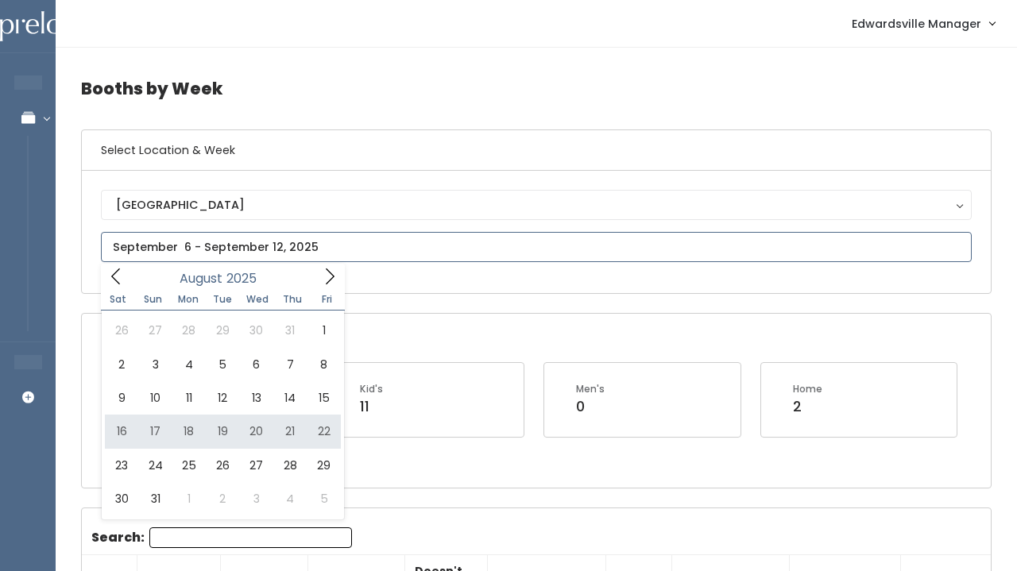
type input "[DATE] to [DATE]"
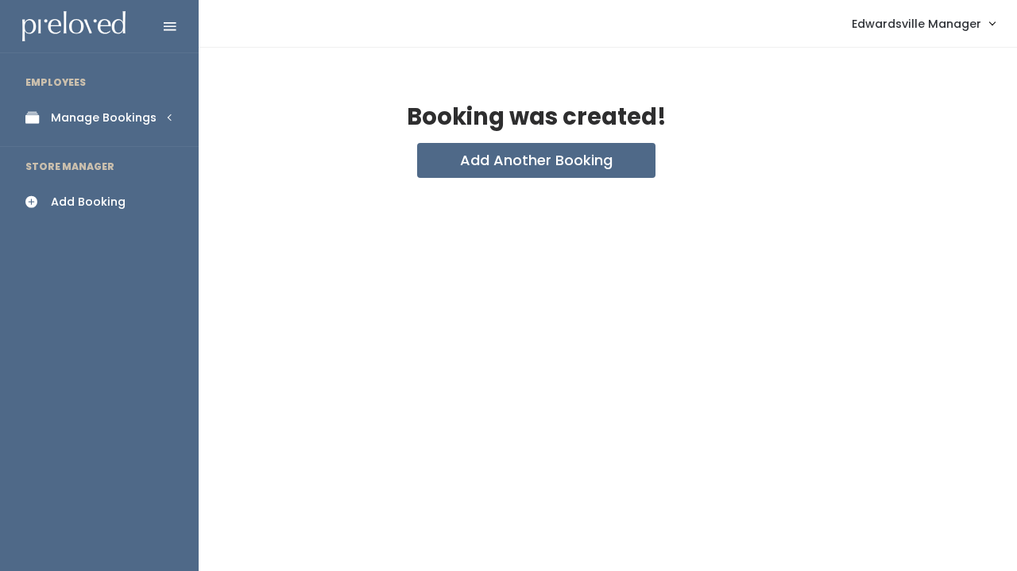
click at [58, 108] on link "Manage Bookings" at bounding box center [99, 118] width 199 height 36
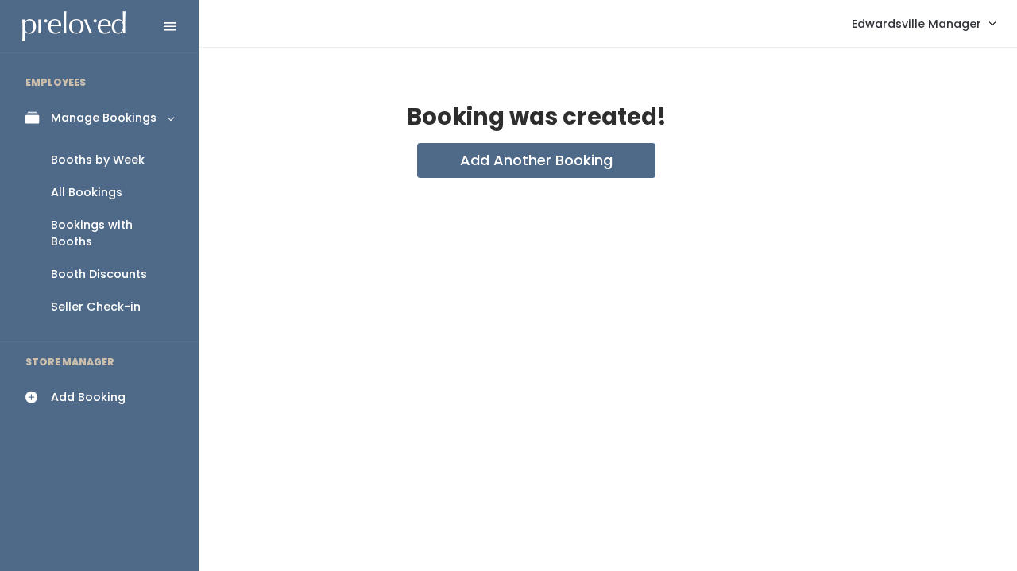
click at [84, 195] on div "All Bookings" at bounding box center [86, 192] width 71 height 17
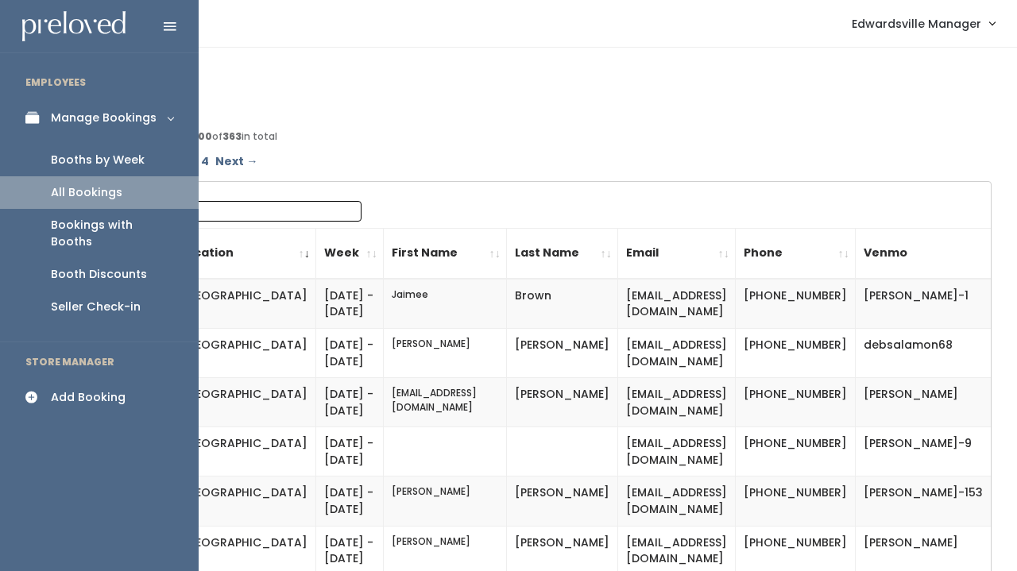
click at [75, 153] on div "Booths by Week" at bounding box center [98, 160] width 94 height 17
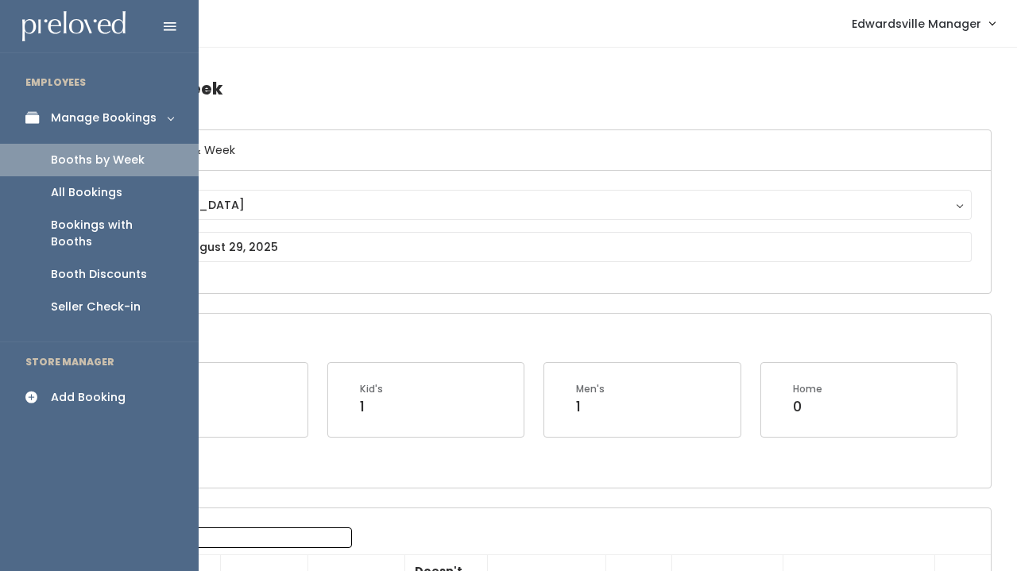
click at [90, 197] on div "All Bookings" at bounding box center [86, 192] width 71 height 17
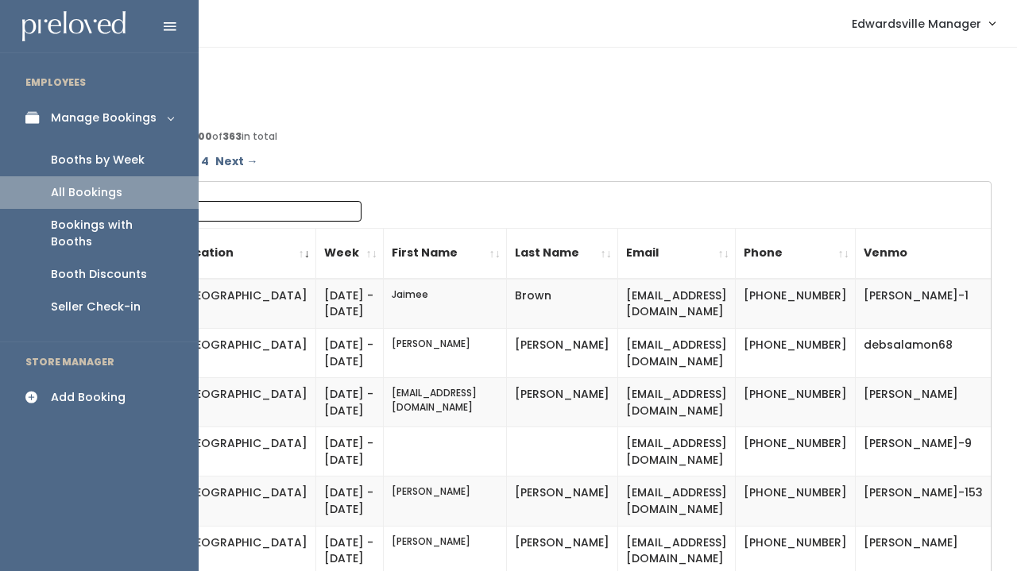
click at [61, 159] on div "Booths by Week" at bounding box center [98, 160] width 94 height 17
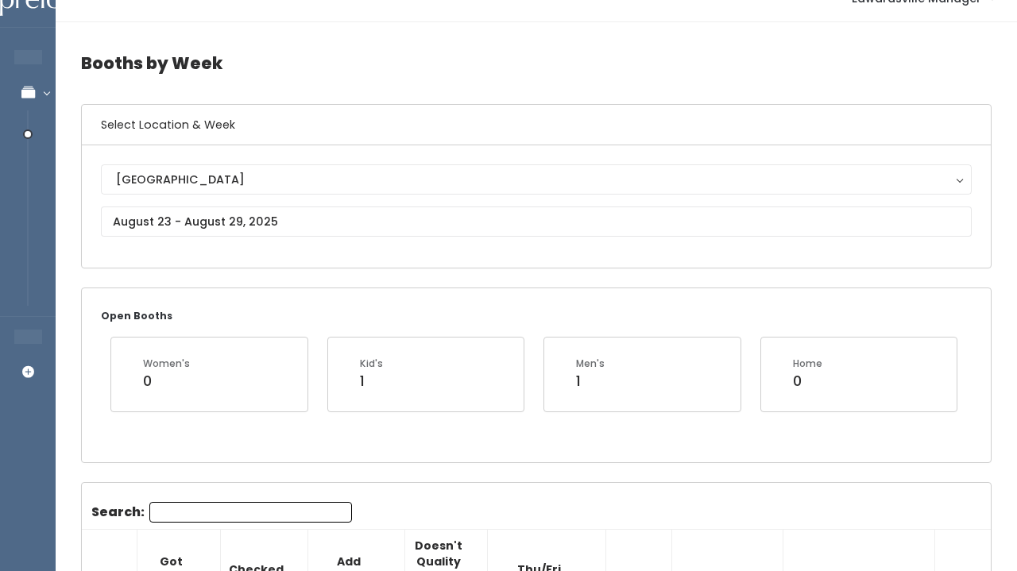
scroll to position [31, 0]
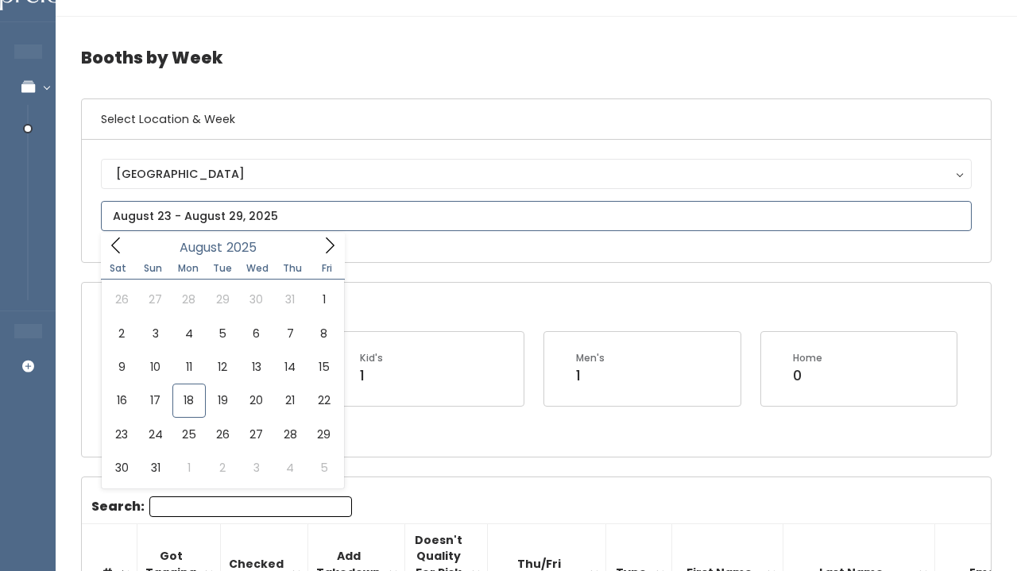
click at [335, 221] on input "text" at bounding box center [536, 216] width 870 height 30
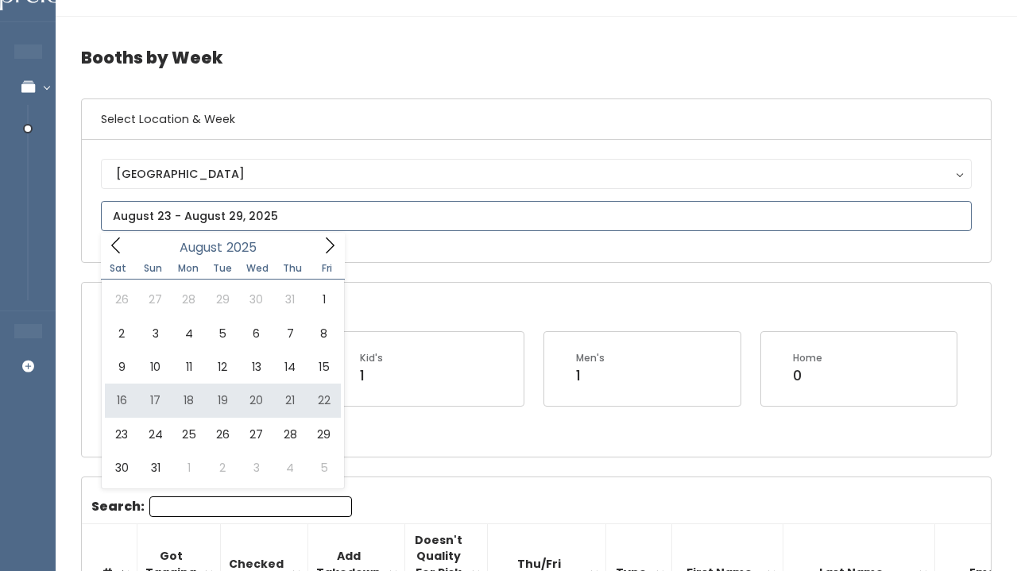
type input "August 16 to August 22"
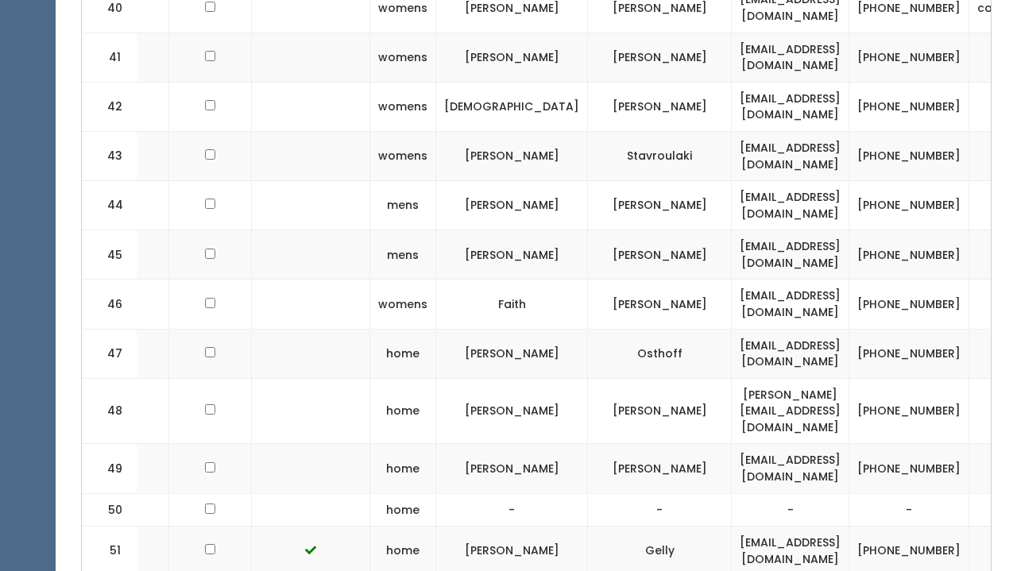
scroll to position [0, 407]
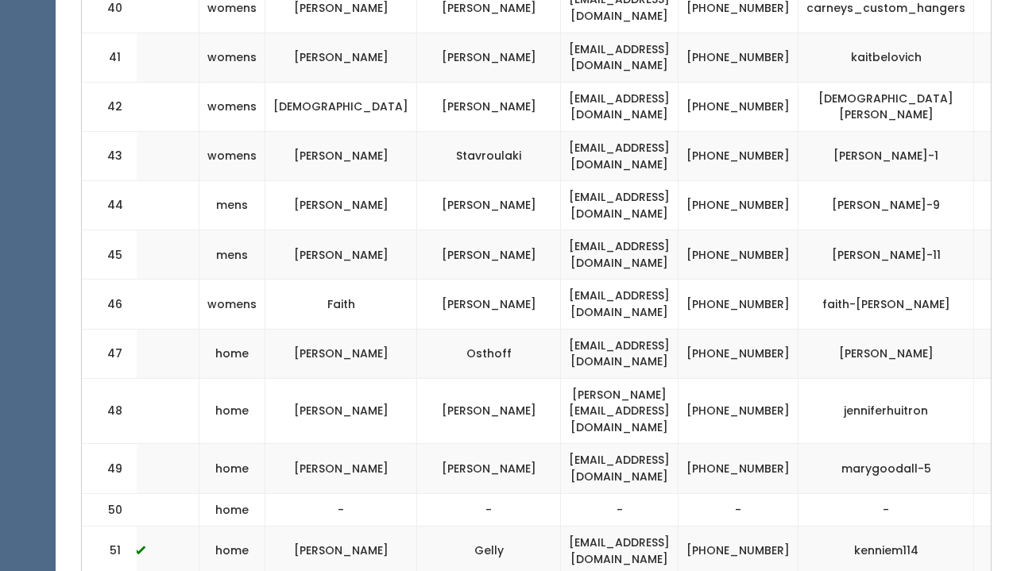
click at [992, 458] on button "button" at bounding box center [1002, 468] width 21 height 21
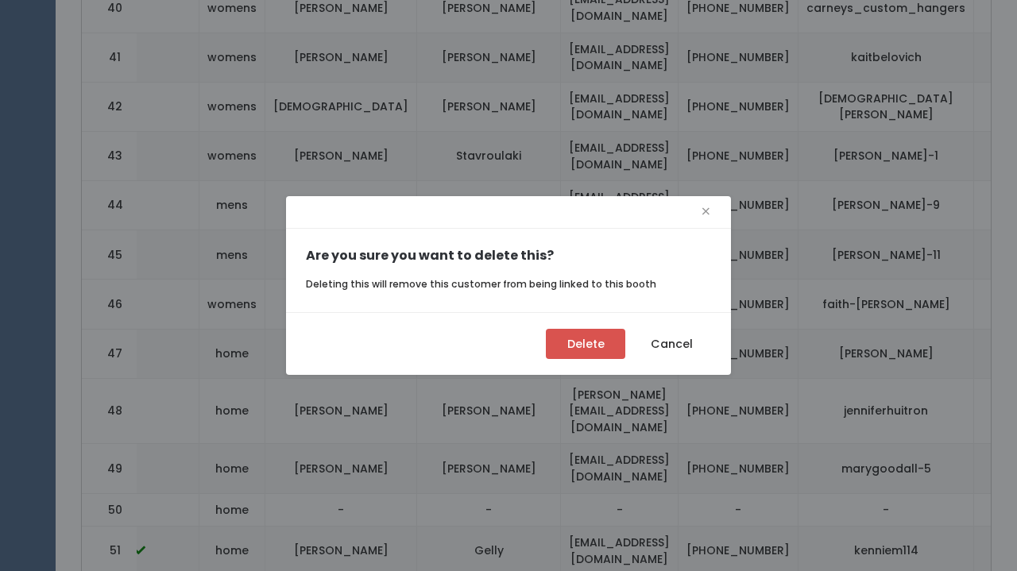
click at [579, 349] on button "Delete" at bounding box center [585, 344] width 79 height 30
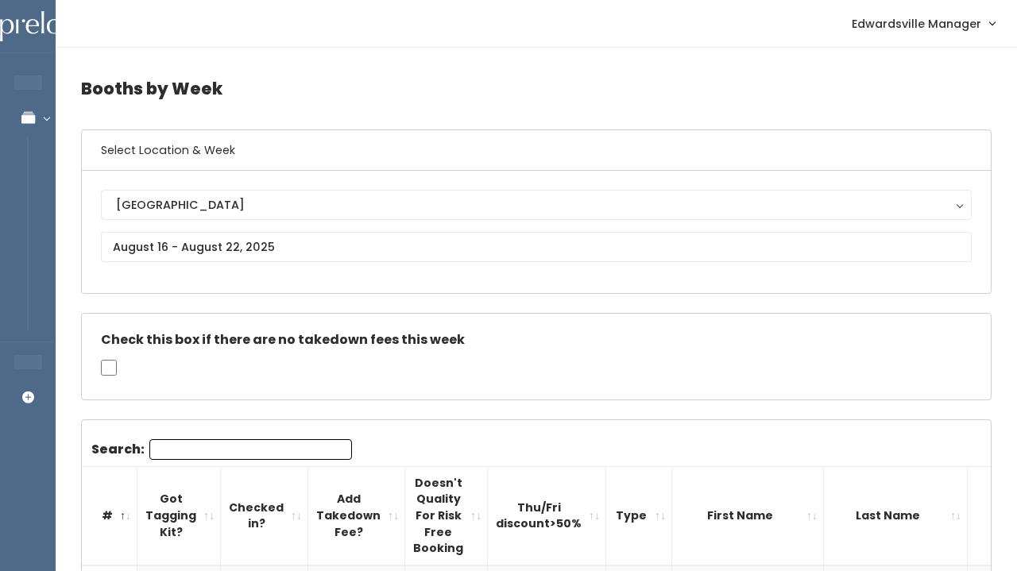
click at [254, 447] on input "Search:" at bounding box center [250, 449] width 203 height 21
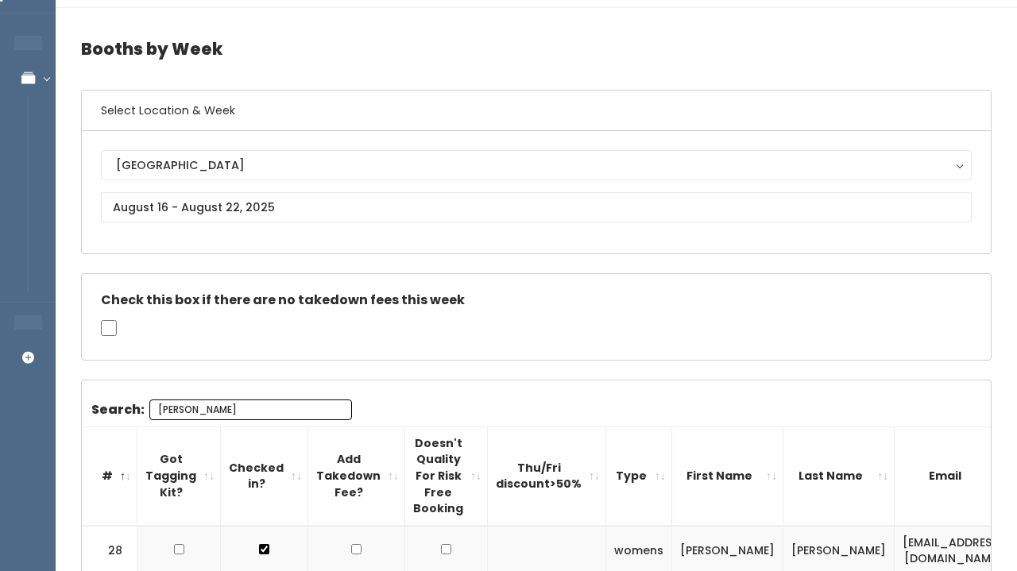
scroll to position [38, 0]
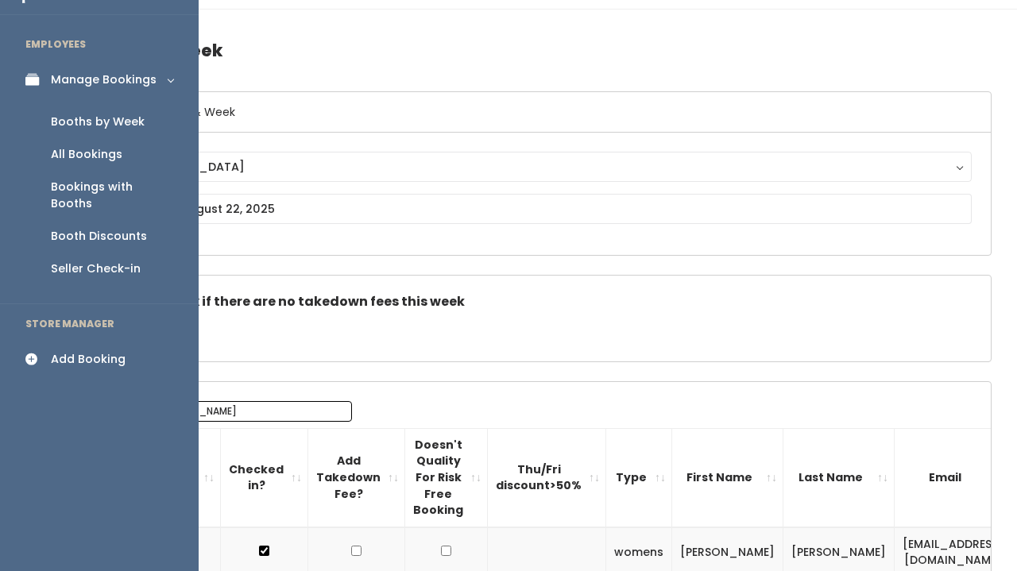
type input "Meranda"
click at [71, 159] on div "All Bookings" at bounding box center [86, 154] width 71 height 17
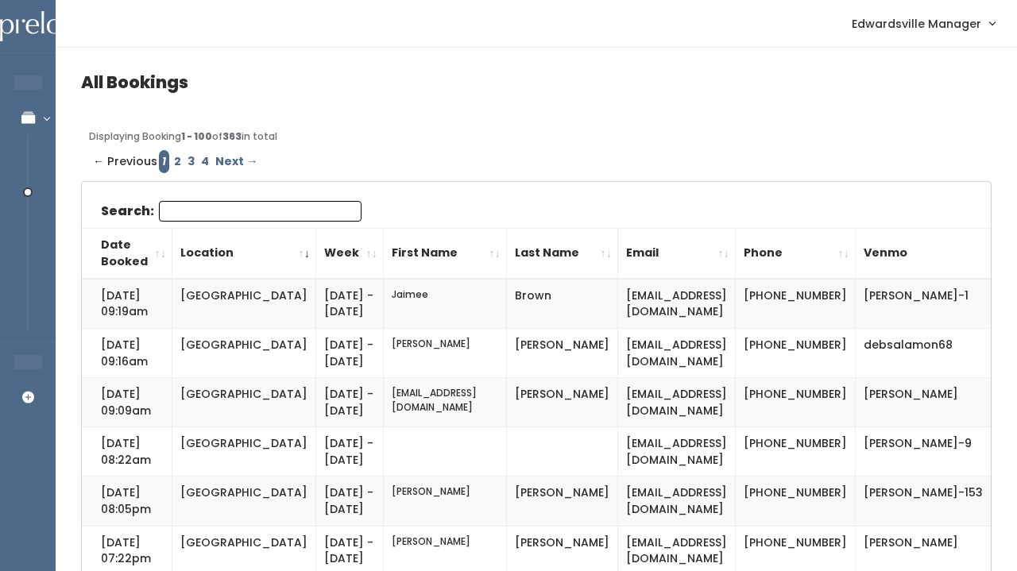
click at [243, 216] on input "Search:" at bounding box center [260, 211] width 203 height 21
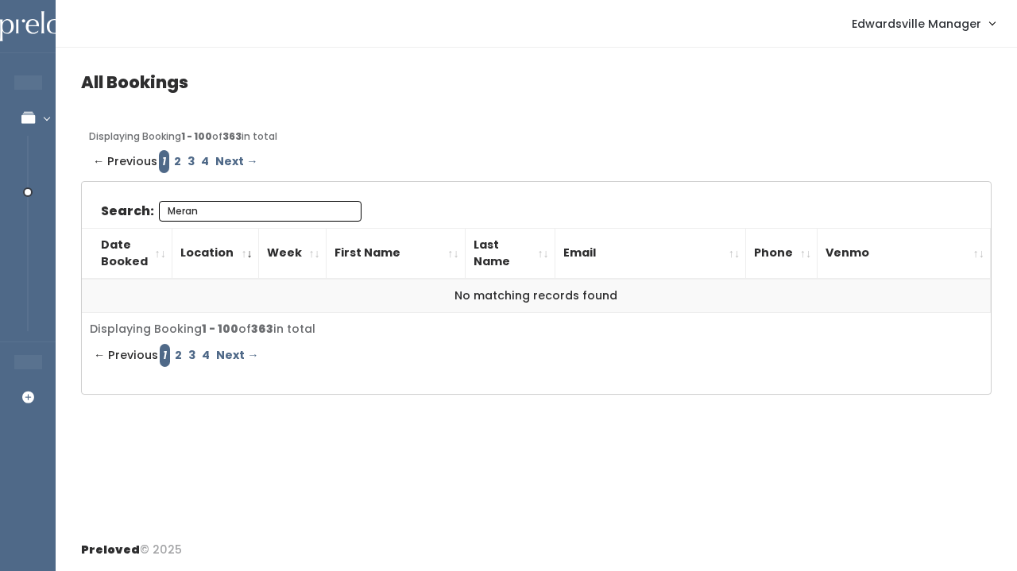
type input "Meran"
click at [174, 160] on link "2" at bounding box center [178, 161] width 14 height 23
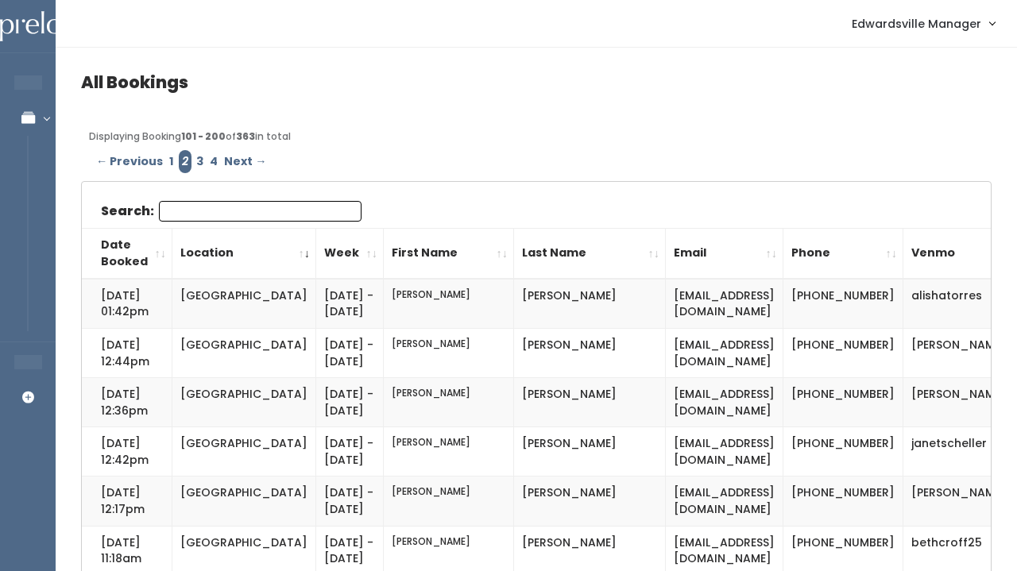
click at [191, 206] on input "Search:" at bounding box center [260, 211] width 203 height 21
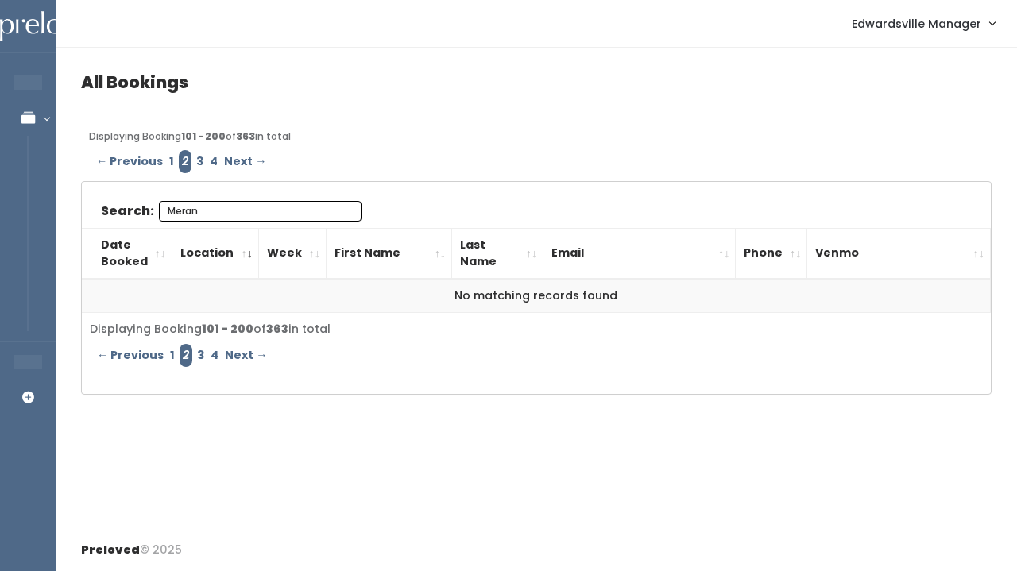
type input "Meran"
click at [193, 162] on link "3" at bounding box center [200, 161] width 14 height 23
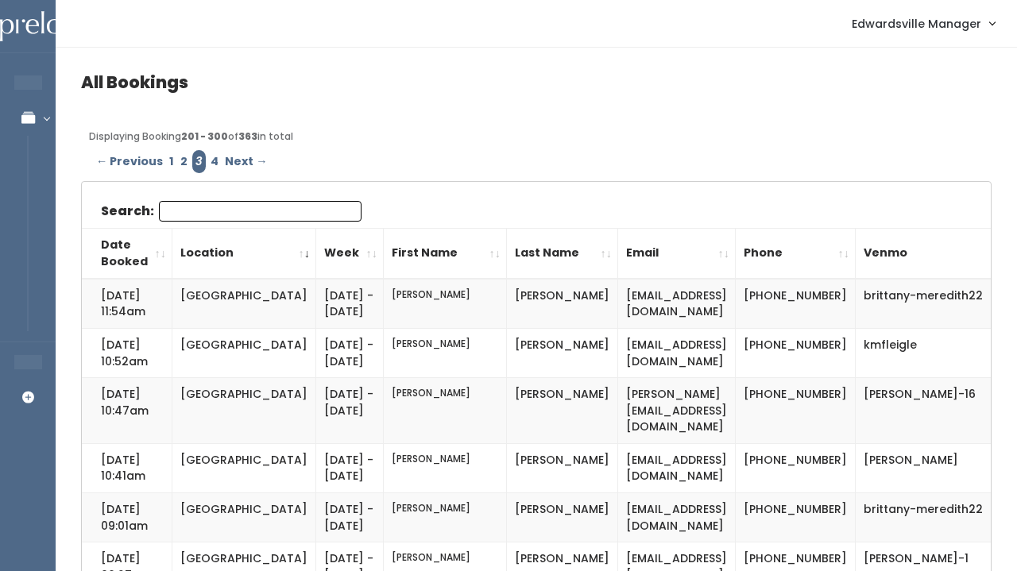
click at [185, 206] on input "Search:" at bounding box center [260, 211] width 203 height 21
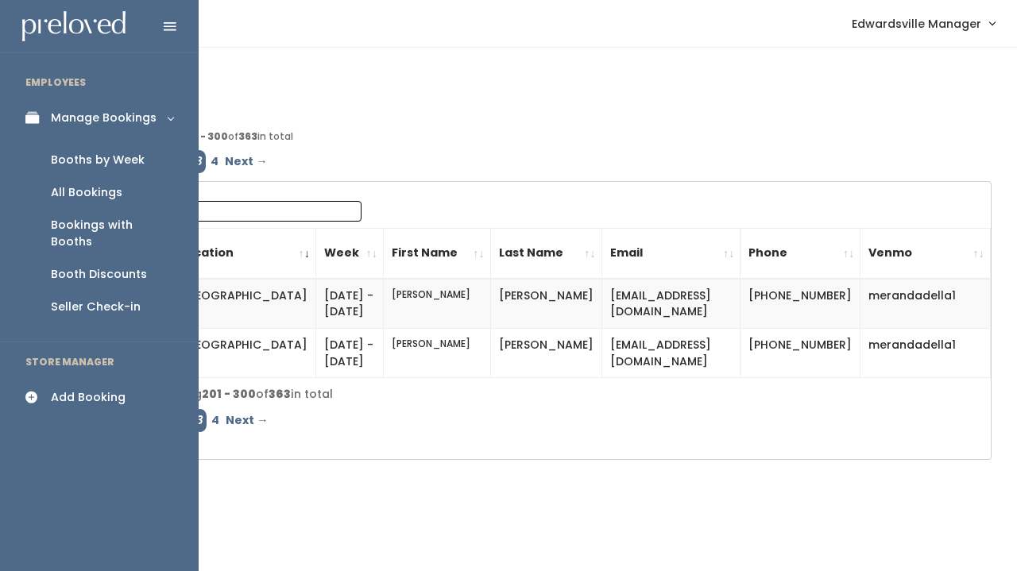
type input "Meran"
click at [89, 195] on div "All Bookings" at bounding box center [86, 192] width 71 height 17
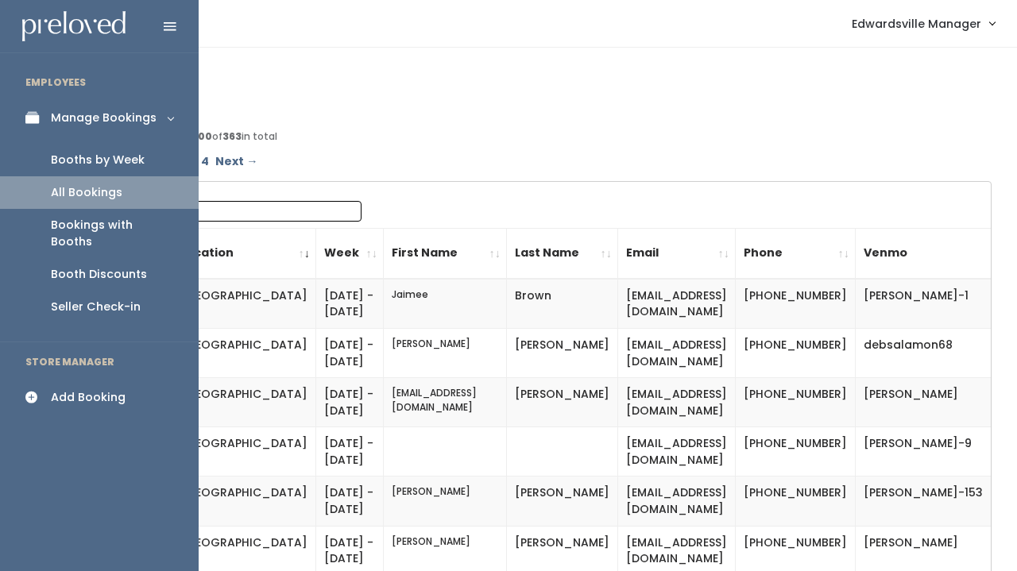
click at [63, 158] on div "Booths by Week" at bounding box center [98, 160] width 94 height 17
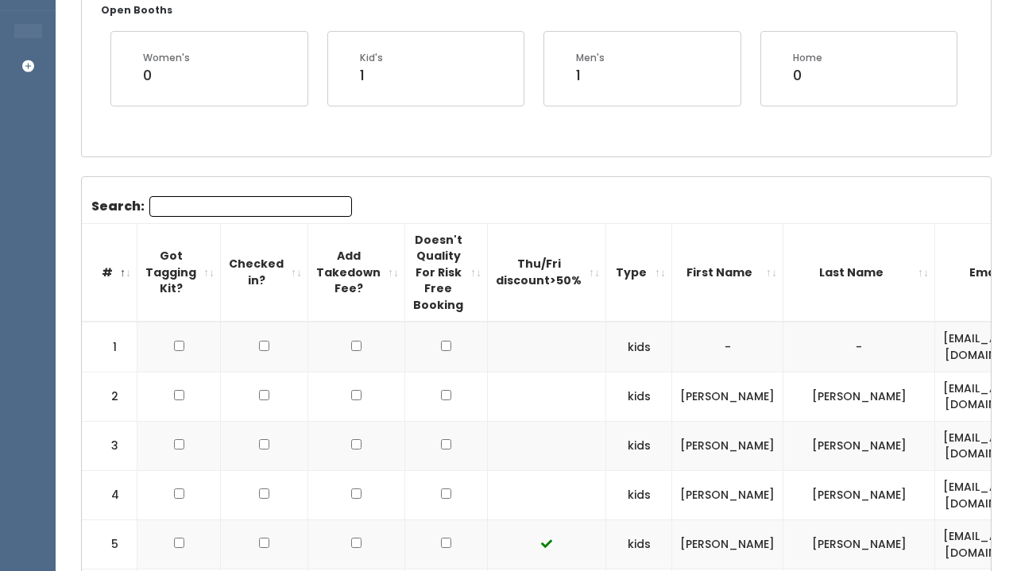
scroll to position [334, 0]
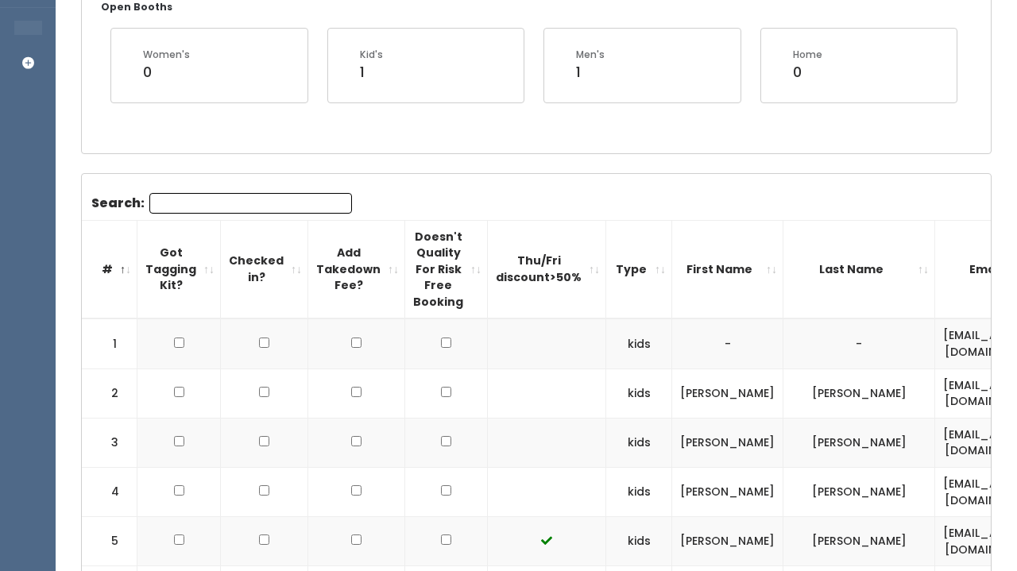
click at [237, 203] on input "Search:" at bounding box center [250, 203] width 203 height 21
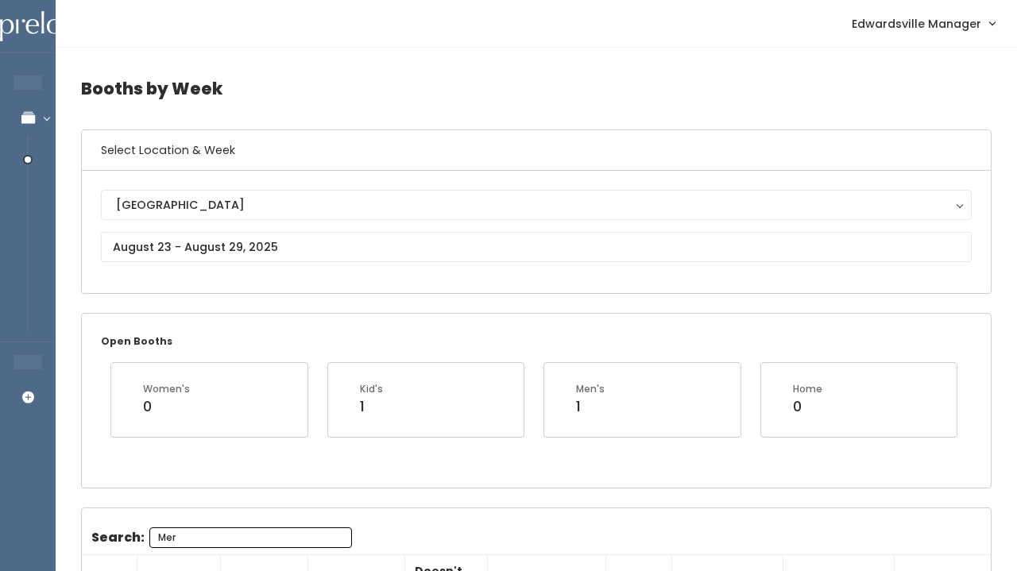
scroll to position [0, 0]
type input "Mer"
click at [175, 264] on div "Edwardsville Edwardsville" at bounding box center [536, 232] width 870 height 84
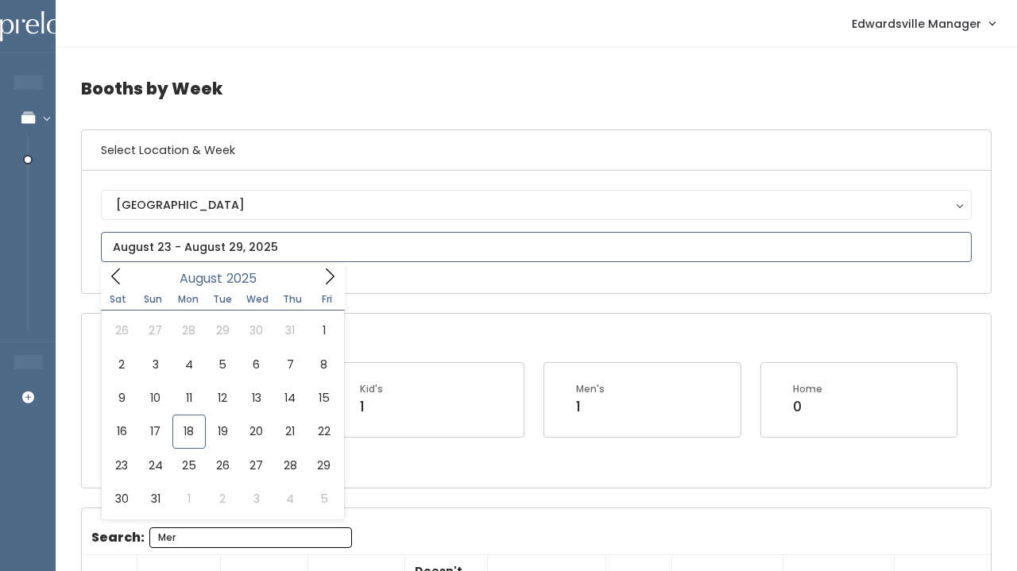
click at [175, 253] on input "text" at bounding box center [536, 247] width 870 height 30
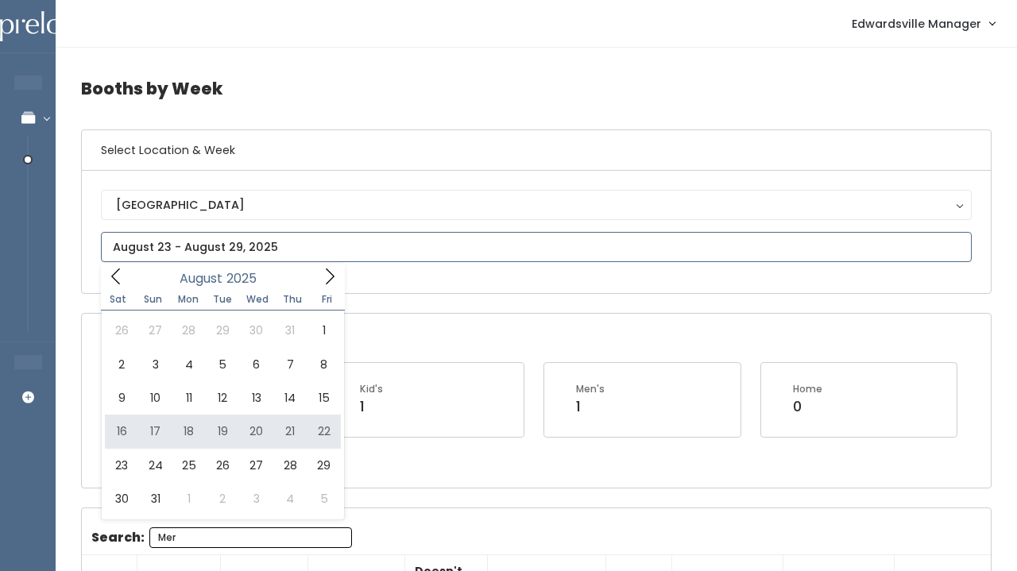
type input "August 16 to August 22"
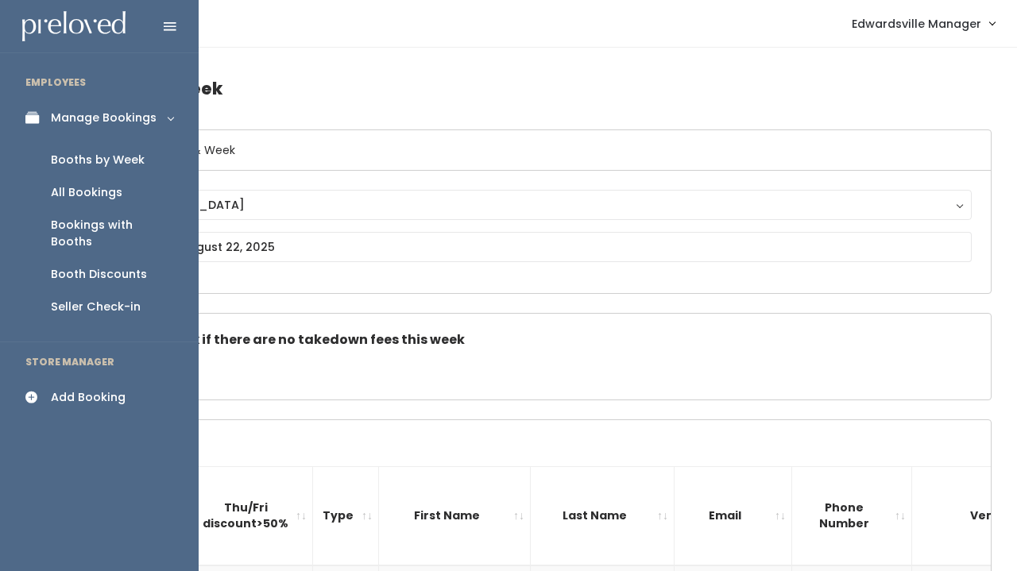
click at [71, 299] on div "Seller Check-in" at bounding box center [96, 307] width 90 height 17
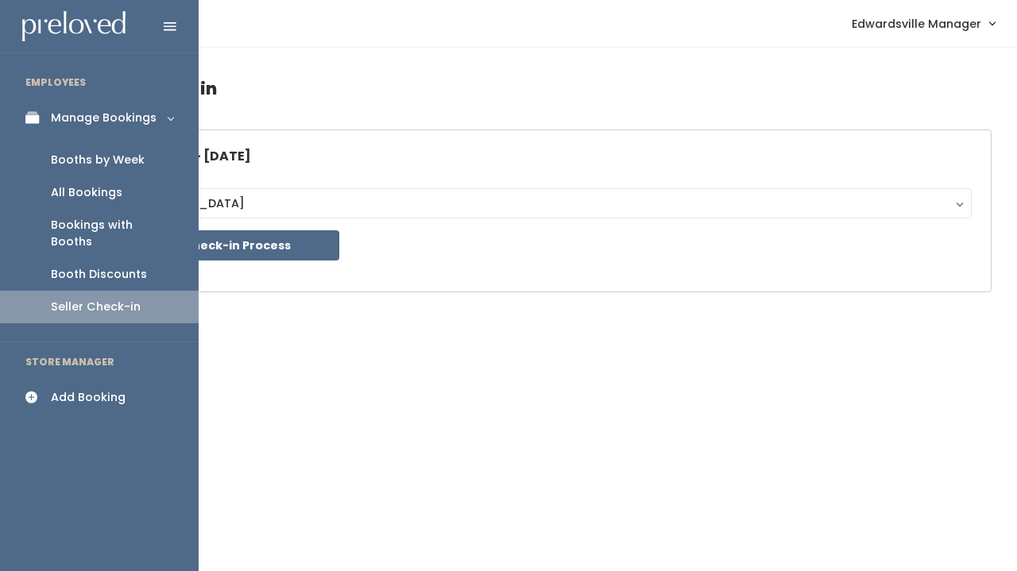
click at [69, 389] on div "Add Booking" at bounding box center [88, 397] width 75 height 17
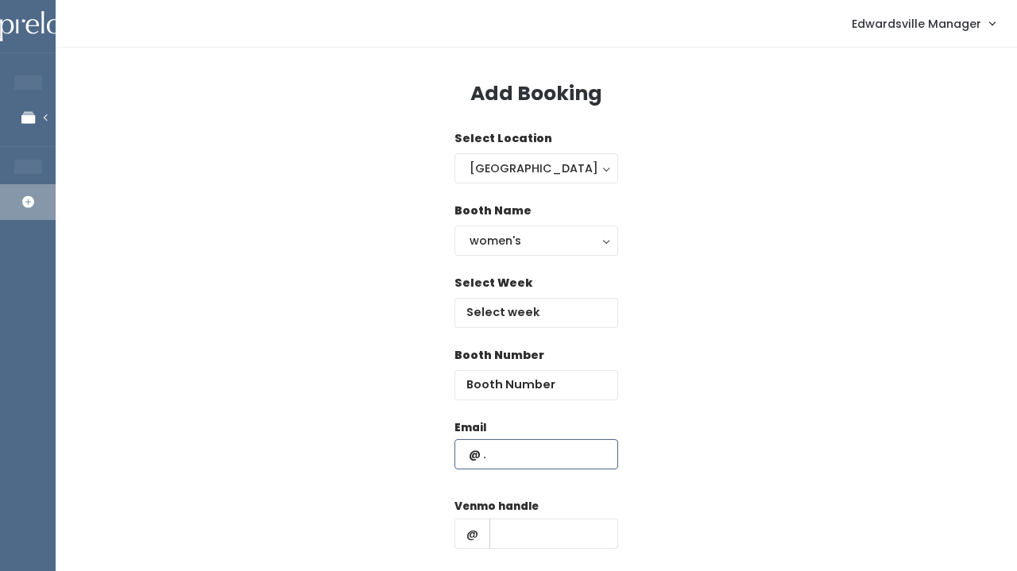
paste input "[EMAIL_ADDRESS][DOMAIN_NAME]"
type input "[EMAIL_ADDRESS][DOMAIN_NAME]"
click at [527, 385] on input "number" at bounding box center [536, 385] width 164 height 30
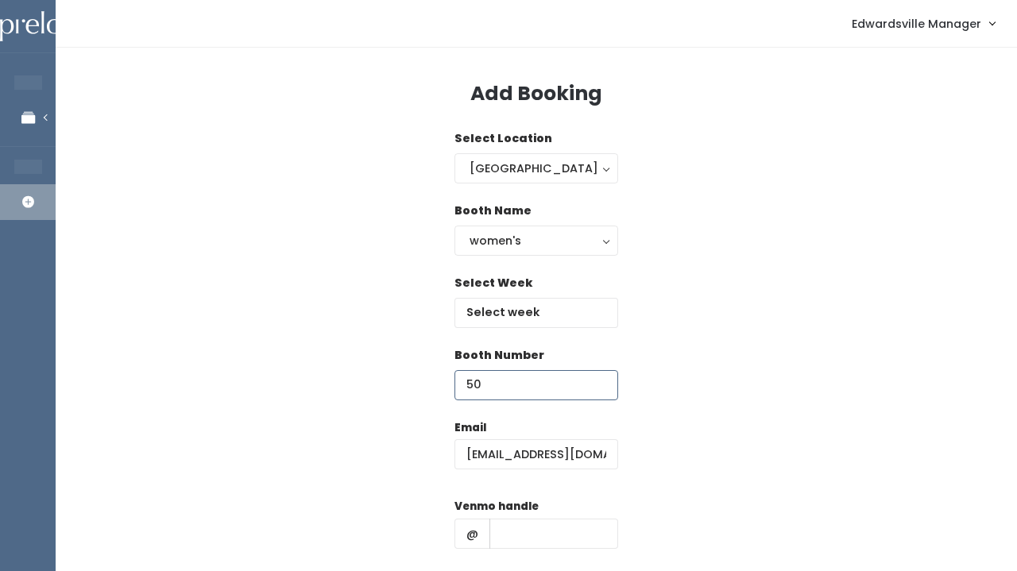
type input "50"
click at [506, 310] on input "text" at bounding box center [536, 313] width 164 height 30
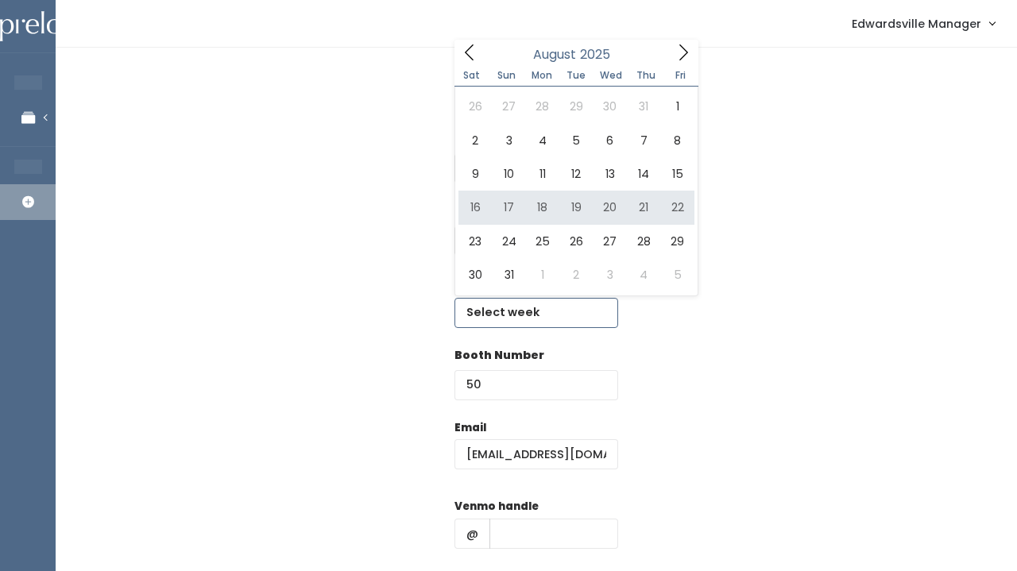
type input "August 16 to August 22"
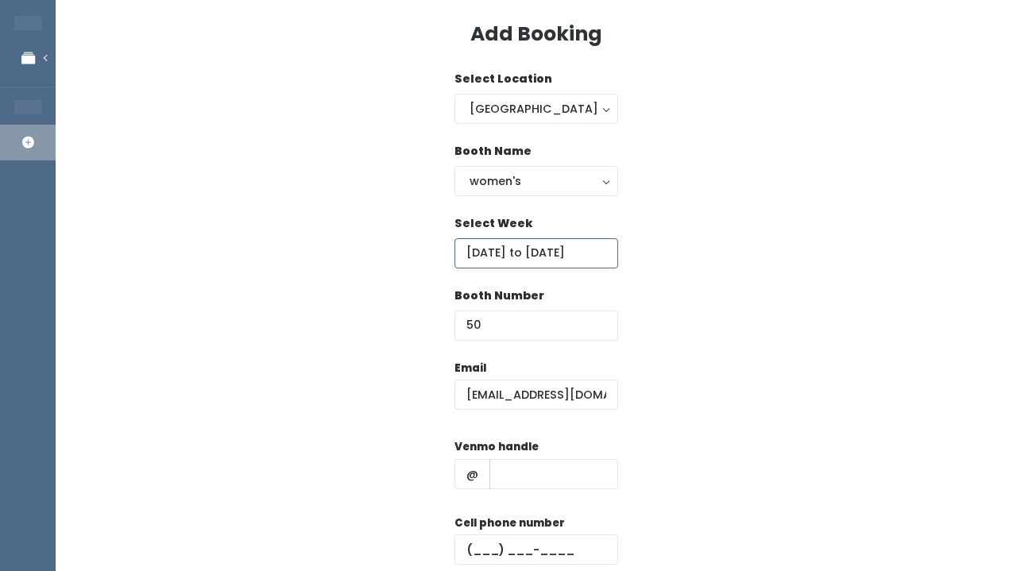
scroll to position [60, 0]
click at [519, 179] on div "women's" at bounding box center [535, 180] width 133 height 17
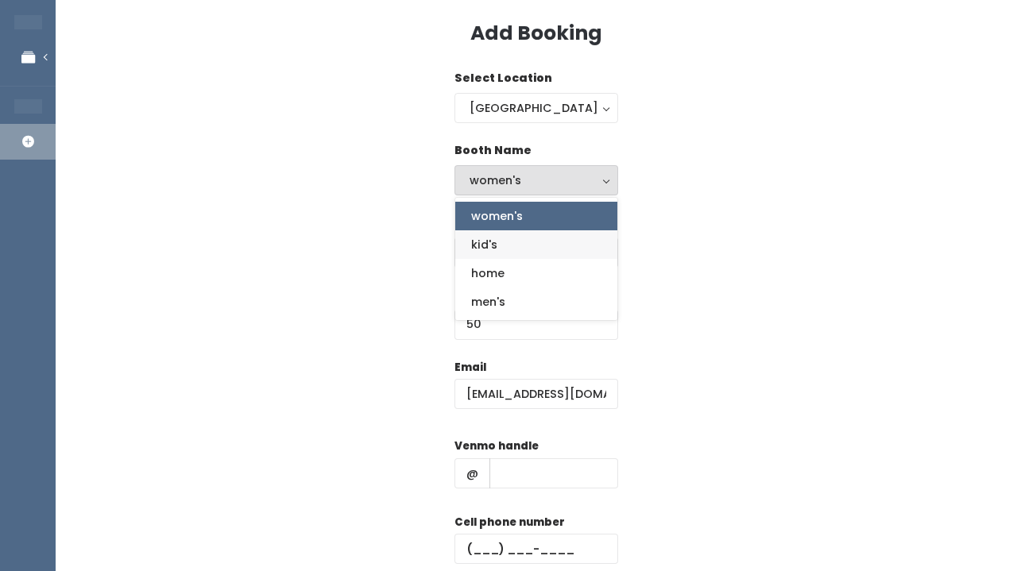
click at [518, 245] on link "kid's" at bounding box center [536, 244] width 162 height 29
select select "kids"
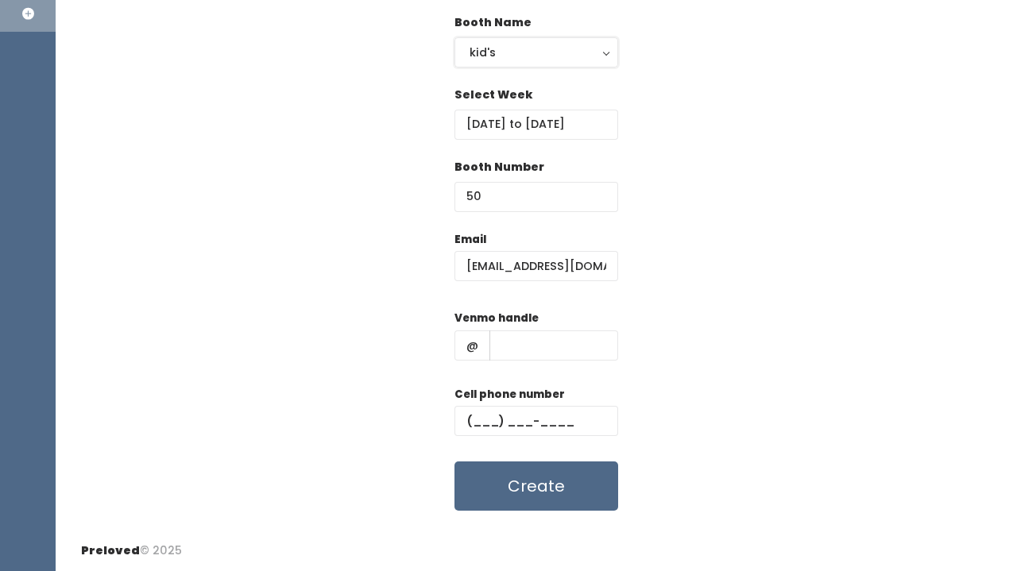
scroll to position [187, 0]
click at [525, 355] on input "text" at bounding box center [553, 346] width 129 height 30
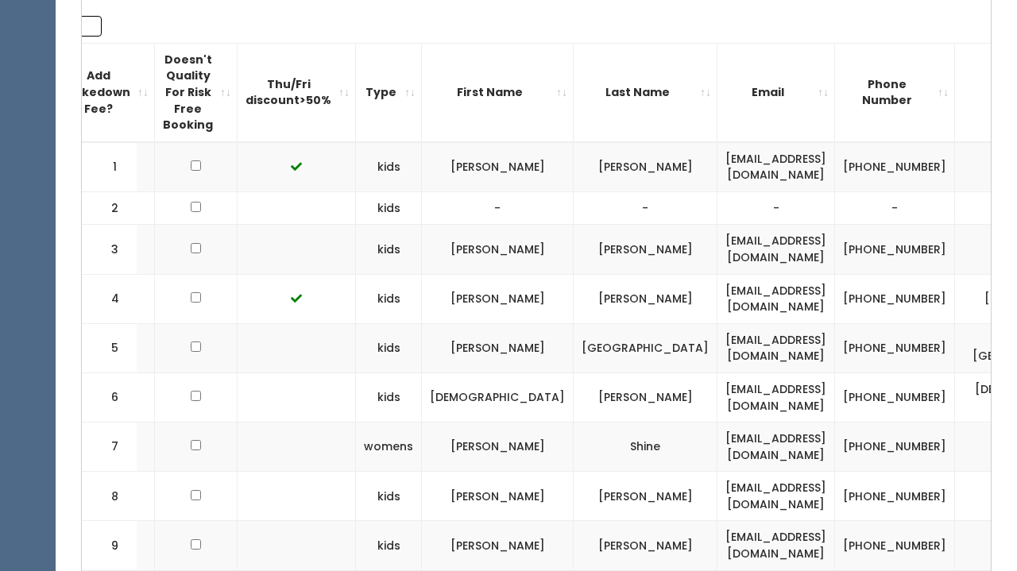
scroll to position [0, 254]
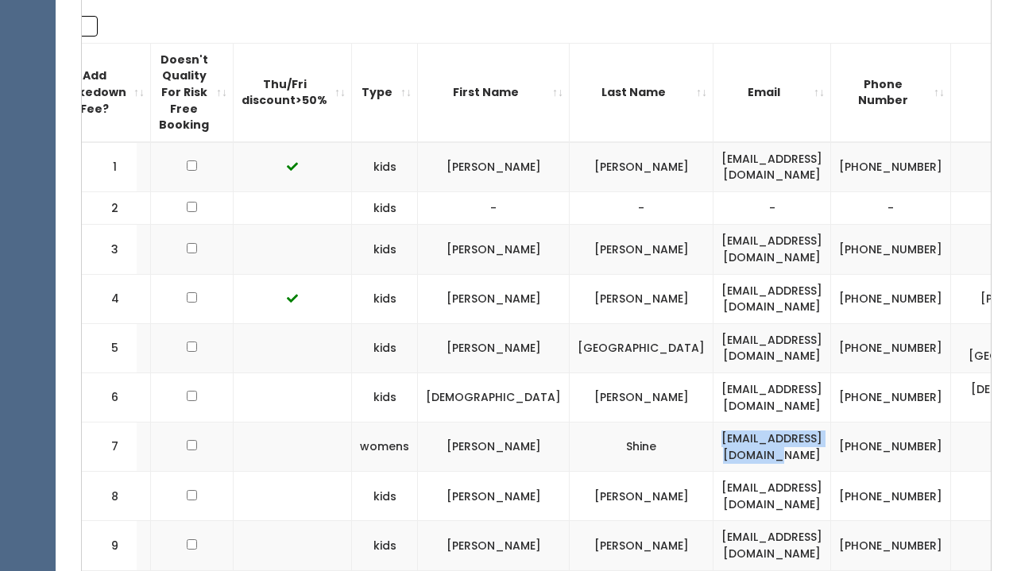
drag, startPoint x: 817, startPoint y: 437, endPoint x: 657, endPoint y: 438, distance: 160.4
click at [713, 438] on td "[EMAIL_ADDRESS][DOMAIN_NAME]" at bounding box center [772, 447] width 118 height 49
copy td "[EMAIL_ADDRESS][DOMAIN_NAME]"
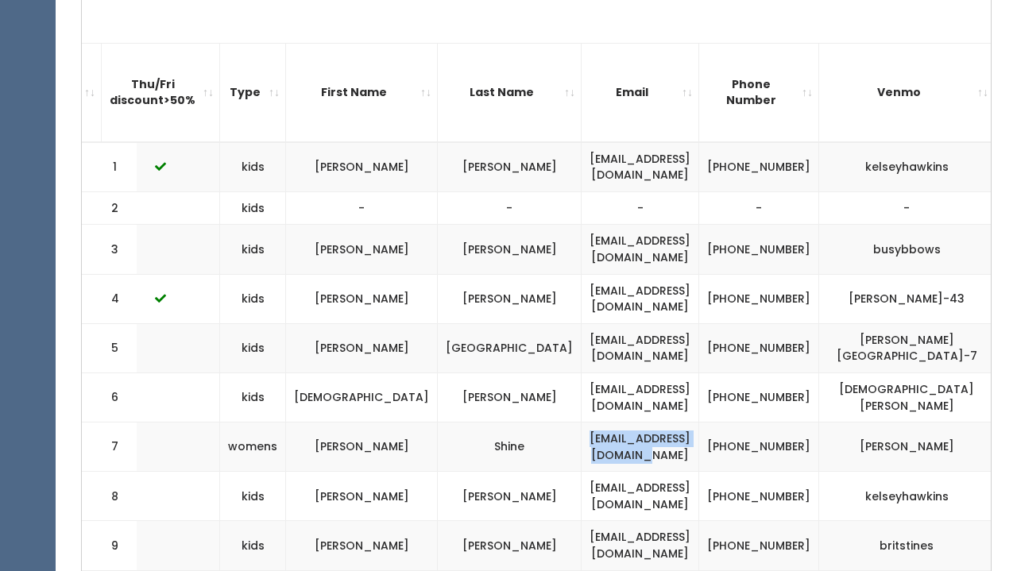
scroll to position [0, 392]
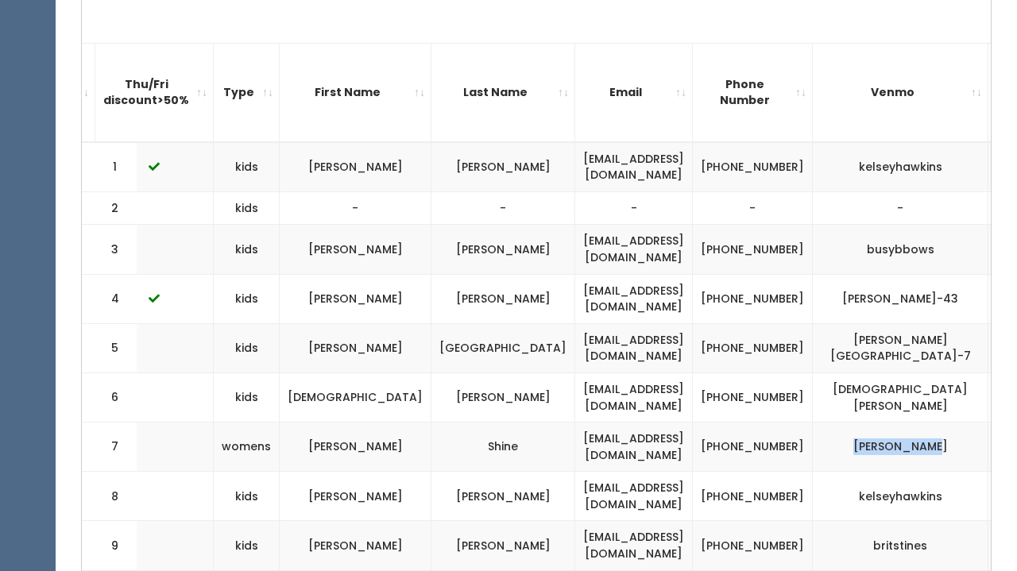
drag, startPoint x: 911, startPoint y: 434, endPoint x: 830, endPoint y: 432, distance: 81.0
click at [830, 432] on td "[PERSON_NAME]" at bounding box center [900, 447] width 176 height 49
copy td "[PERSON_NAME]"
